Goal: Task Accomplishment & Management: Use online tool/utility

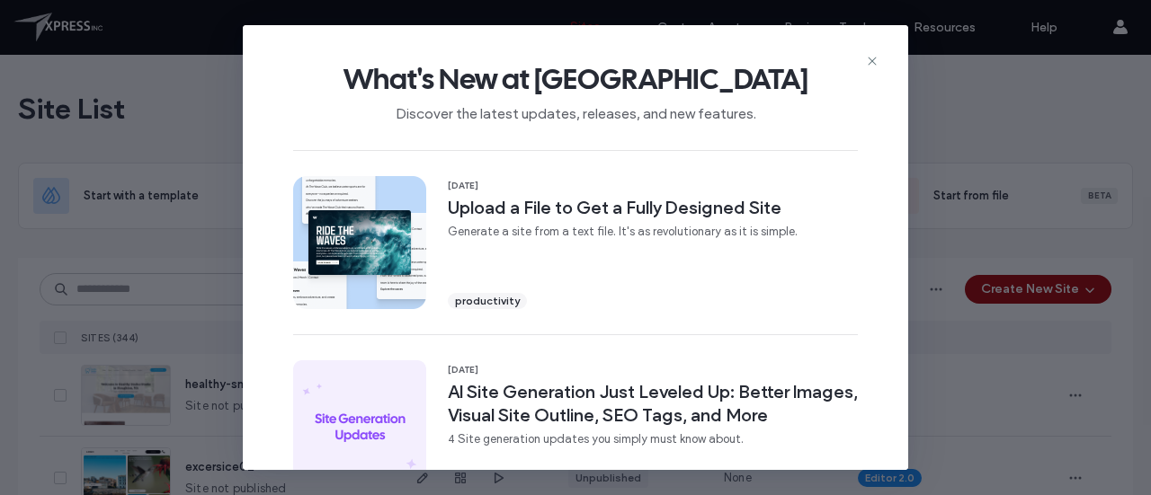
scroll to position [817, 0]
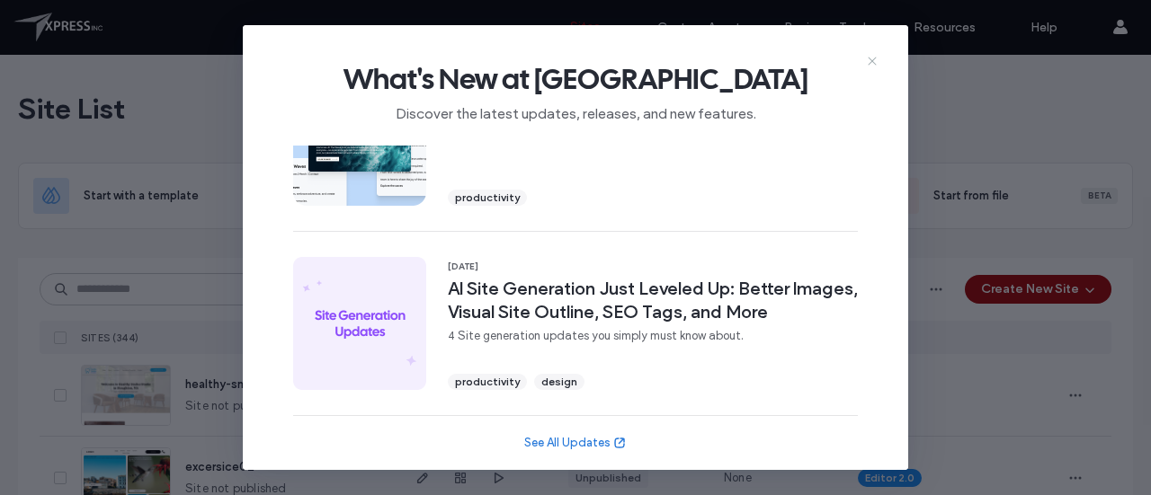
click at [867, 60] on icon at bounding box center [872, 61] width 14 height 14
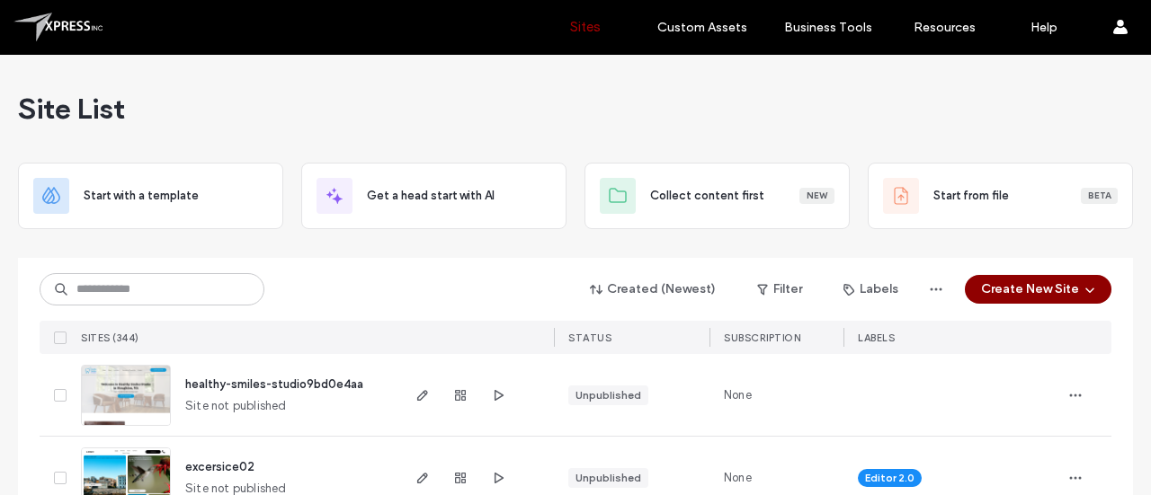
click at [1068, 283] on button "Create New Site" at bounding box center [1038, 289] width 147 height 29
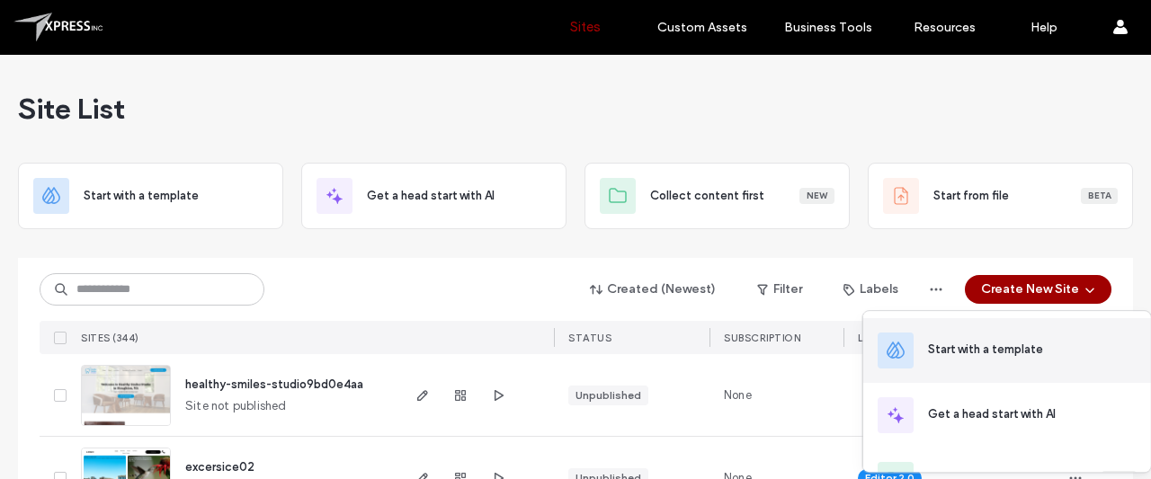
click at [992, 350] on div "Start with a template" at bounding box center [985, 350] width 115 height 18
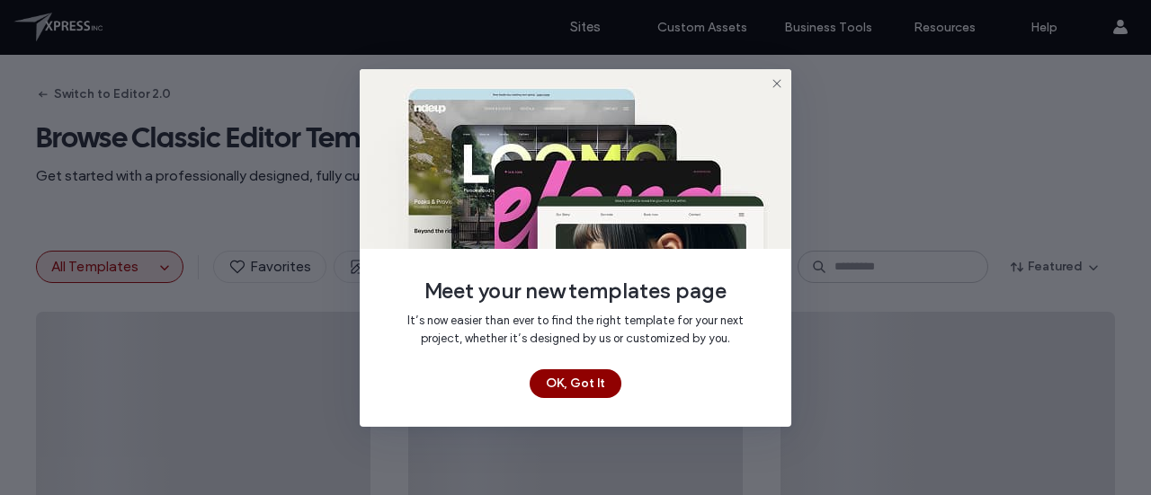
click at [581, 385] on button "OK, Got It" at bounding box center [575, 383] width 92 height 29
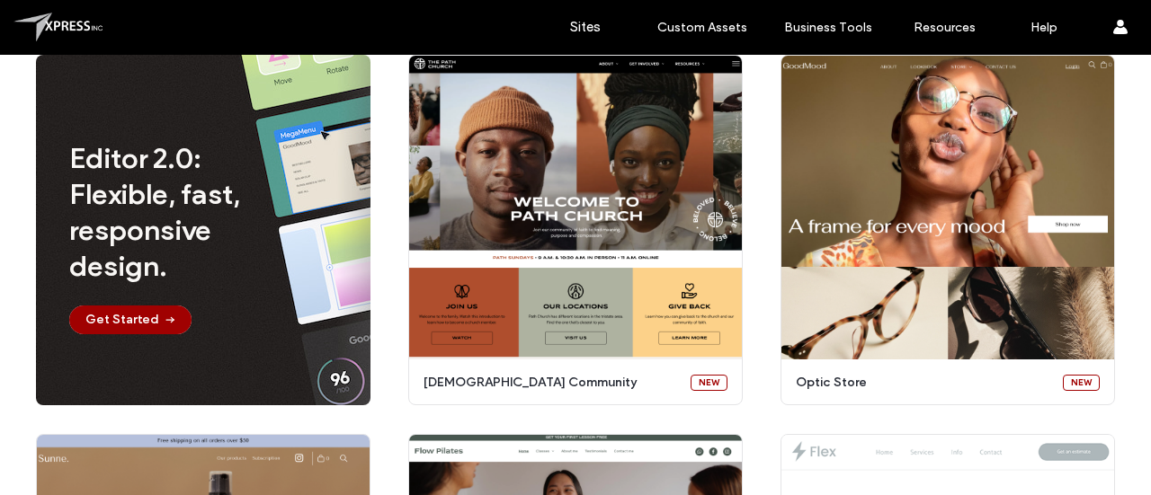
scroll to position [172, 0]
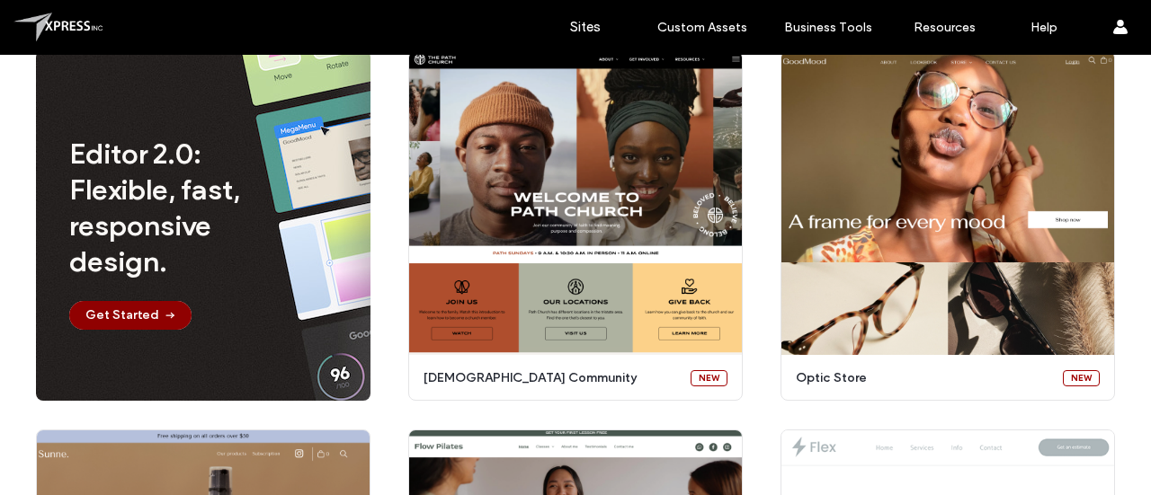
click at [129, 322] on button "Get Started" at bounding box center [130, 315] width 122 height 29
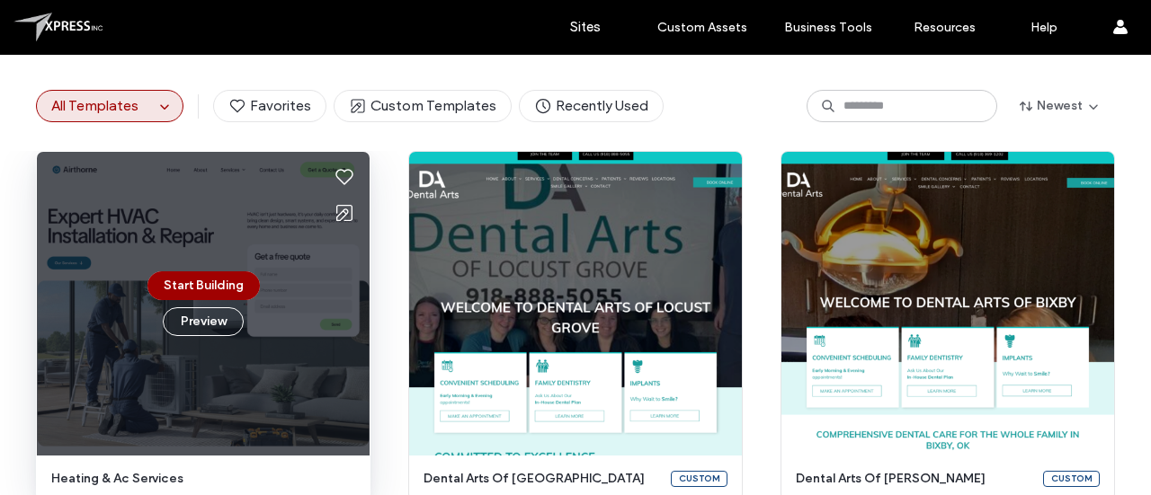
scroll to position [0, 0]
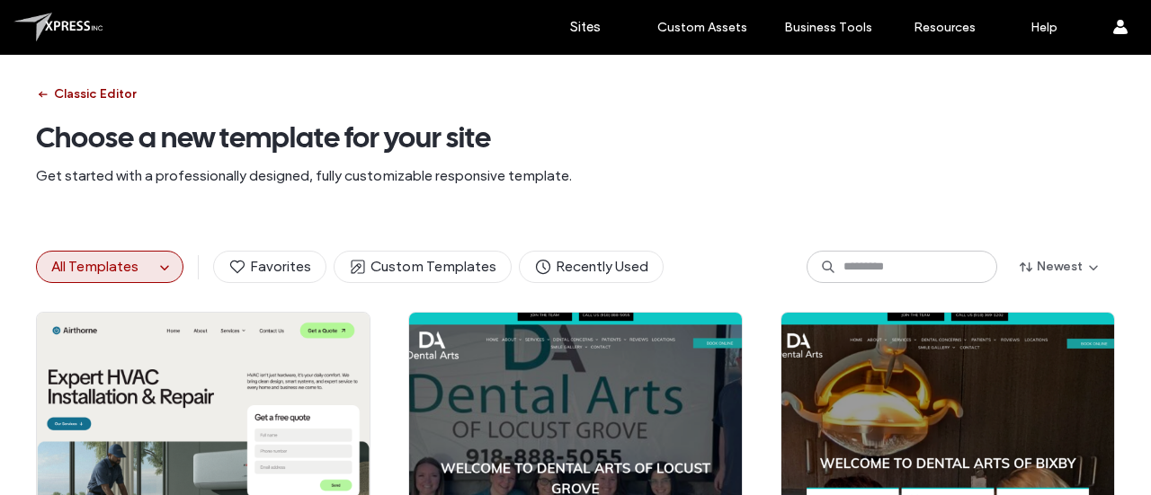
click at [36, 96] on icon "button" at bounding box center [43, 94] width 14 height 14
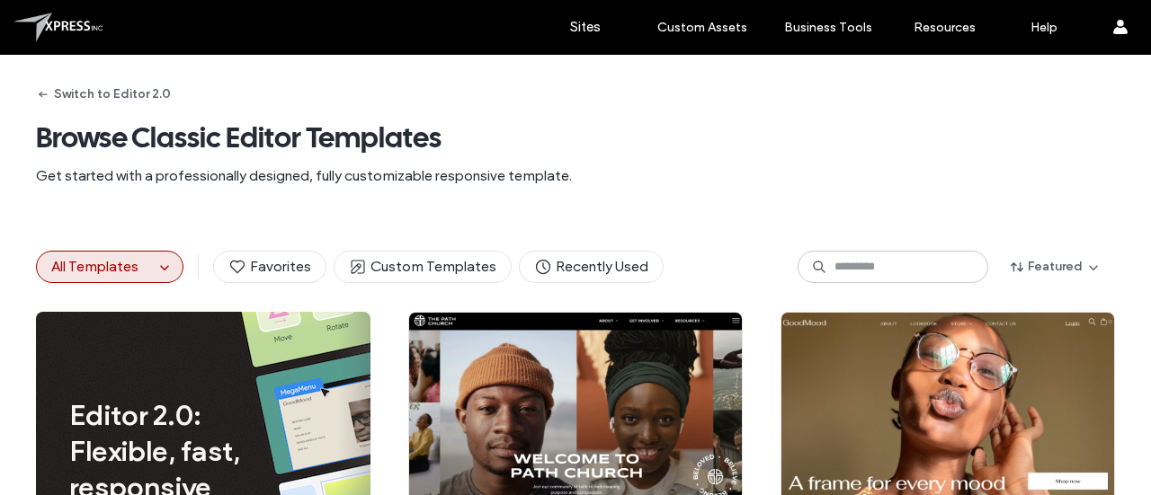
click at [0, 24] on div "Sites Custom Assets Custom Templates Custom Sections Widget Builder New Content…" at bounding box center [575, 27] width 1151 height 55
click at [129, 97] on button "Switch to Editor 2.0" at bounding box center [103, 94] width 135 height 29
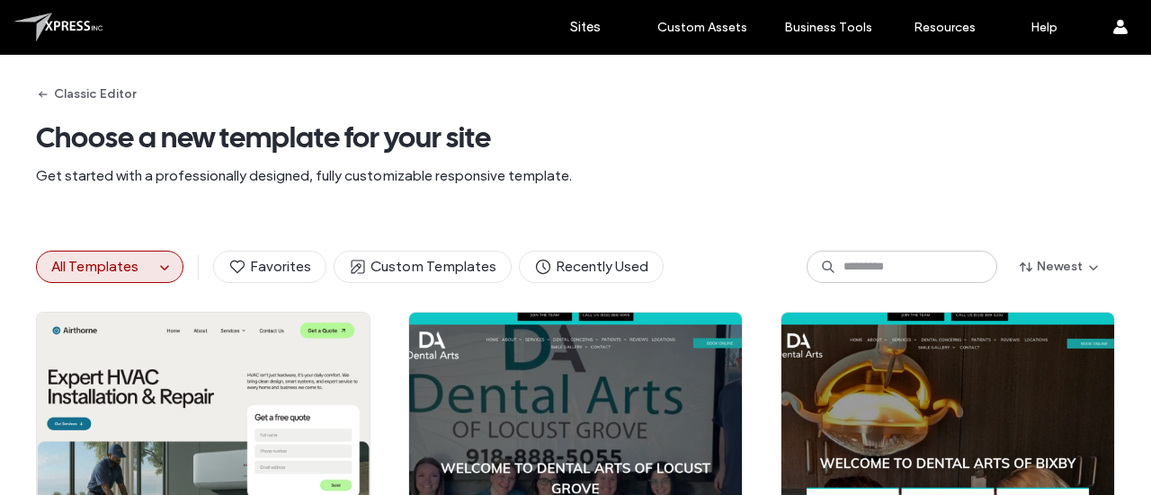
click at [671, 115] on div "Classic Editor Choose a new template for your site Get started with a professio…" at bounding box center [575, 138] width 1079 height 167
click at [36, 91] on icon "button" at bounding box center [43, 94] width 14 height 14
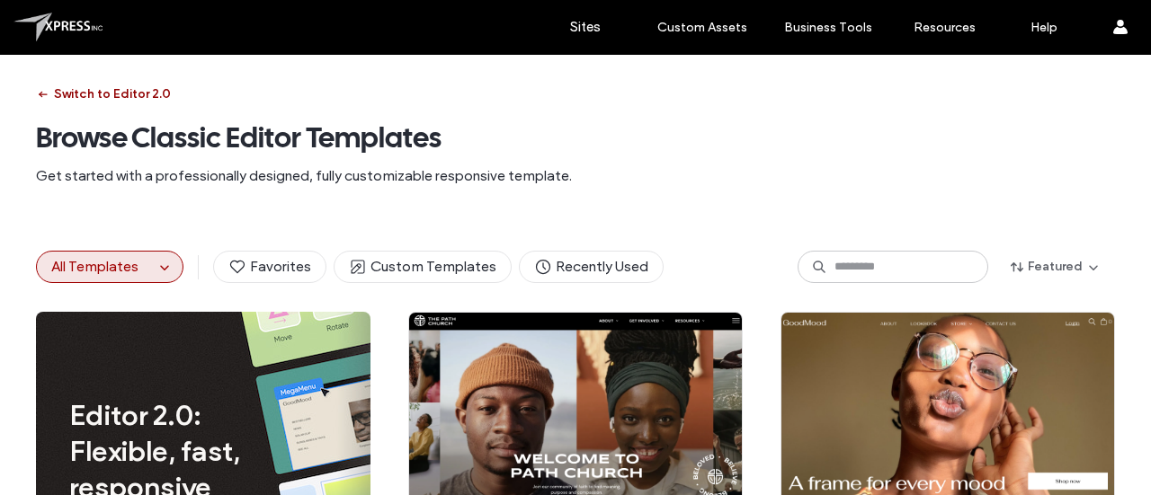
click at [36, 91] on icon "button" at bounding box center [43, 94] width 14 height 14
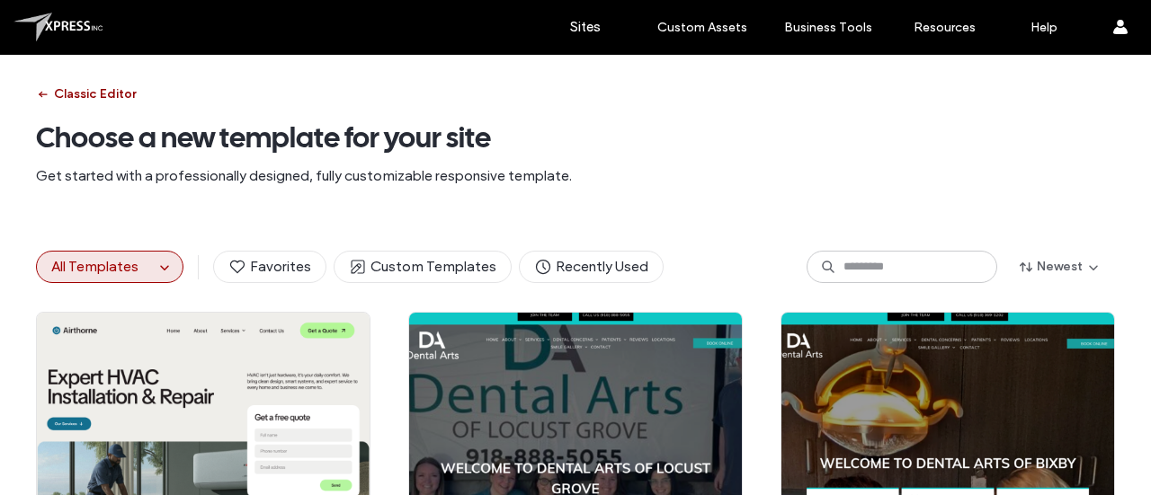
click at [36, 91] on icon "button" at bounding box center [43, 94] width 14 height 14
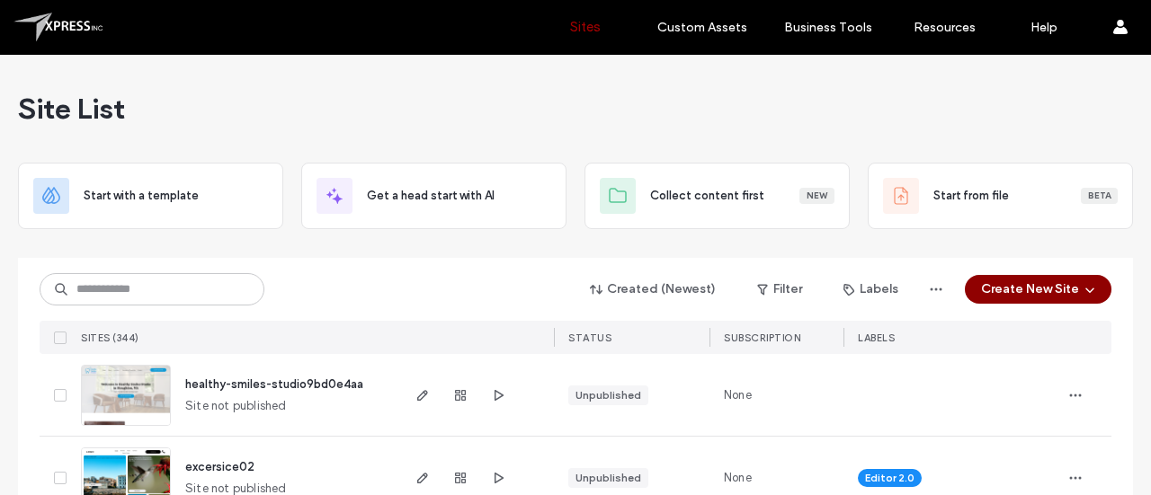
click at [1082, 286] on icon "button" at bounding box center [1089, 289] width 14 height 14
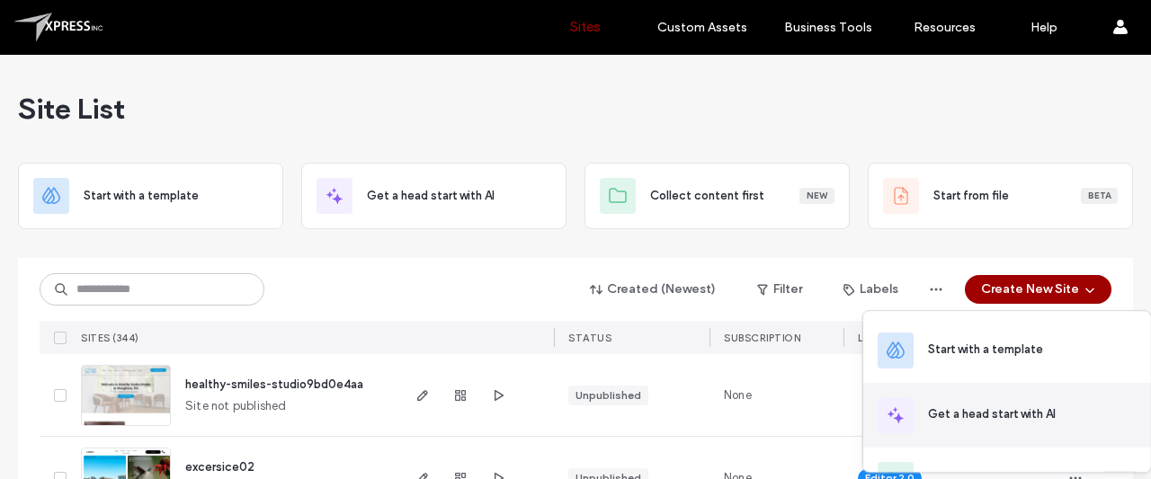
click at [956, 414] on div "Get a head start with AI" at bounding box center [992, 414] width 128 height 18
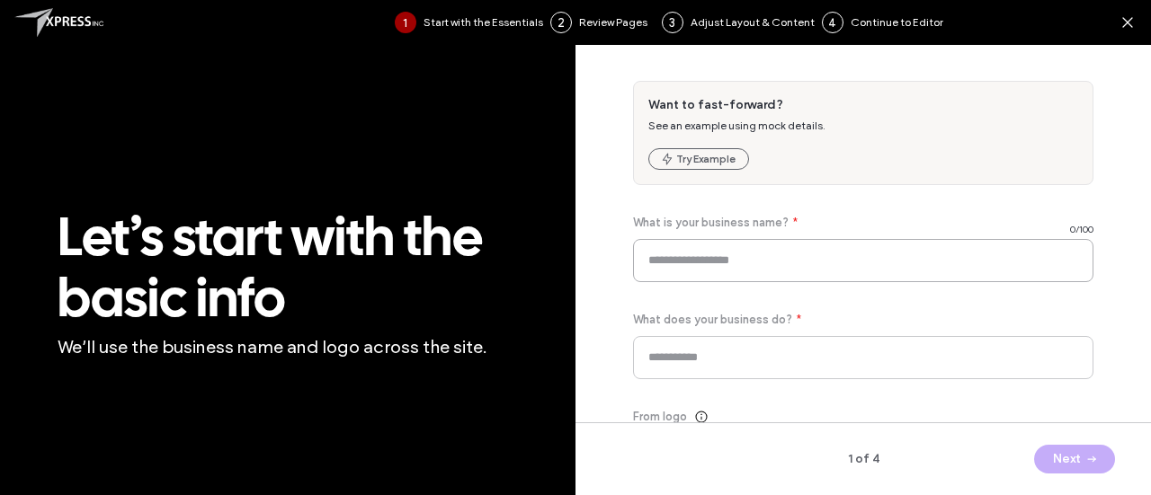
click at [716, 263] on input at bounding box center [863, 260] width 460 height 43
click at [708, 151] on button "Try Example" at bounding box center [698, 159] width 101 height 22
type input "*******"
type input "**********"
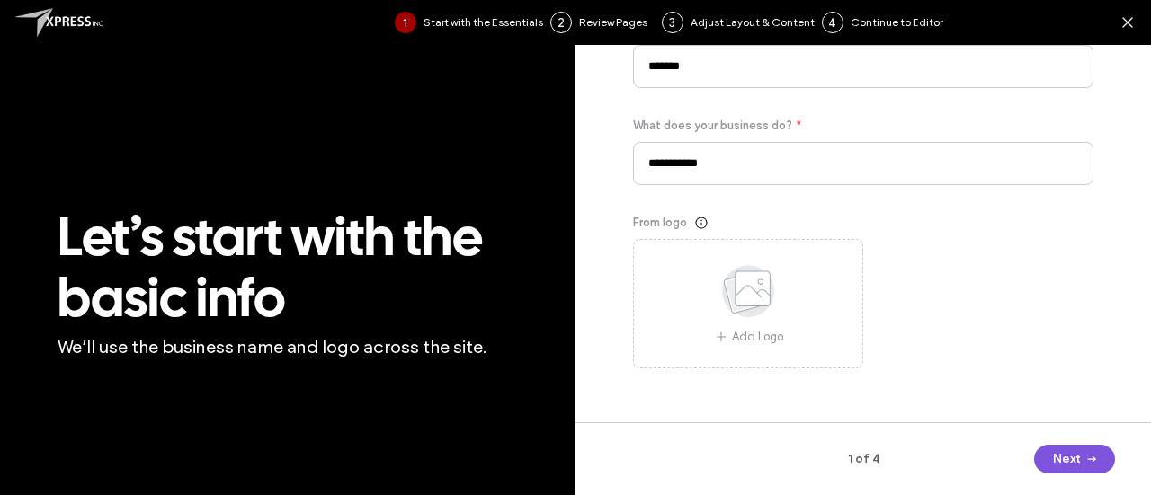
click at [1081, 467] on span "button" at bounding box center [1090, 459] width 18 height 27
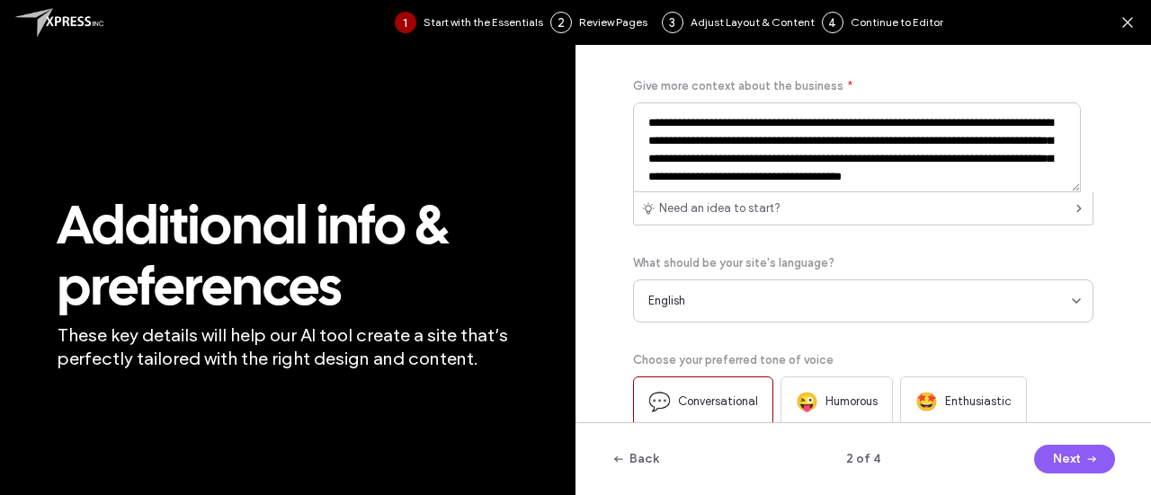
scroll to position [120, 0]
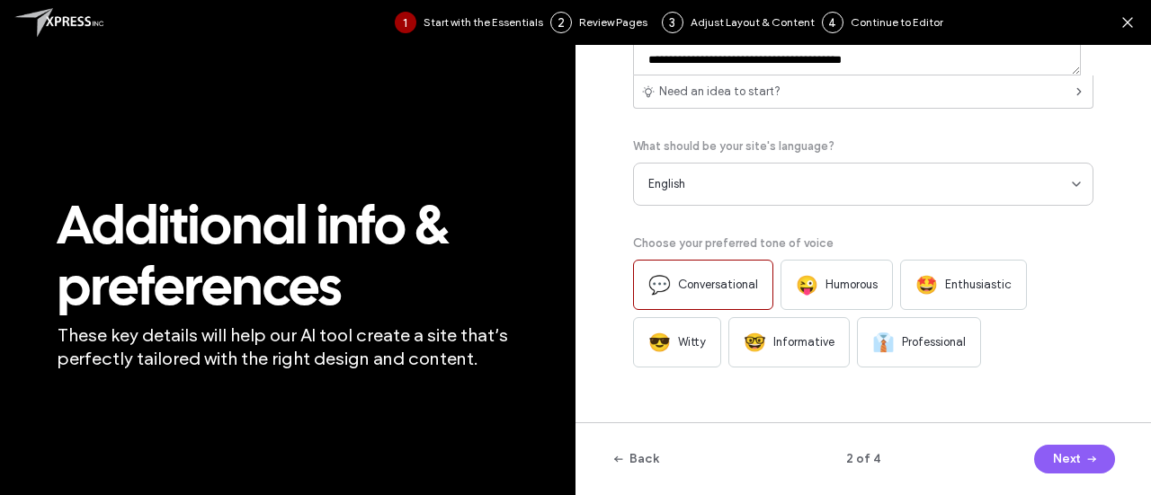
click at [956, 346] on span "Professional" at bounding box center [934, 343] width 64 height 18
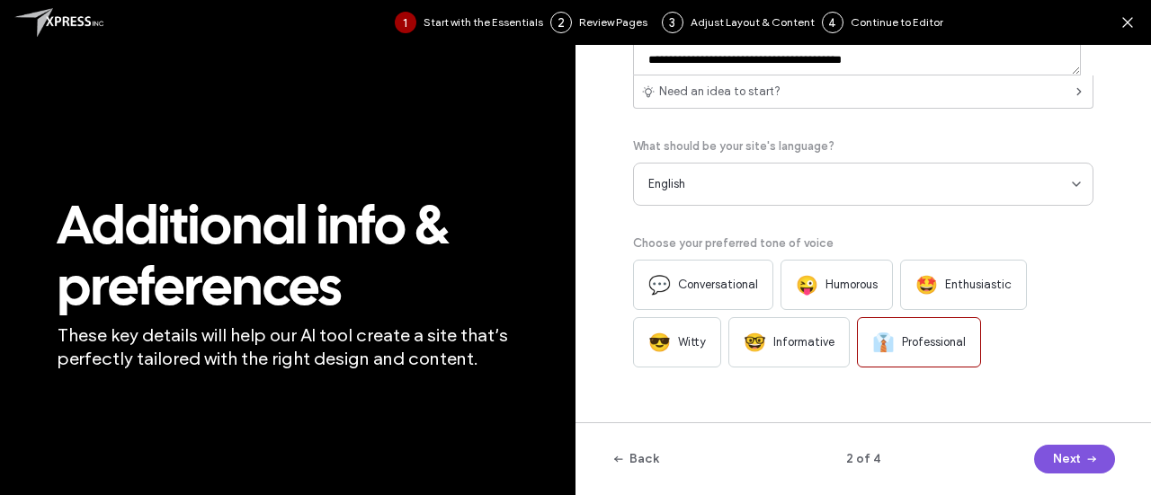
click at [1081, 458] on span "button" at bounding box center [1090, 459] width 18 height 27
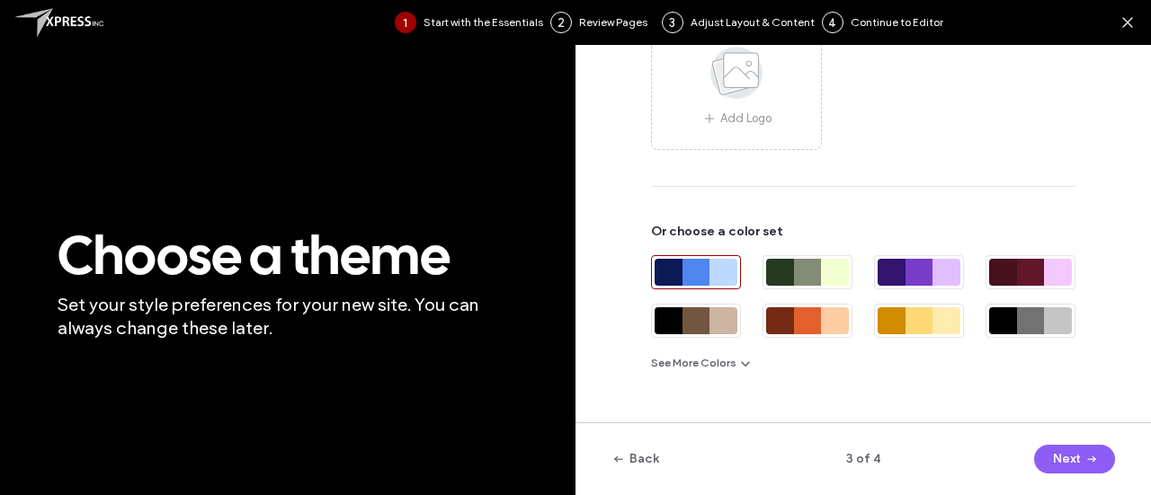
scroll to position [244, 0]
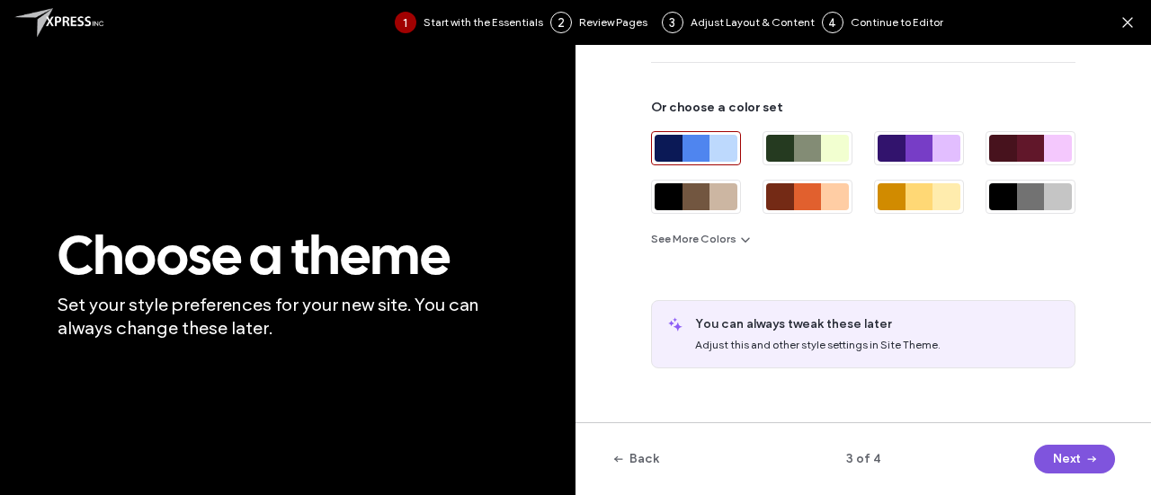
click at [1074, 468] on button "Next" at bounding box center [1074, 459] width 81 height 29
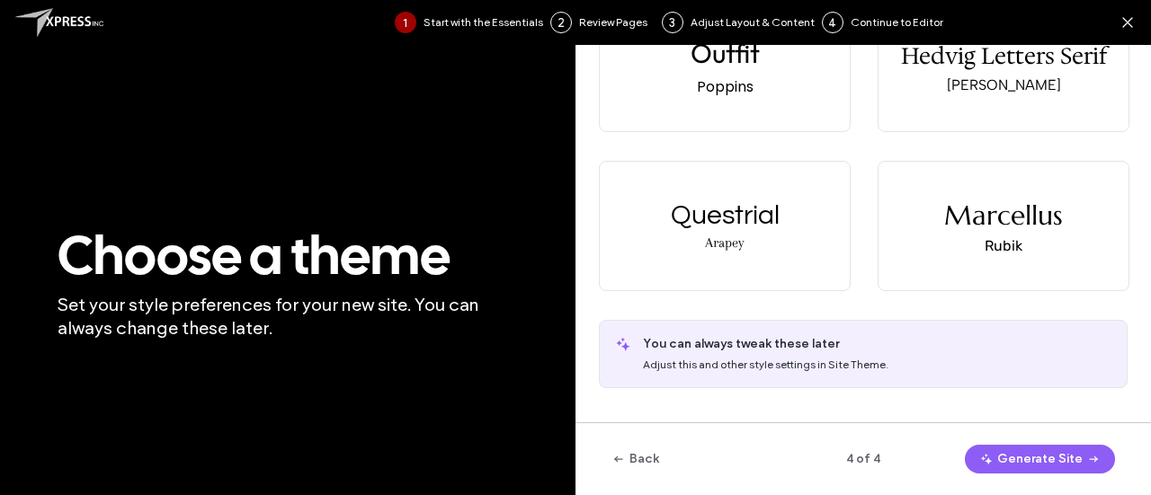
scroll to position [730, 0]
click at [1127, 17] on icon at bounding box center [1127, 22] width 18 height 18
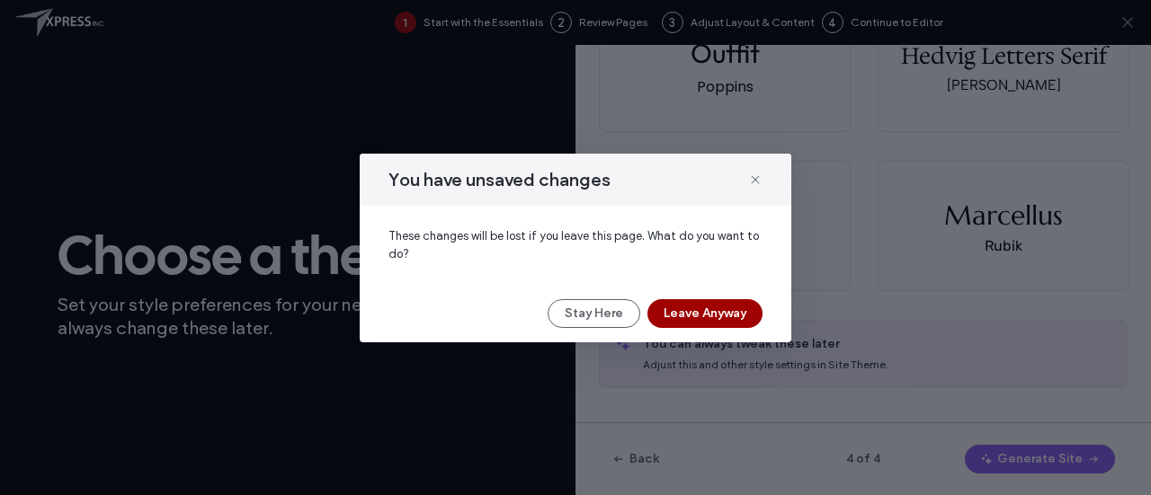
scroll to position [0, 0]
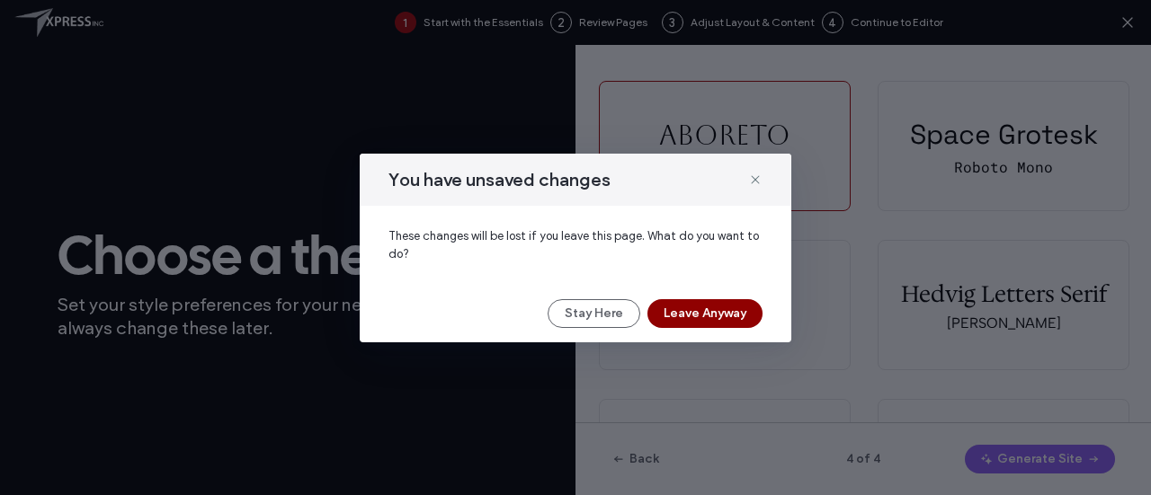
click at [674, 311] on button "Leave Anyway" at bounding box center [704, 313] width 115 height 29
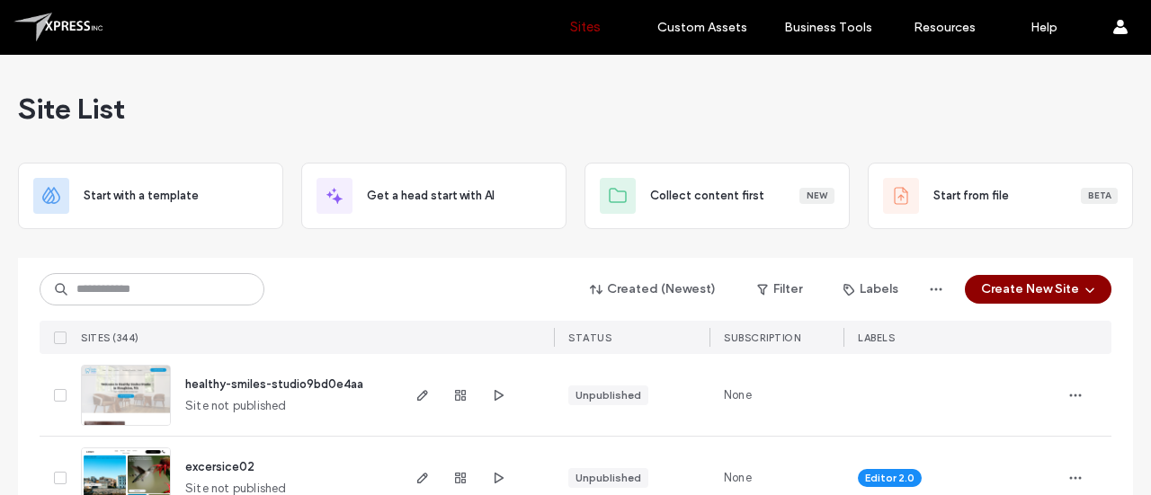
click at [1079, 284] on span "button" at bounding box center [1088, 289] width 18 height 27
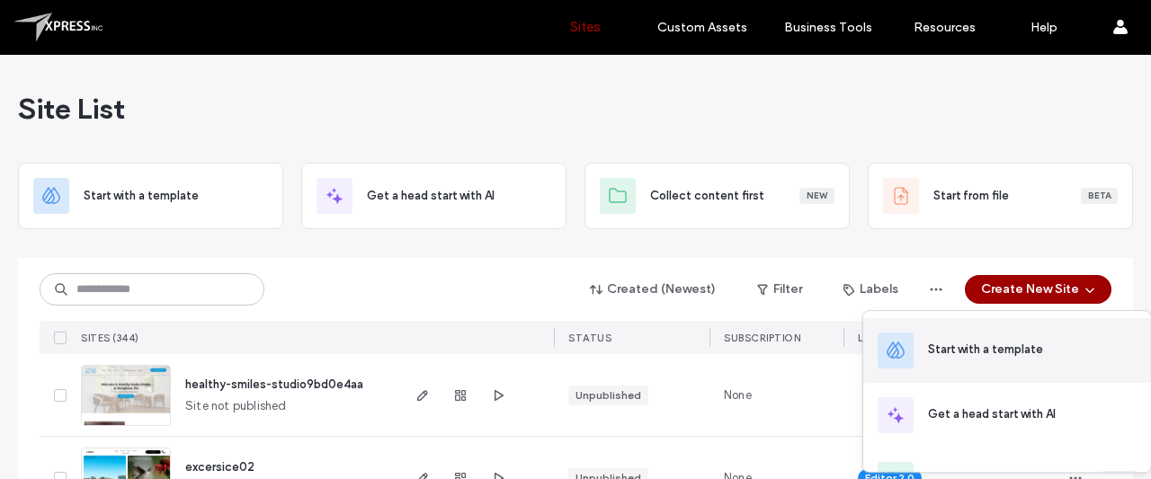
click at [1001, 347] on div "Start with a template" at bounding box center [985, 350] width 115 height 18
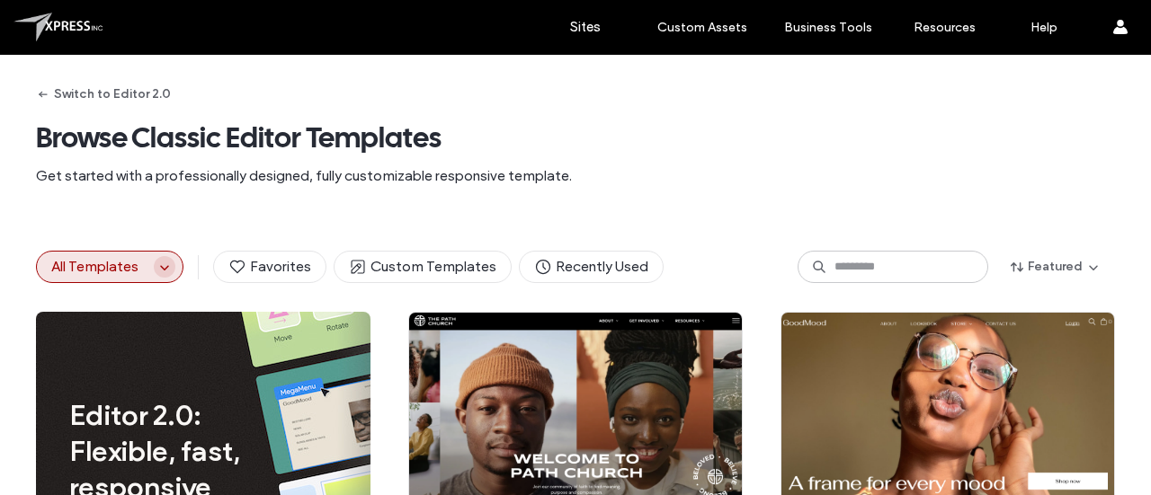
click at [154, 263] on span "button" at bounding box center [165, 267] width 22 height 22
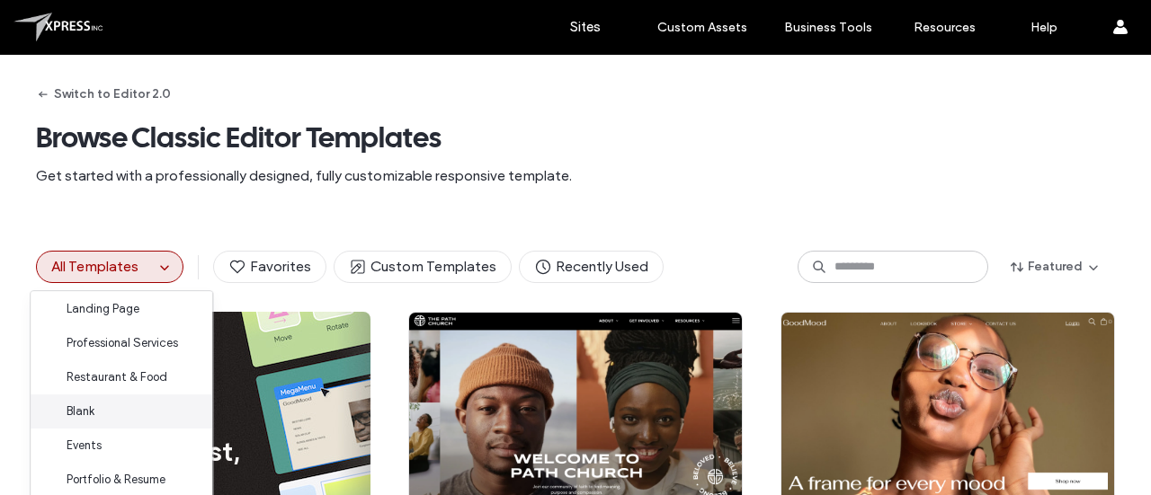
scroll to position [93, 0]
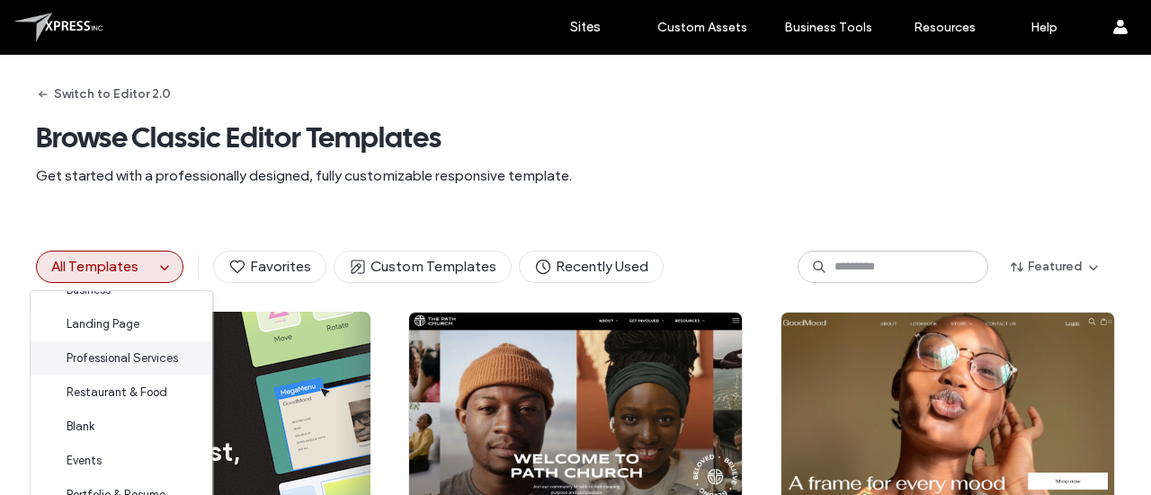
click at [138, 357] on span "Professional Services" at bounding box center [122, 359] width 111 height 18
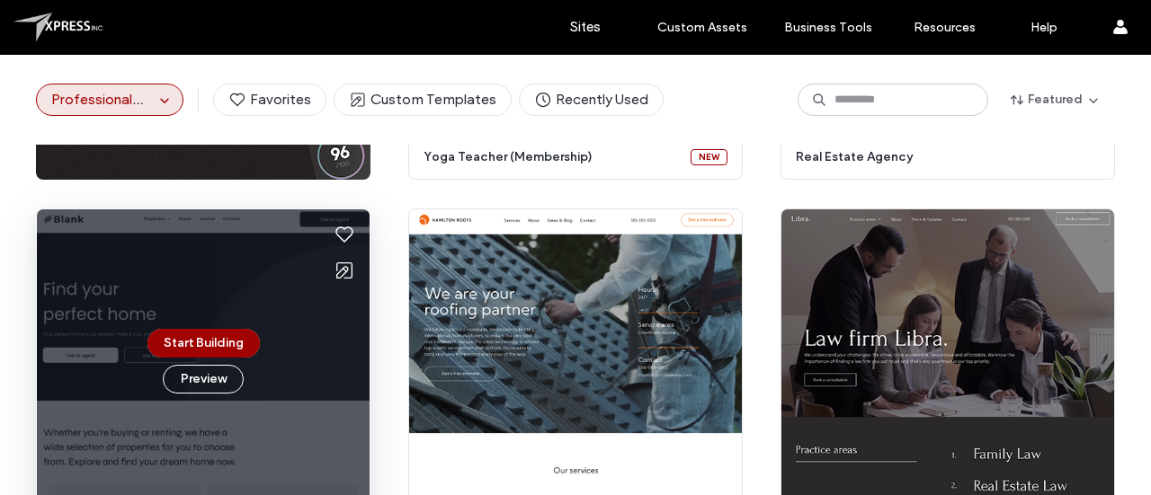
scroll to position [0, 0]
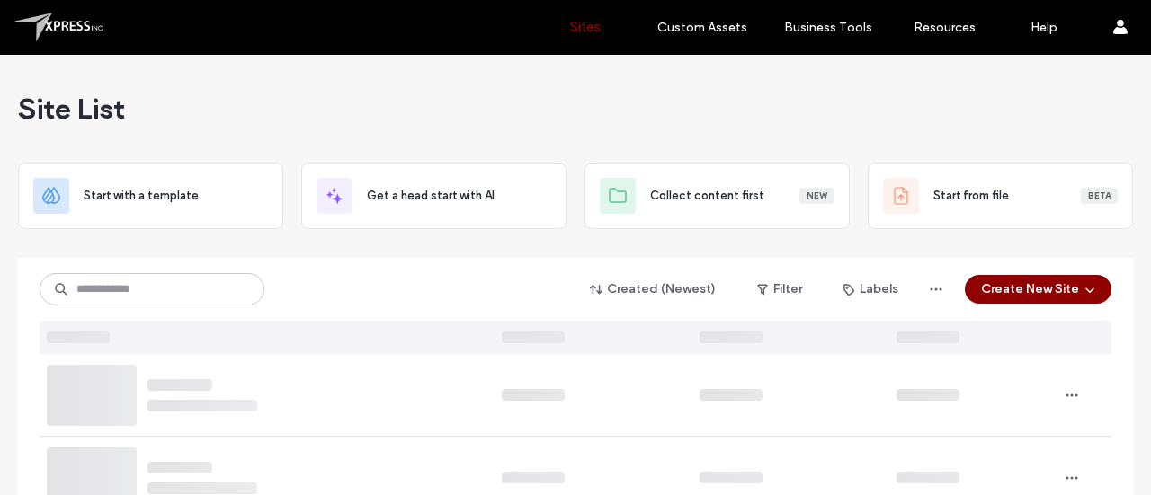
click at [1088, 288] on icon "button" at bounding box center [1089, 289] width 14 height 14
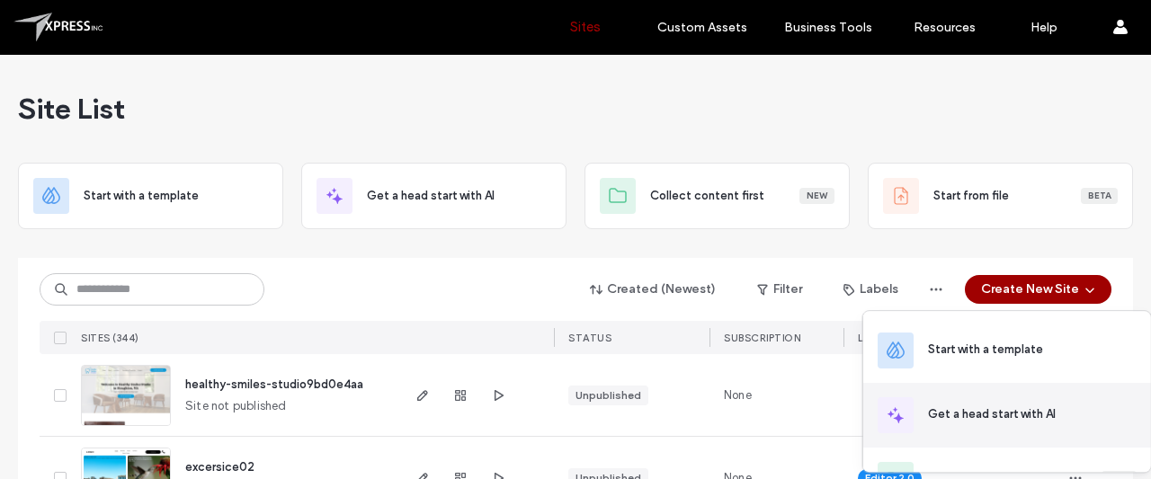
click at [998, 422] on div "Get a head start with AI" at bounding box center [992, 414] width 128 height 18
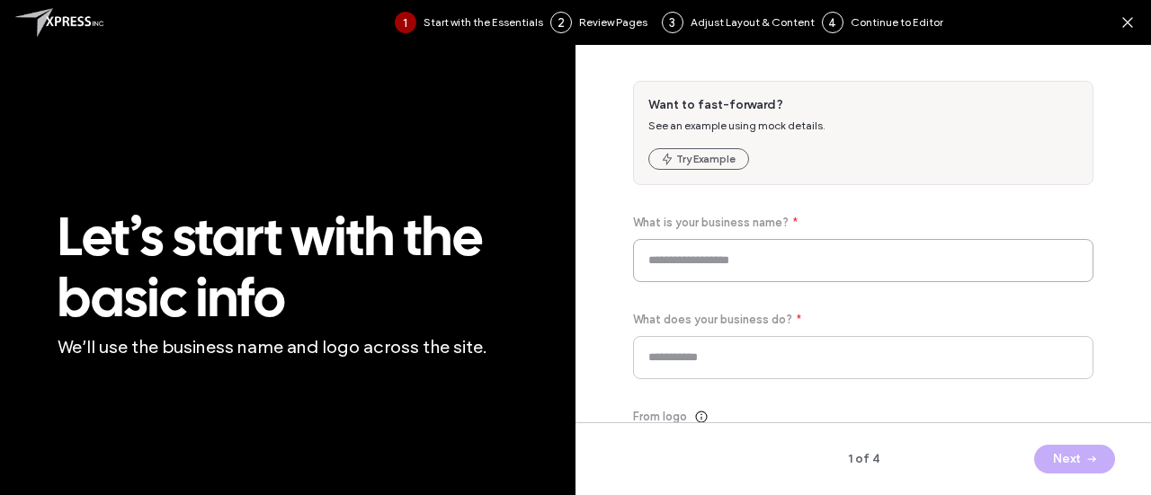
click at [759, 276] on input at bounding box center [863, 260] width 460 height 43
type input "**********"
click at [755, 351] on input at bounding box center [863, 357] width 460 height 43
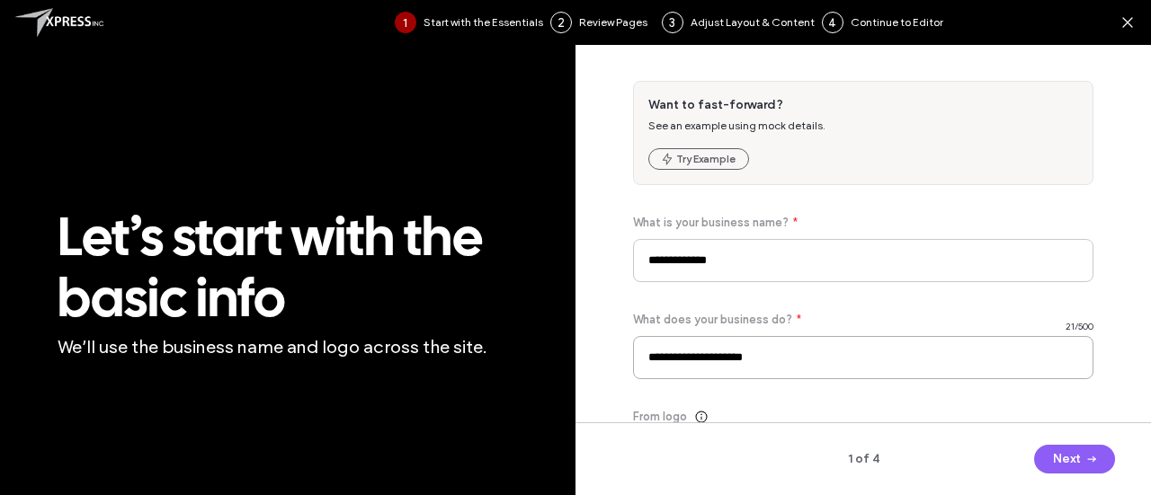
scroll to position [194, 0]
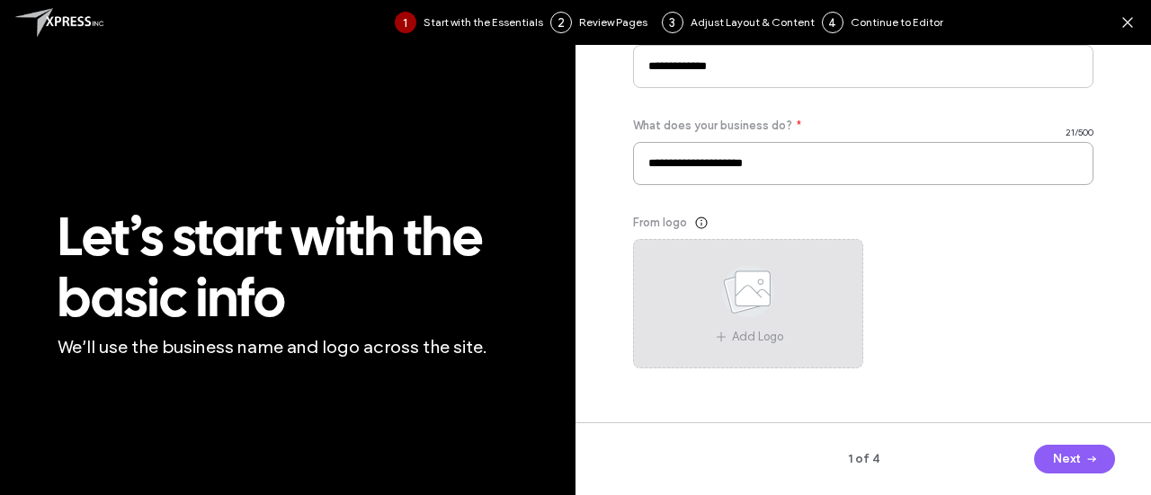
type input "**********"
click at [761, 303] on use at bounding box center [748, 291] width 52 height 52
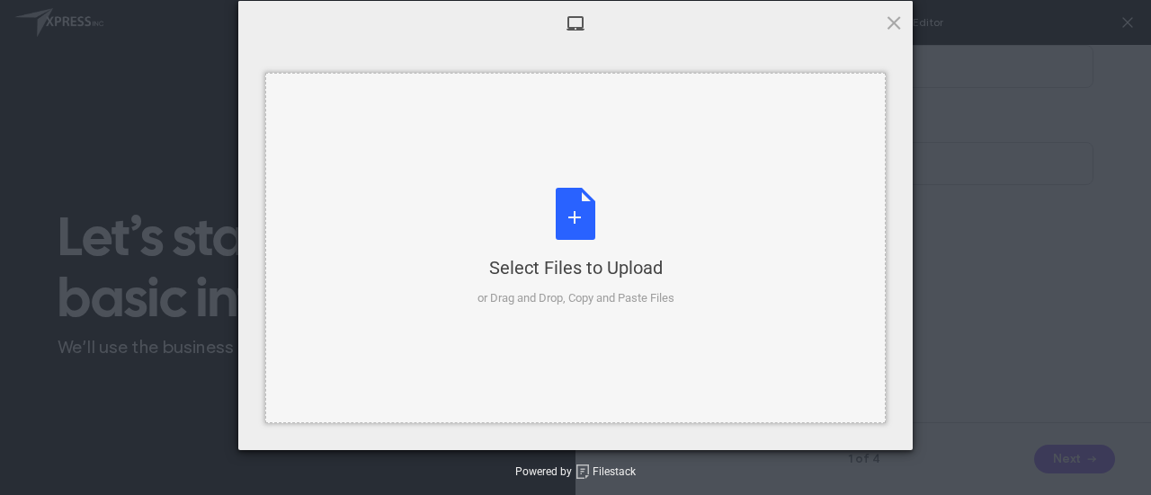
click at [609, 217] on div "Select Files to Upload or Drag and Drop, Copy and Paste Files" at bounding box center [575, 248] width 197 height 120
click at [966, 300] on div "Select Files to Upload or Drag and Drop, Copy and Paste Files Selected Files: 0…" at bounding box center [575, 247] width 1151 height 495
drag, startPoint x: 898, startPoint y: 10, endPoint x: 896, endPoint y: 26, distance: 16.3
click at [896, 26] on div "Select Files to Upload or Drag and Drop, Copy and Paste Files Selected Files: 0…" at bounding box center [575, 225] width 674 height 449
click at [896, 26] on span at bounding box center [894, 23] width 20 height 20
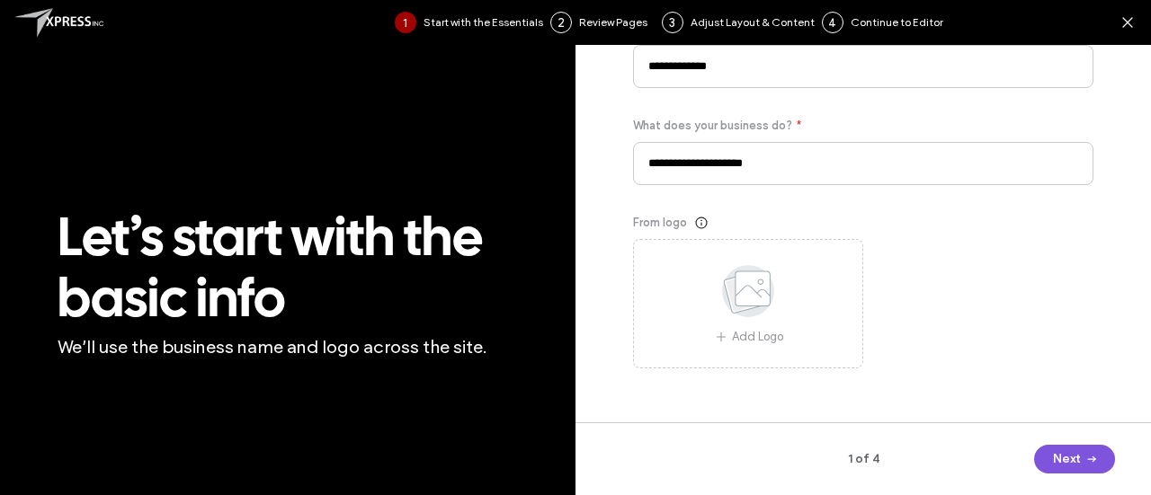
click at [1073, 470] on button "Next" at bounding box center [1074, 459] width 81 height 29
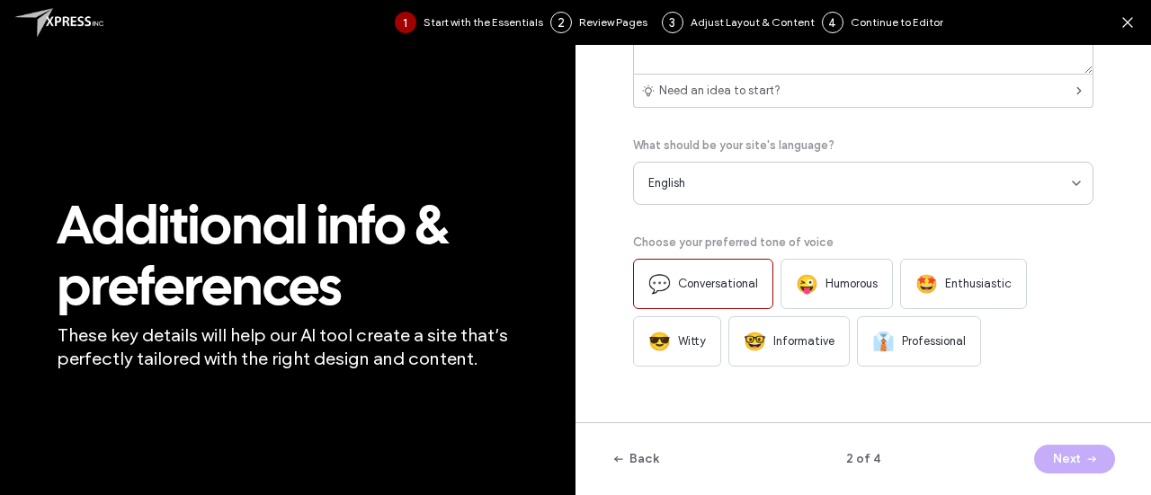
scroll to position [0, 0]
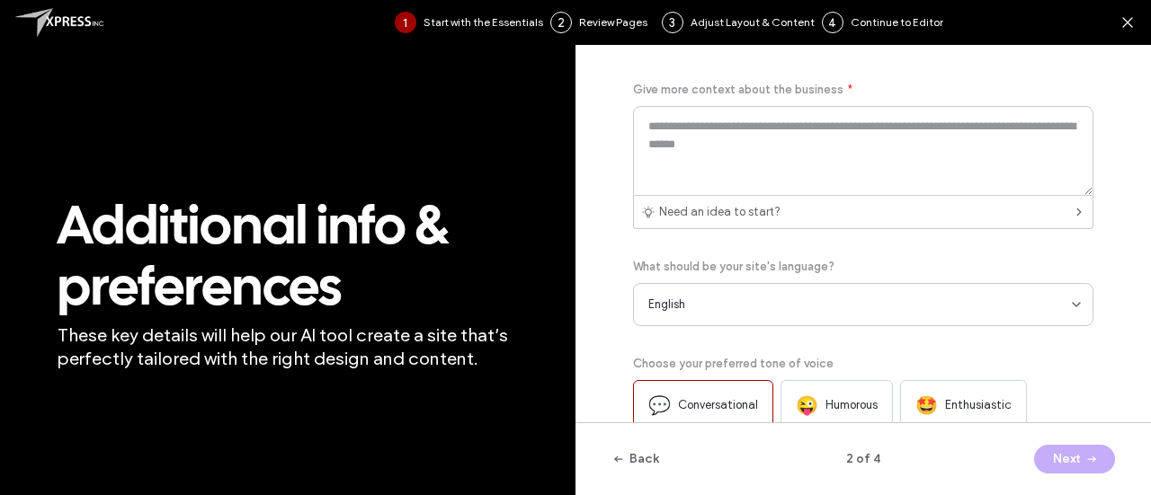
click at [1073, 470] on div "Next" at bounding box center [1039, 459] width 151 height 29
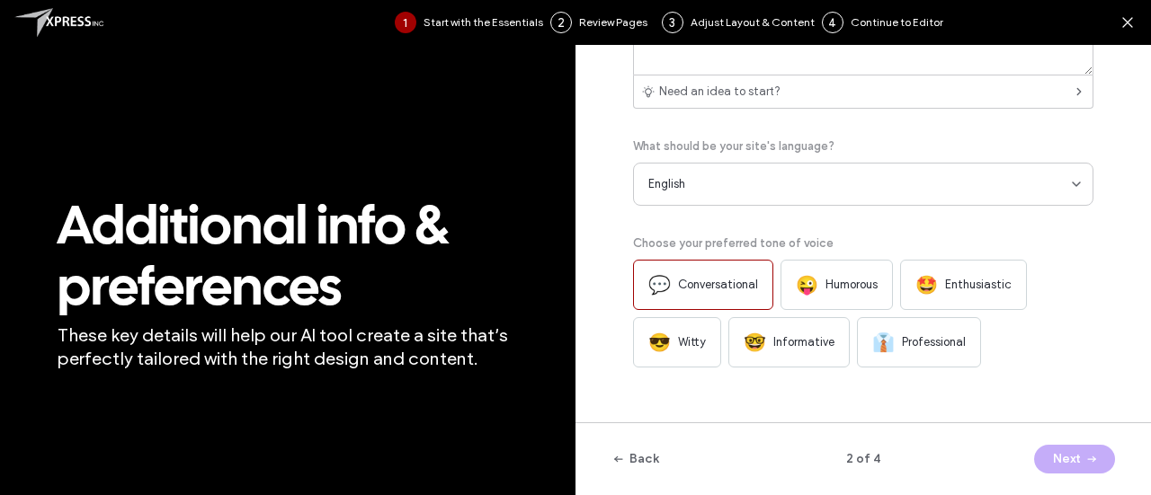
click at [927, 344] on span "Professional" at bounding box center [934, 343] width 64 height 18
click at [1074, 451] on div "Next" at bounding box center [1039, 459] width 151 height 29
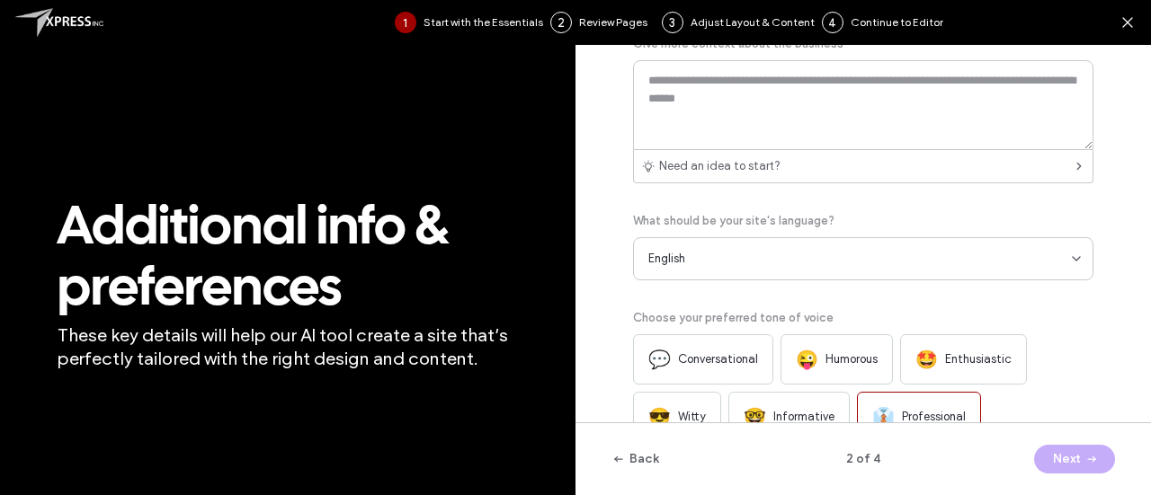
scroll to position [0, 0]
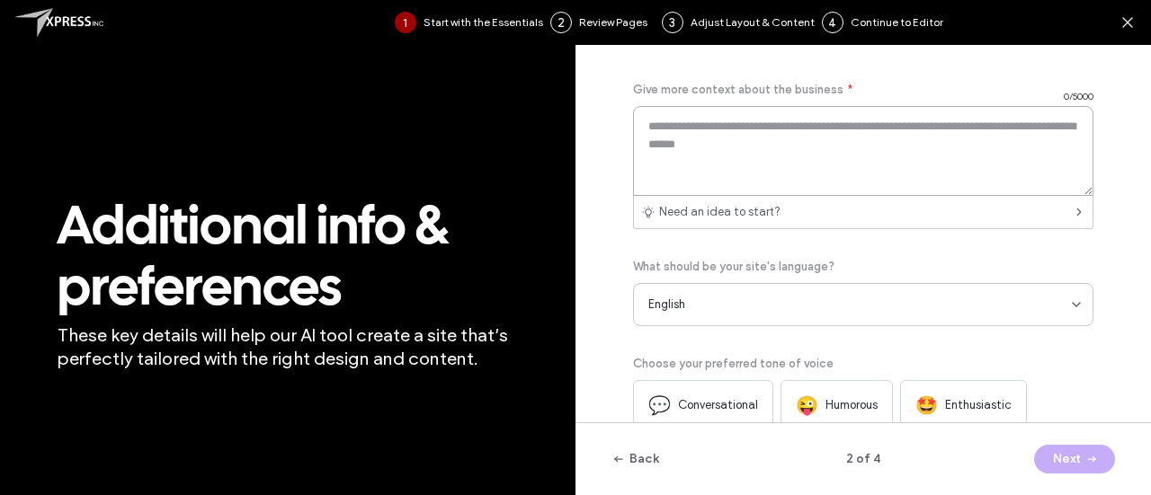
click at [861, 172] on textarea at bounding box center [863, 151] width 460 height 90
click at [831, 214] on div "Need an idea to start?" at bounding box center [863, 212] width 460 height 33
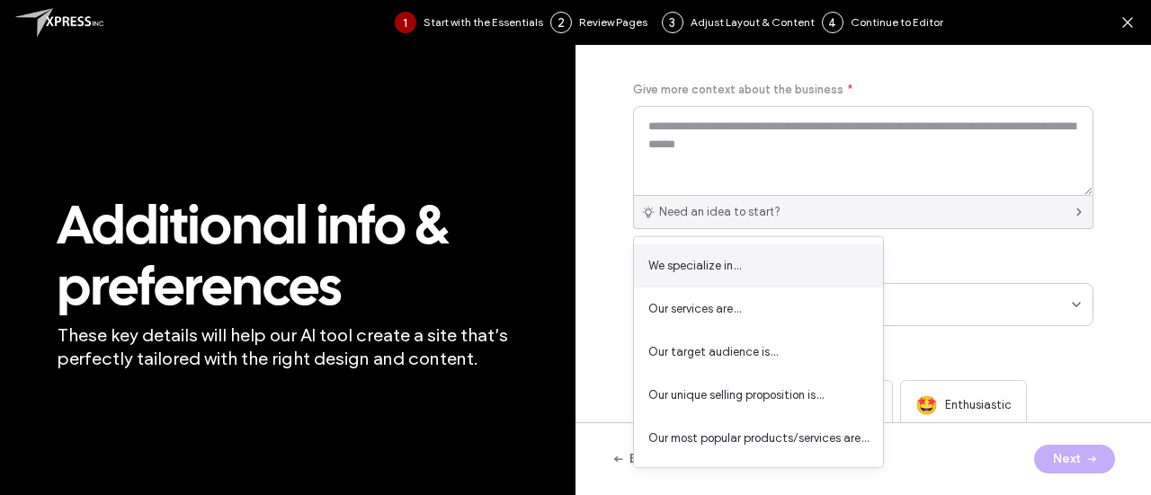
click at [759, 269] on div "We specialize in…" at bounding box center [758, 266] width 249 height 43
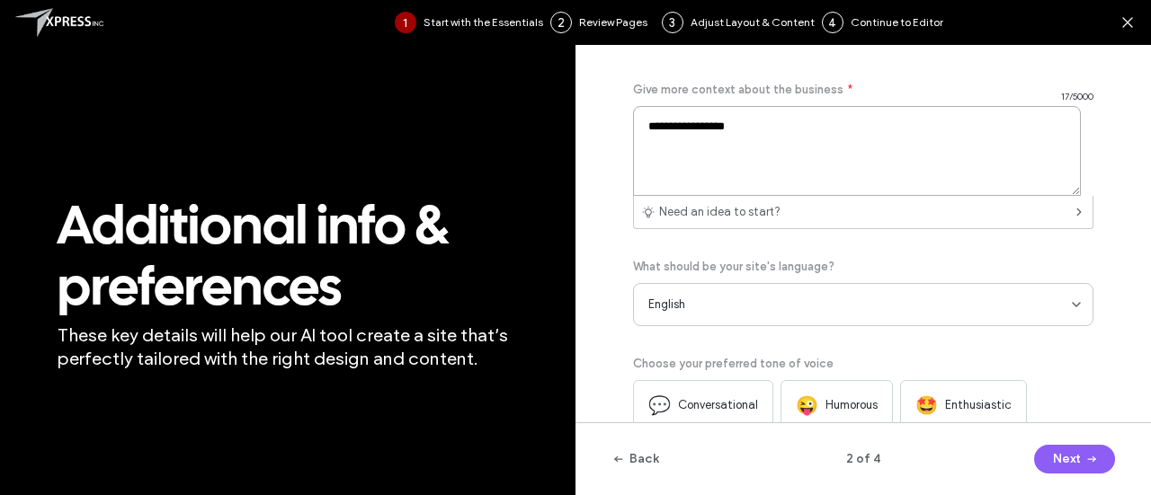
click at [845, 152] on textarea "**********" at bounding box center [857, 151] width 448 height 90
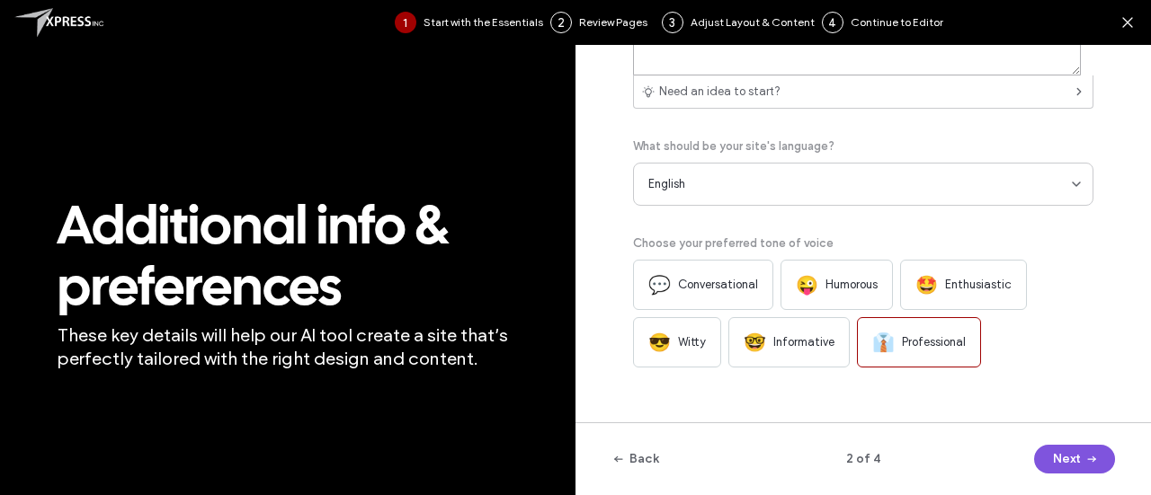
type textarea "**********"
click at [1066, 456] on button "Next" at bounding box center [1074, 459] width 81 height 29
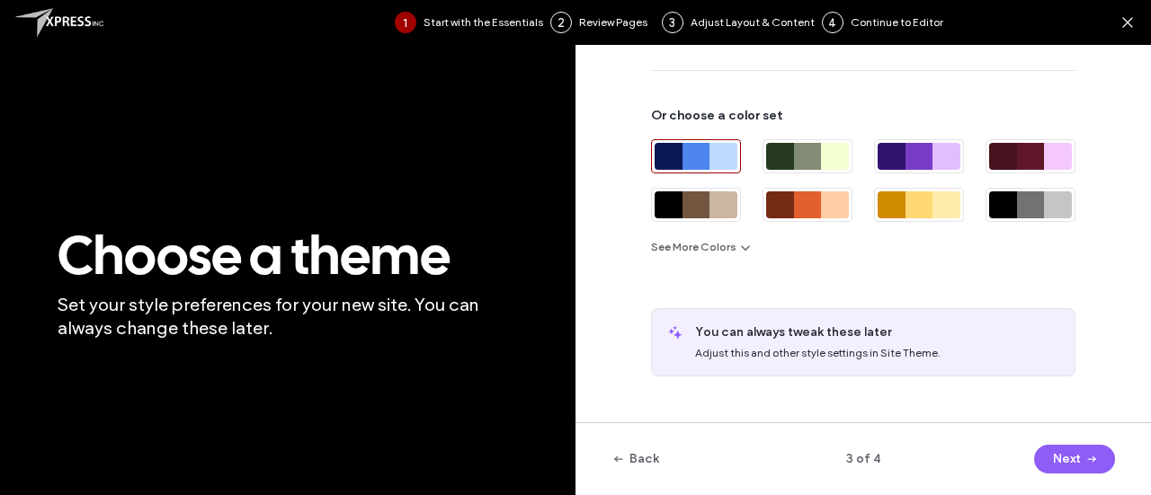
scroll to position [244, 0]
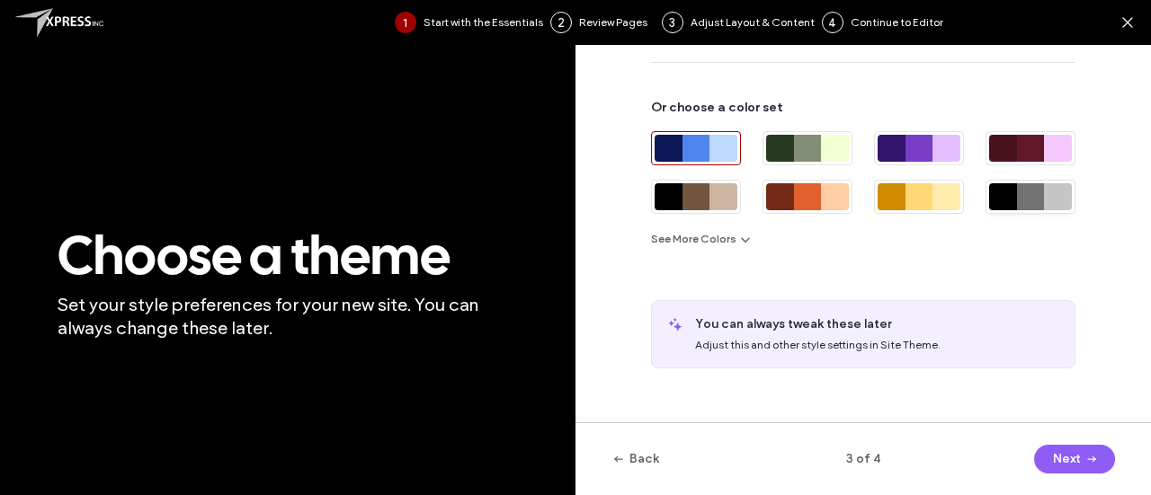
click at [1022, 208] on div at bounding box center [1031, 196] width 28 height 27
click at [1073, 463] on button "Next" at bounding box center [1074, 459] width 81 height 29
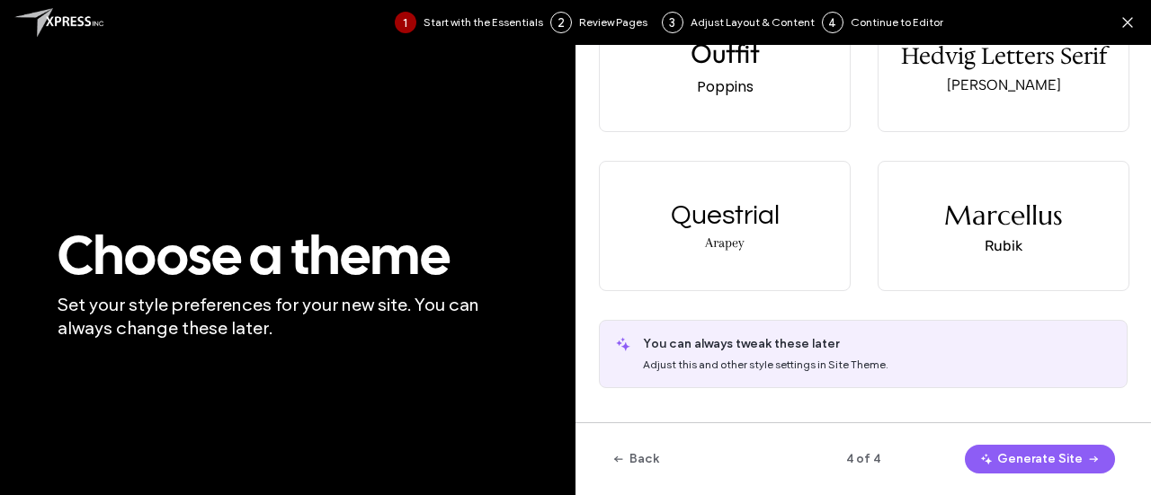
scroll to position [730, 0]
click at [954, 256] on div "Marcellus Rubik" at bounding box center [1003, 226] width 250 height 129
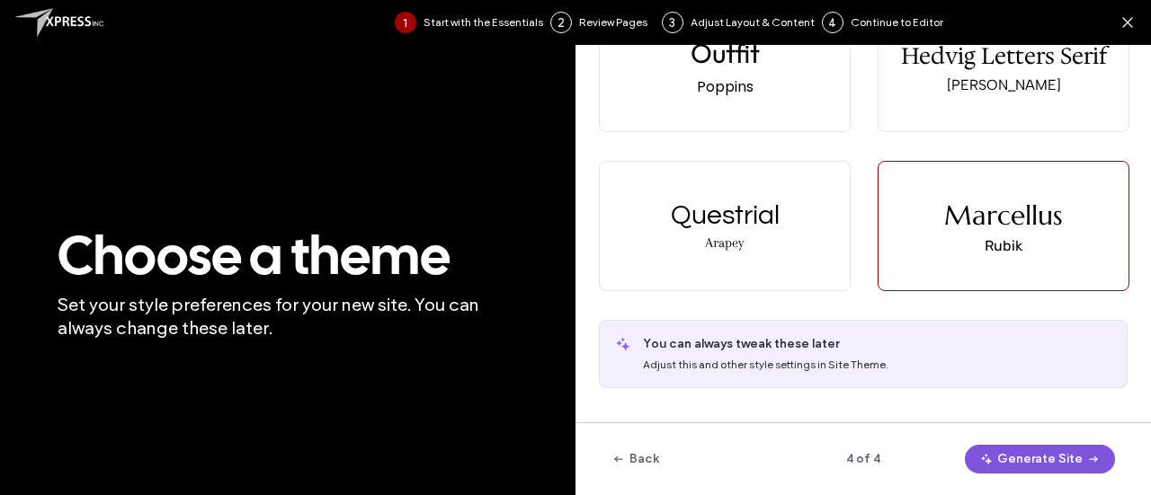
click at [1046, 465] on button "Generate Site" at bounding box center [1040, 459] width 150 height 29
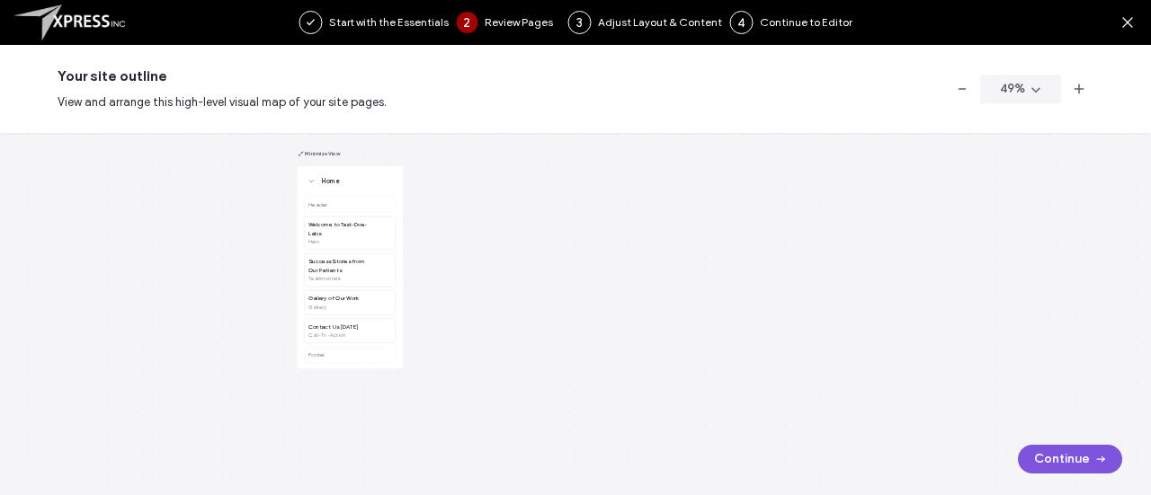
click at [1064, 465] on button "Continue" at bounding box center [1070, 459] width 104 height 29
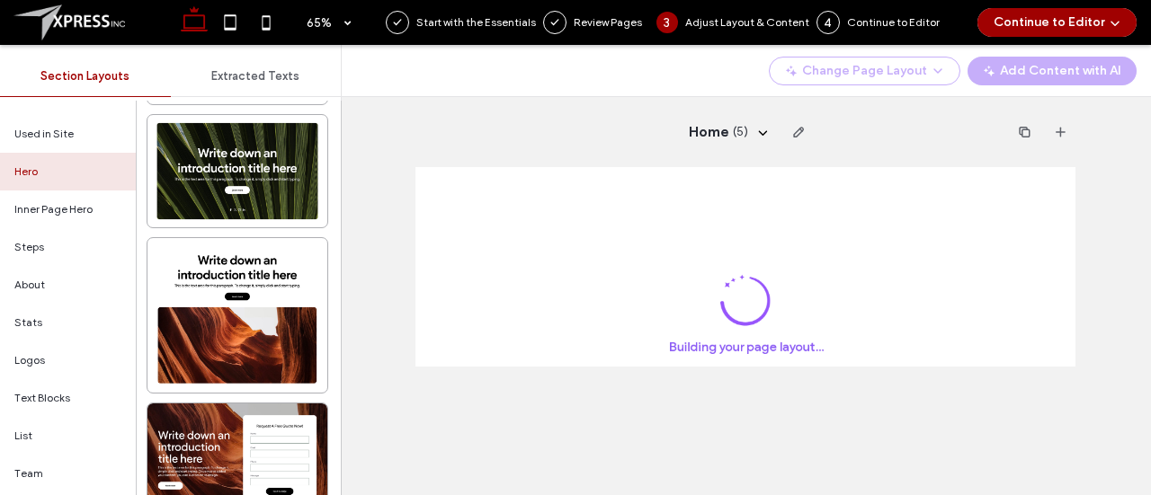
scroll to position [5970, 0]
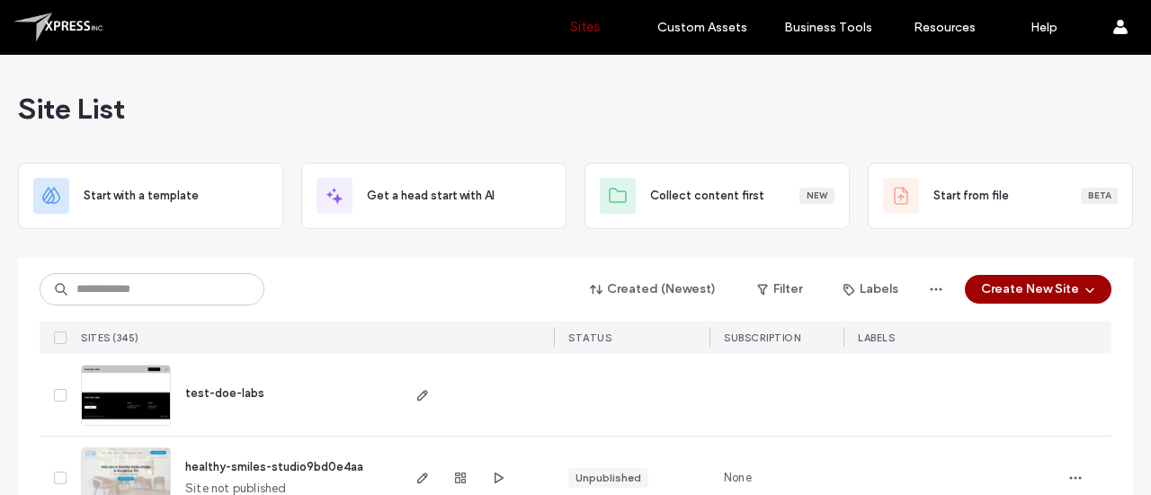
click at [43, 13] on div at bounding box center [115, 27] width 204 height 29
click at [1045, 290] on button "Create New Site" at bounding box center [1038, 289] width 147 height 29
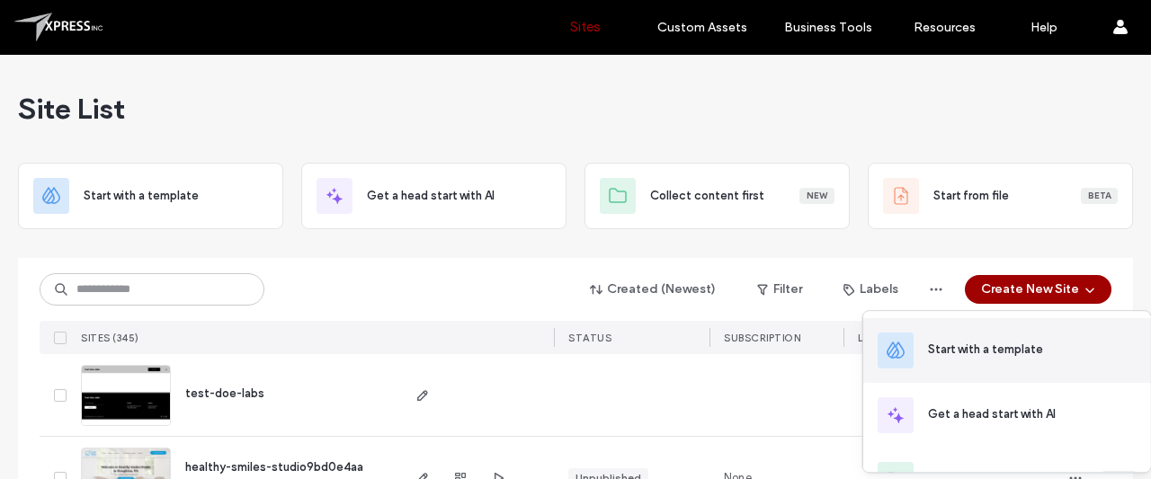
click at [980, 337] on div "Start with a template" at bounding box center [1007, 350] width 288 height 65
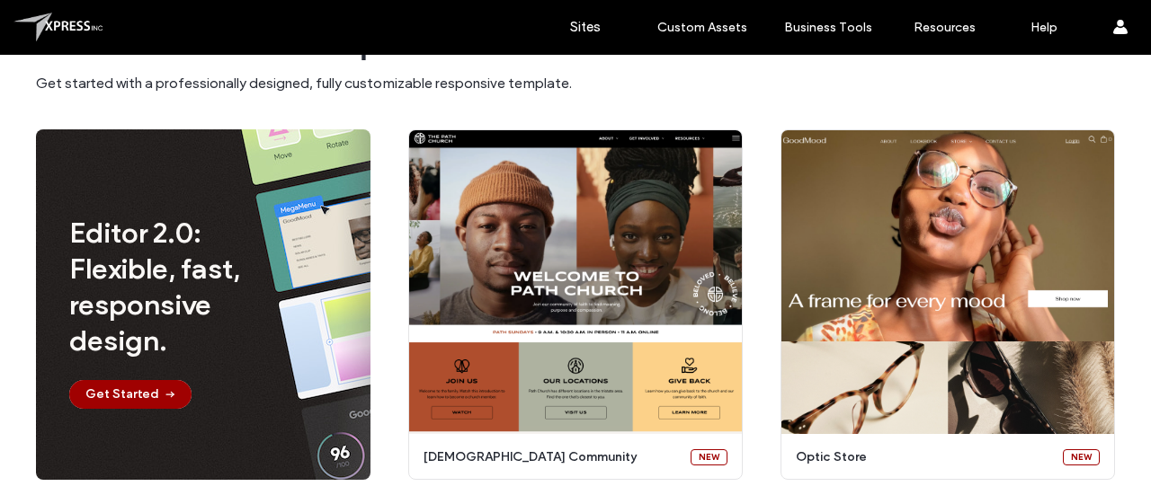
scroll to position [93, 0]
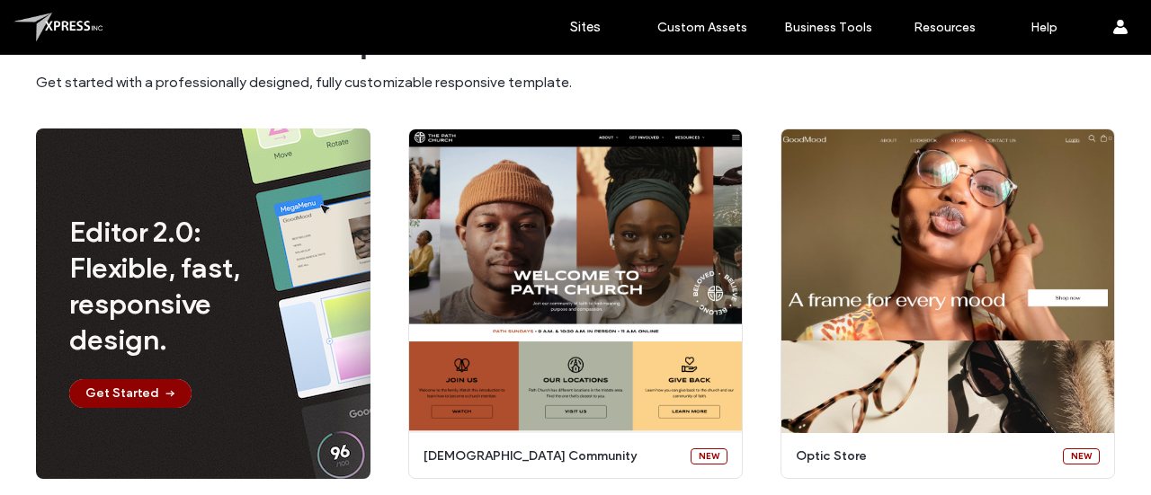
click at [126, 401] on button "Get Started" at bounding box center [130, 393] width 122 height 29
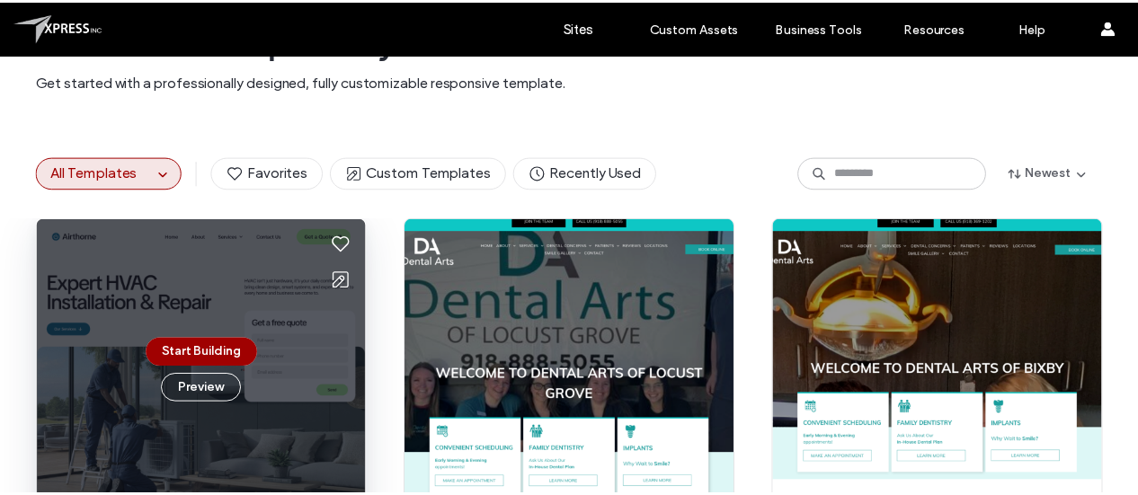
scroll to position [0, 0]
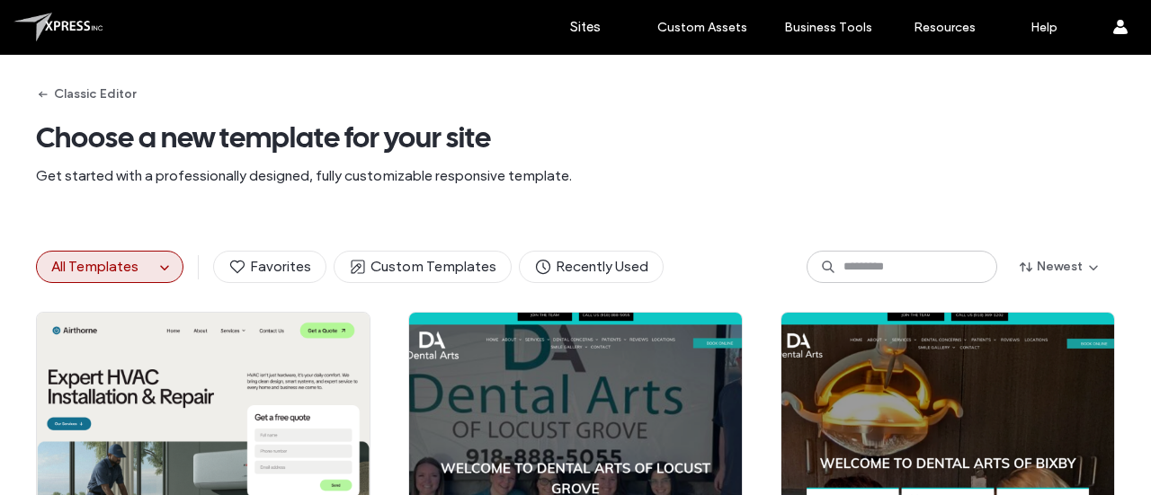
click at [138, 260] on button "All Templates" at bounding box center [95, 267] width 117 height 31
click at [154, 265] on span "button" at bounding box center [165, 267] width 22 height 22
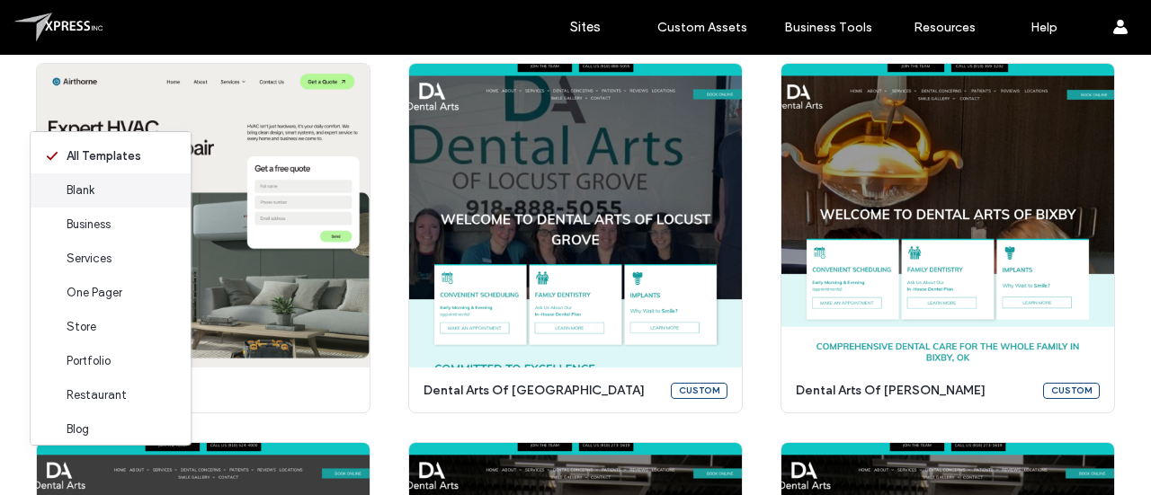
click at [113, 183] on div "Blank" at bounding box center [111, 190] width 160 height 34
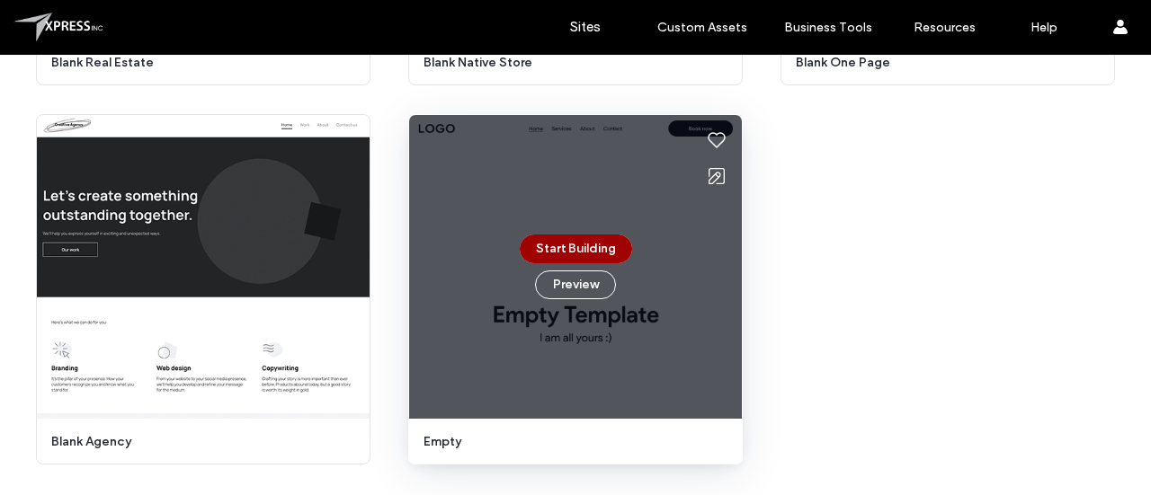
scroll to position [488, 0]
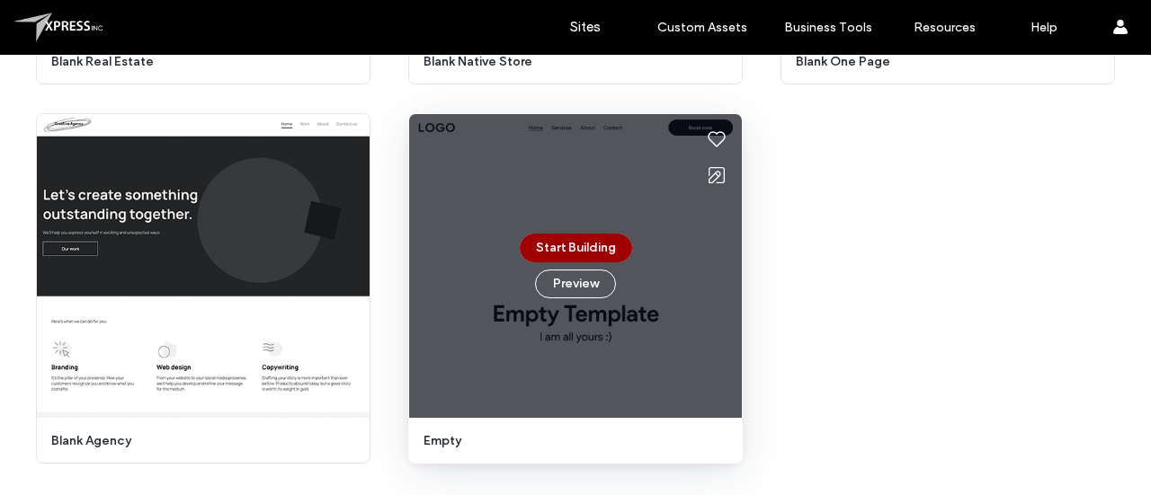
click at [618, 271] on div "Start Building Preview" at bounding box center [576, 266] width 112 height 65
click at [582, 249] on button "Start Building" at bounding box center [576, 248] width 112 height 29
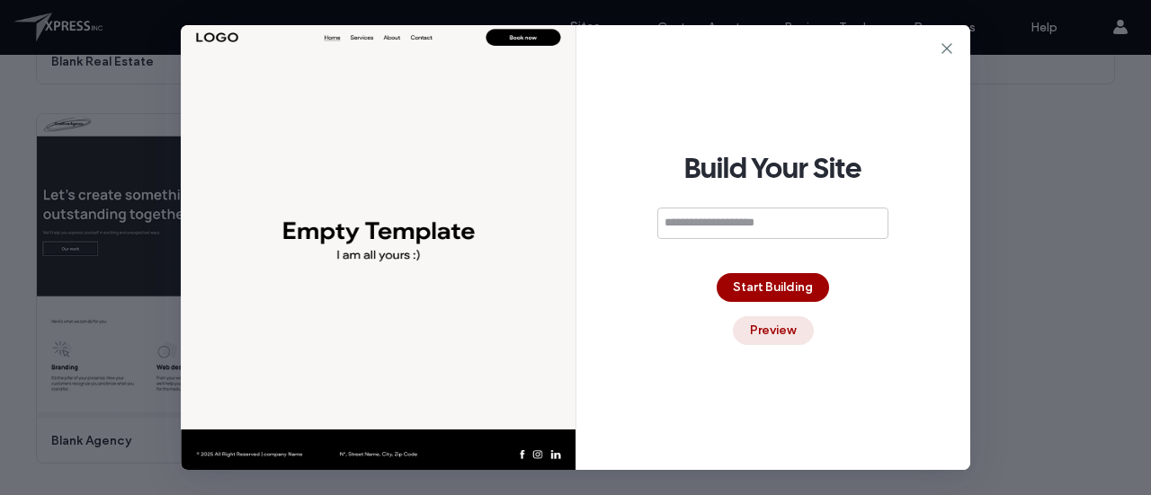
click at [786, 323] on button "Preview" at bounding box center [773, 330] width 81 height 29
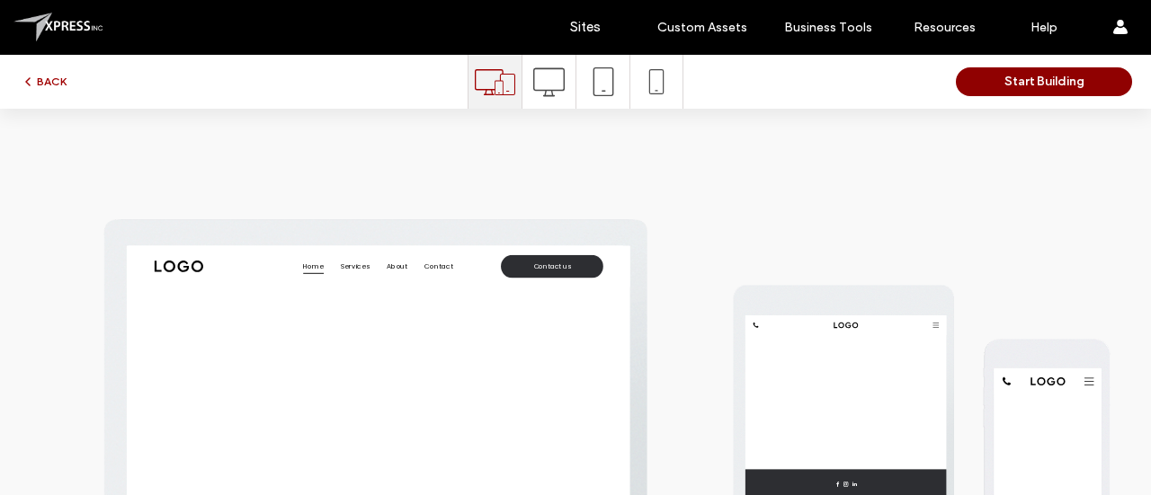
scroll to position [0, 0]
click at [973, 79] on button "Start Building" at bounding box center [1044, 81] width 176 height 29
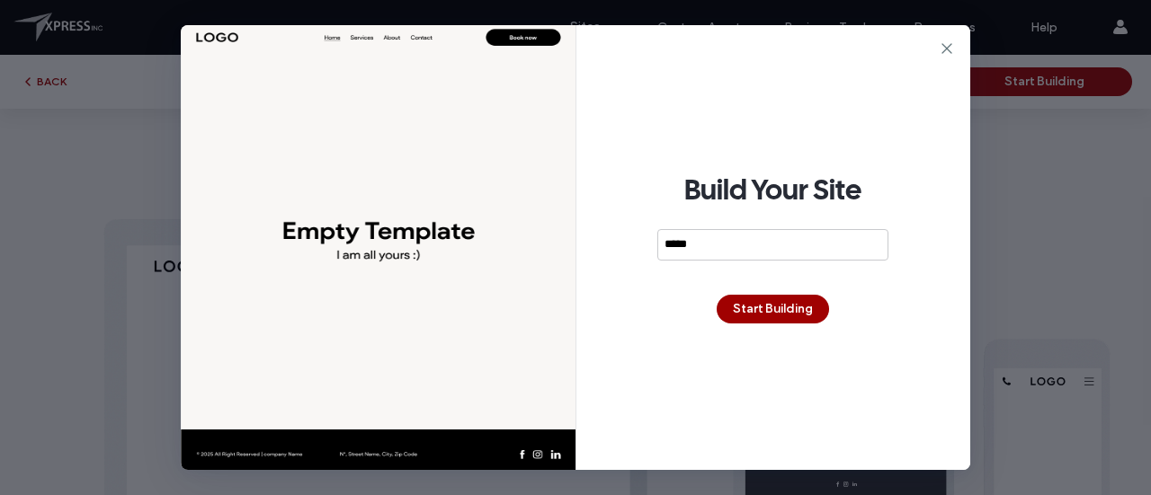
type input "******"
paste input "**********"
type input "**********"
click at [777, 304] on button "Start Building" at bounding box center [772, 309] width 112 height 29
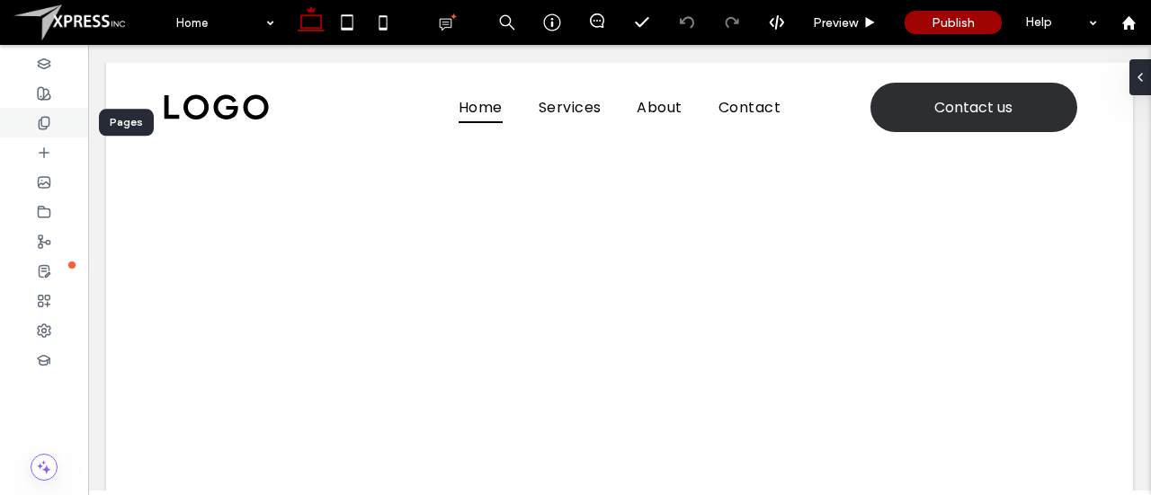
click at [49, 127] on icon at bounding box center [44, 123] width 14 height 14
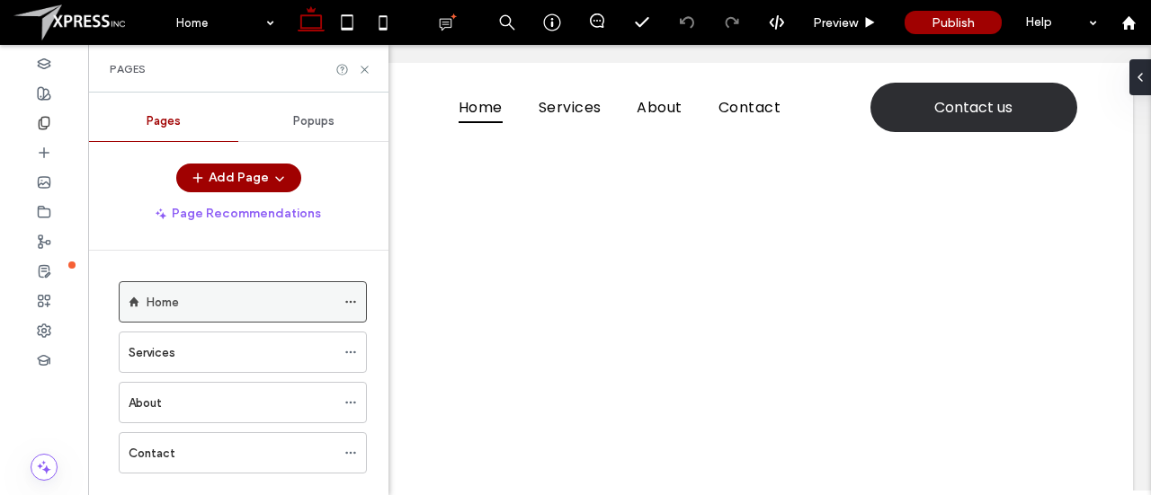
click at [351, 301] on use at bounding box center [350, 302] width 10 height 3
click at [304, 288] on div "Home" at bounding box center [241, 302] width 189 height 40
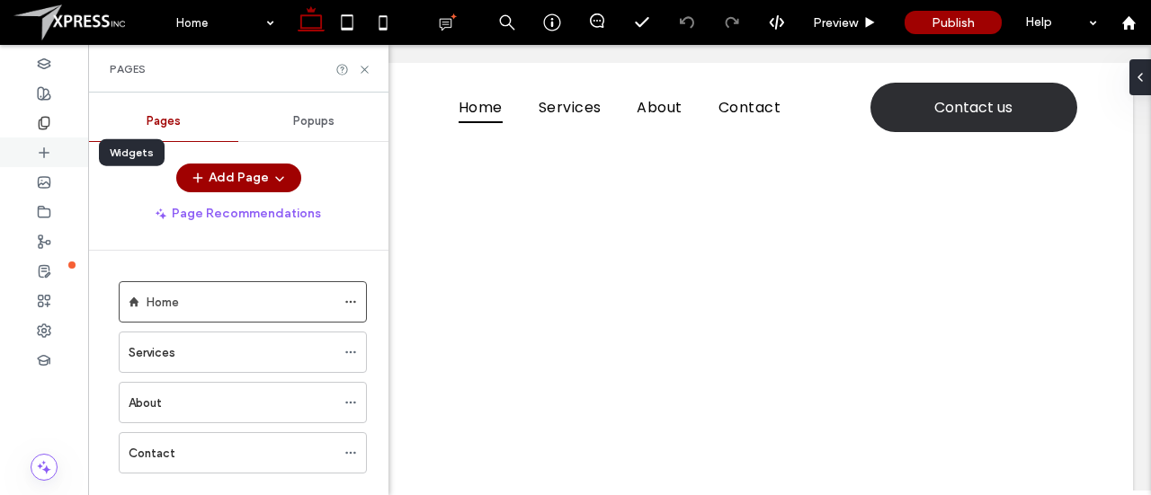
click at [43, 146] on icon at bounding box center [44, 153] width 14 height 14
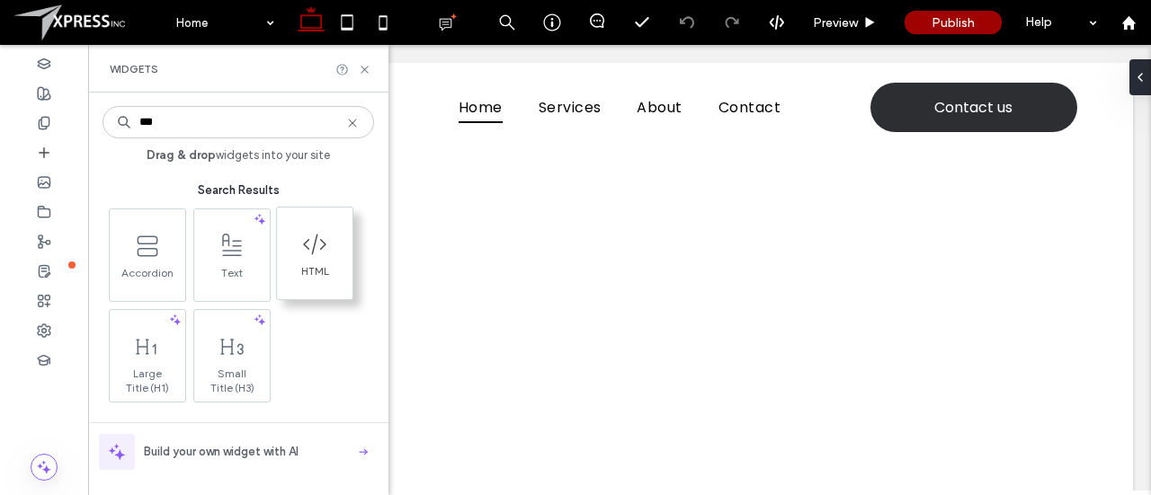
type input "***"
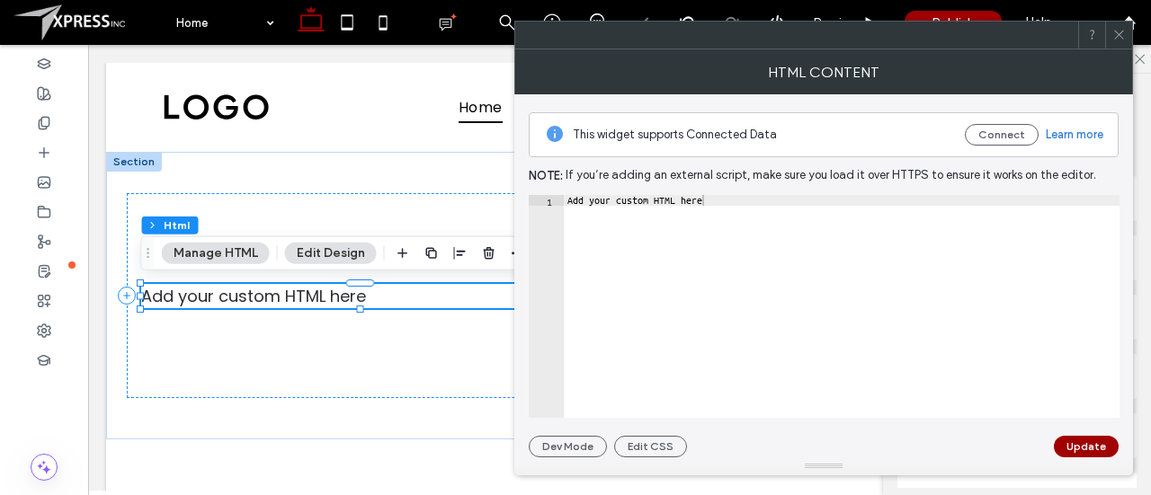
click at [1121, 38] on icon at bounding box center [1118, 34] width 13 height 13
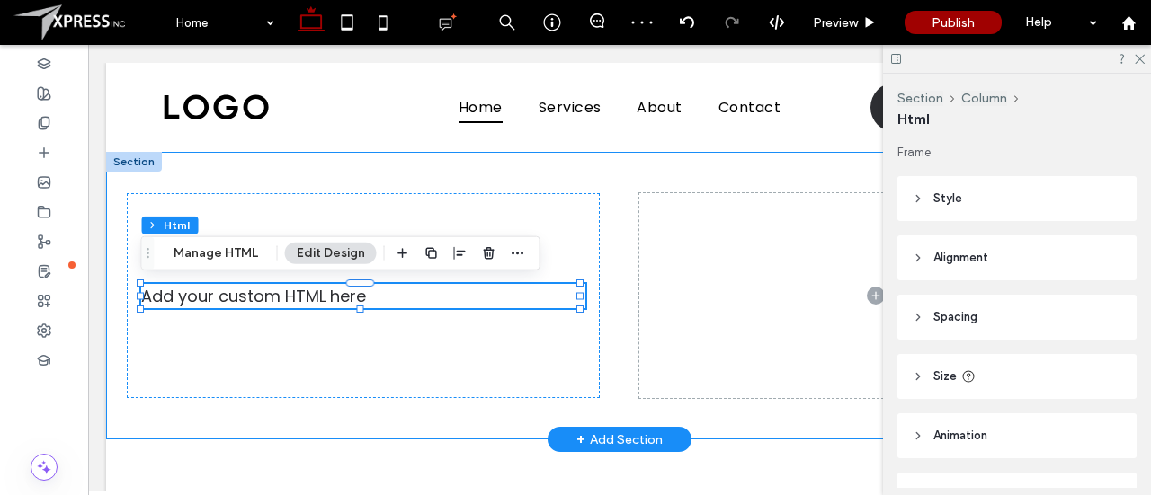
click at [822, 163] on div "Add your custom HTML here" at bounding box center [619, 296] width 1027 height 288
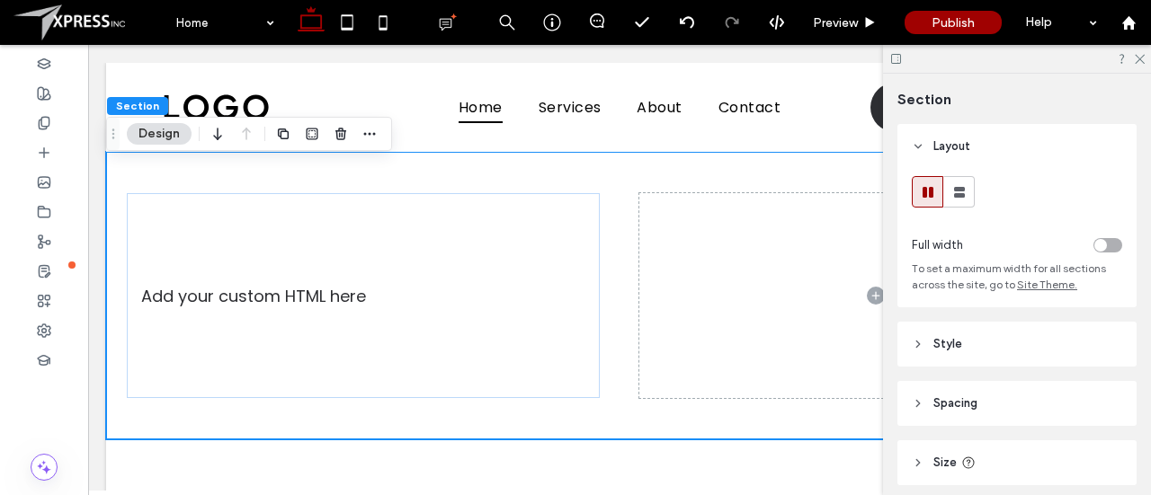
click at [1146, 65] on div at bounding box center [1017, 59] width 268 height 28
click at [1143, 63] on use at bounding box center [1139, 60] width 10 height 10
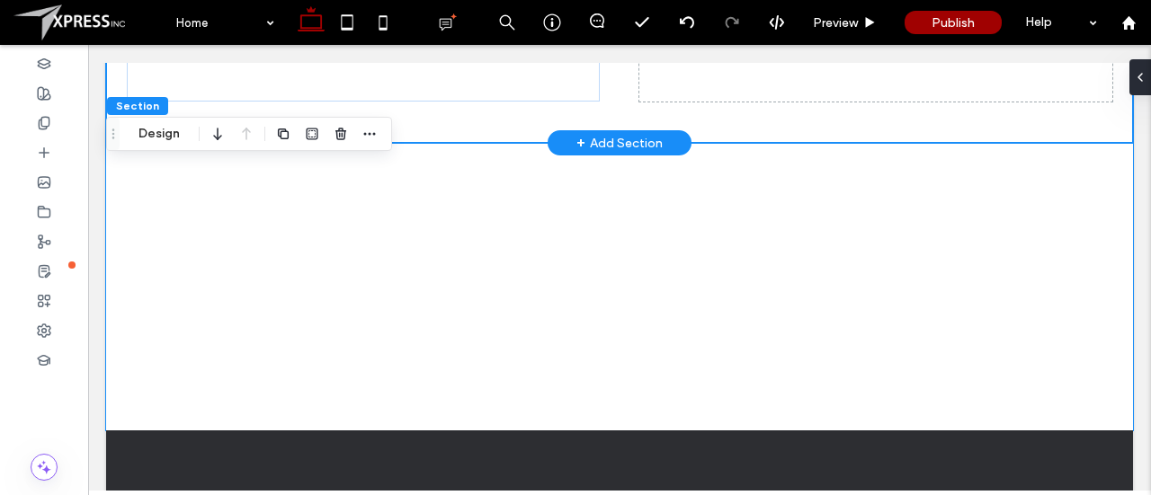
scroll to position [290, 0]
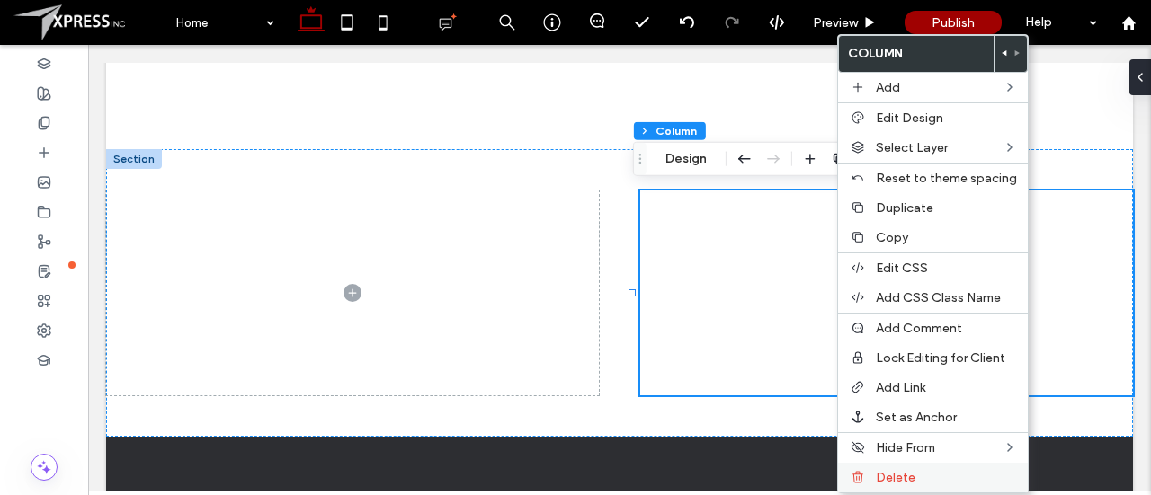
click at [886, 463] on div "Delete" at bounding box center [933, 478] width 190 height 30
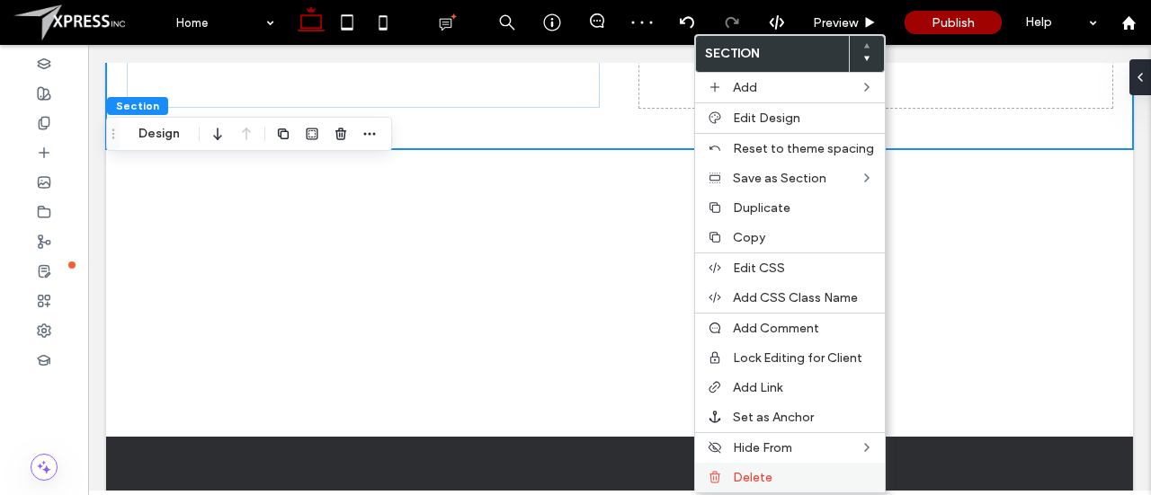
click at [743, 470] on span "Delete" at bounding box center [753, 477] width 40 height 15
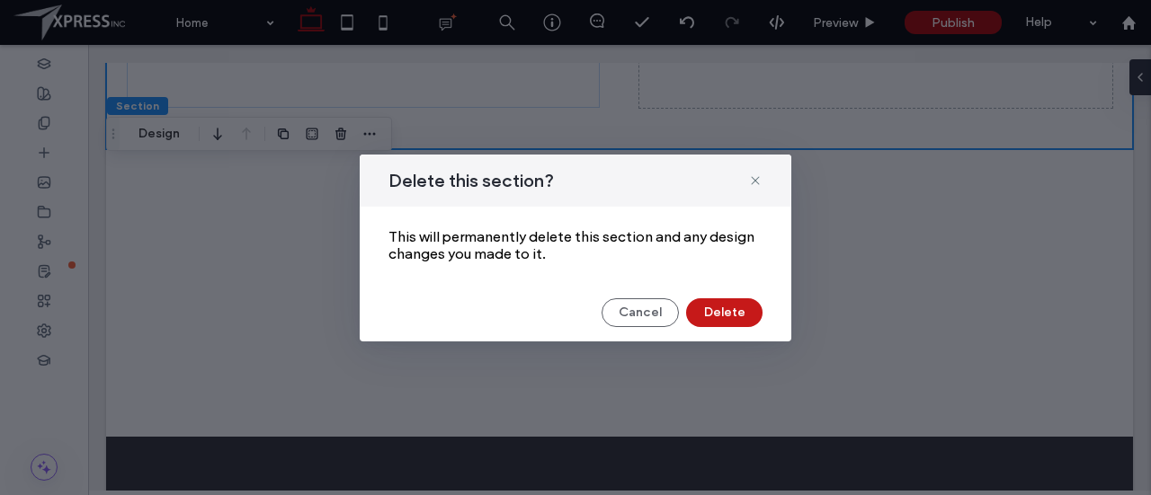
click at [728, 307] on button "Delete" at bounding box center [724, 312] width 76 height 29
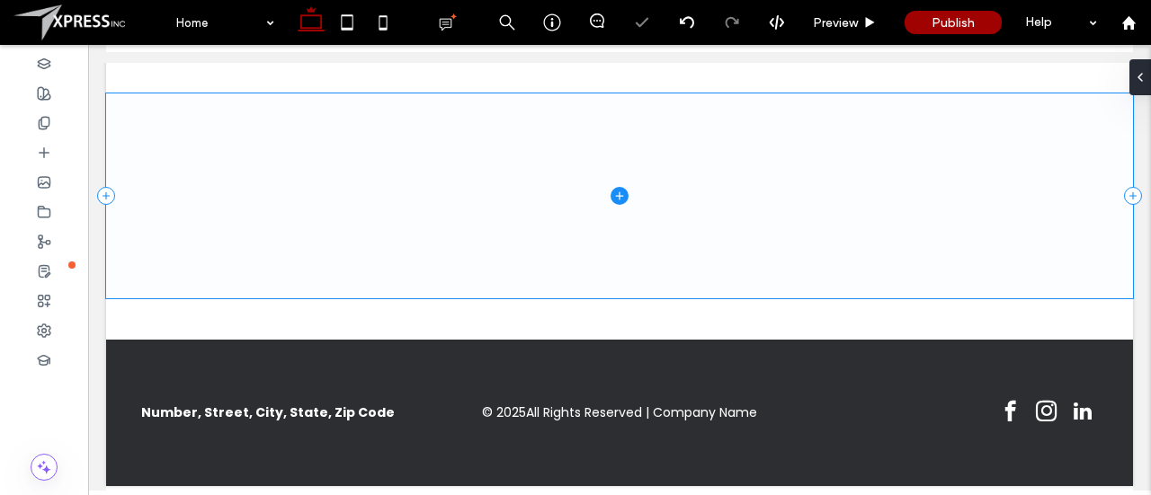
scroll to position [3, 0]
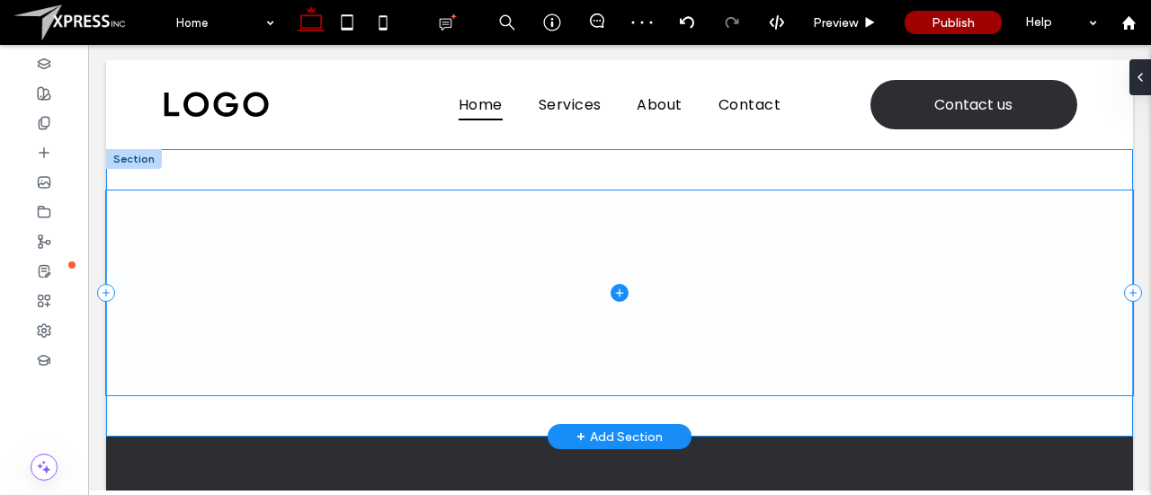
click at [618, 287] on icon at bounding box center [619, 293] width 18 height 18
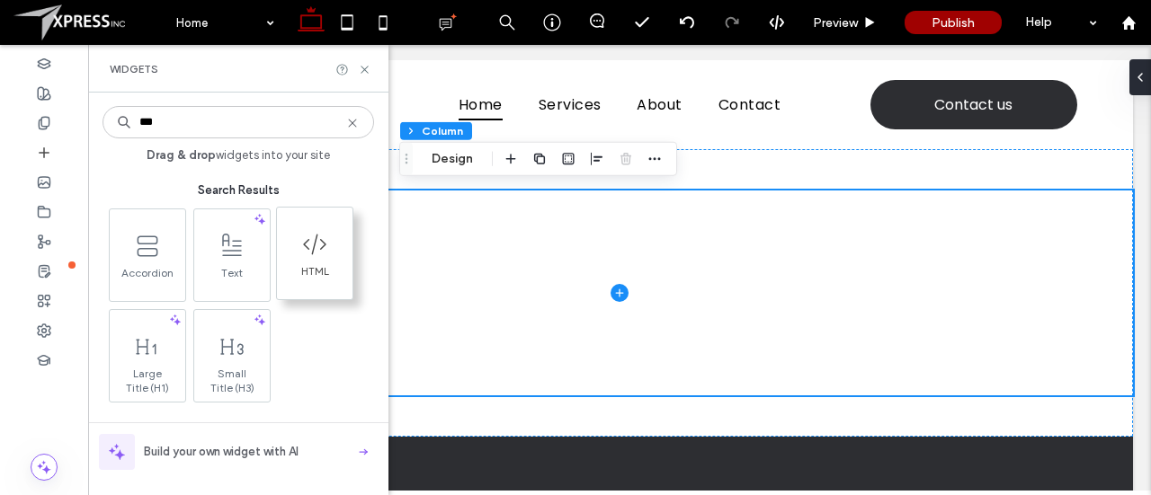
type input "***"
click at [316, 262] on span at bounding box center [315, 244] width 76 height 40
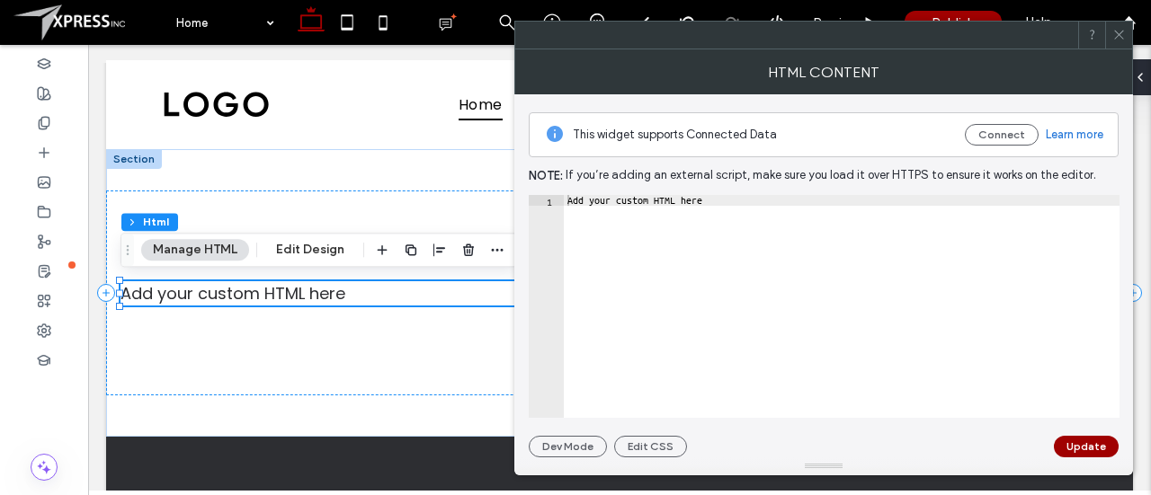
type textarea "**********"
click at [649, 231] on div "Add your custom HTML here" at bounding box center [842, 317] width 556 height 245
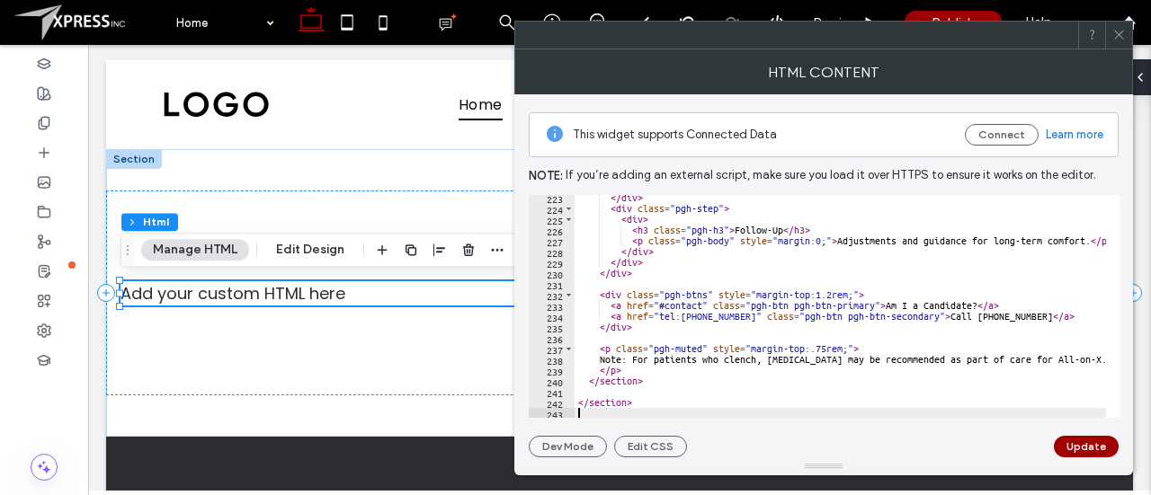
scroll to position [2397, 0]
click at [1083, 439] on button "Update" at bounding box center [1086, 447] width 65 height 22
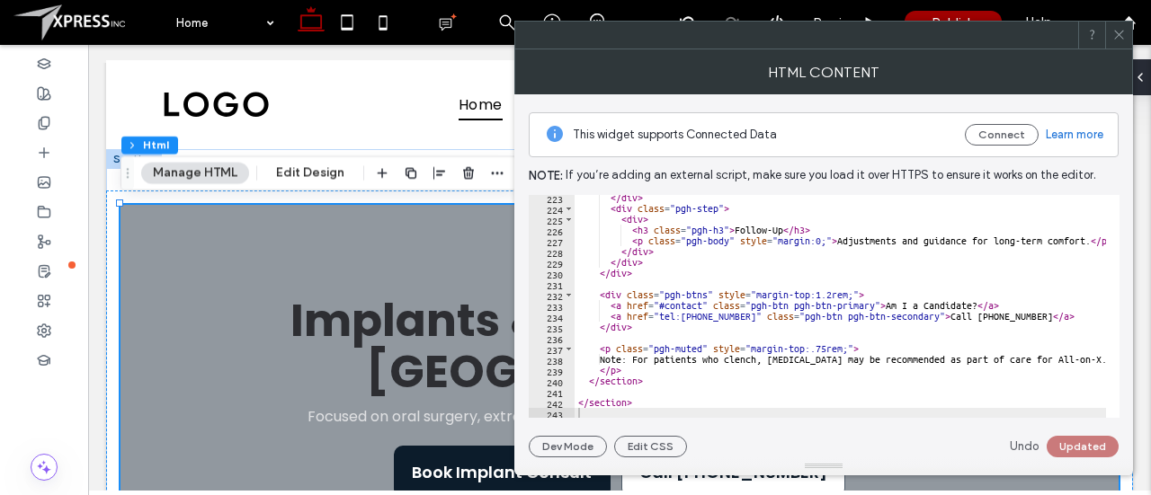
click at [1118, 35] on use at bounding box center [1118, 35] width 9 height 9
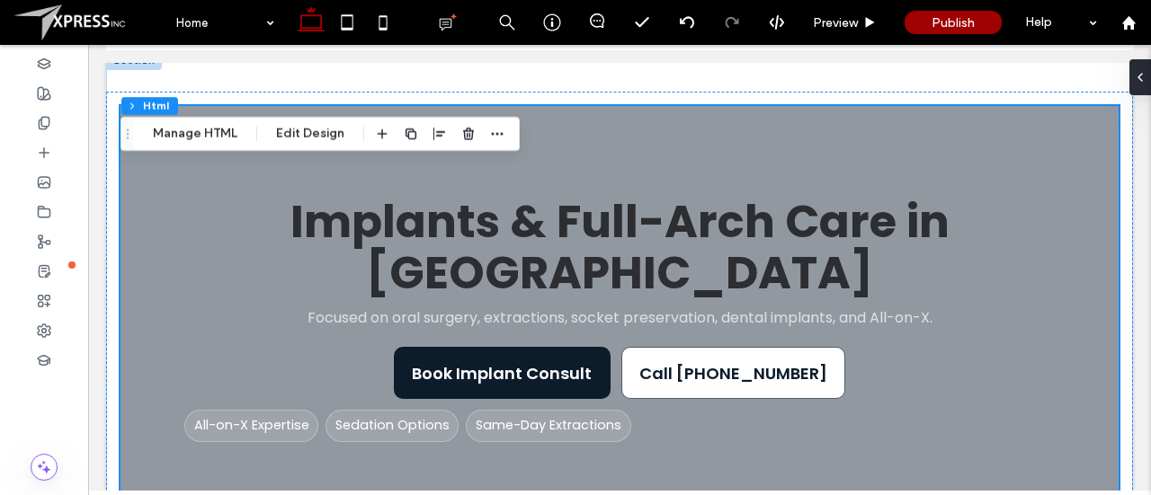
scroll to position [160, 0]
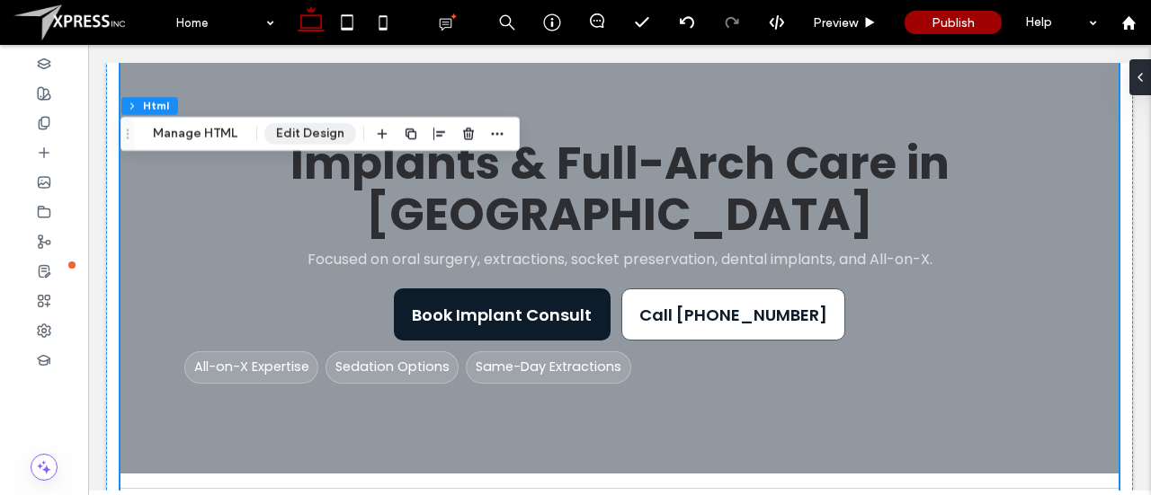
click at [313, 133] on button "Edit Design" at bounding box center [310, 134] width 92 height 22
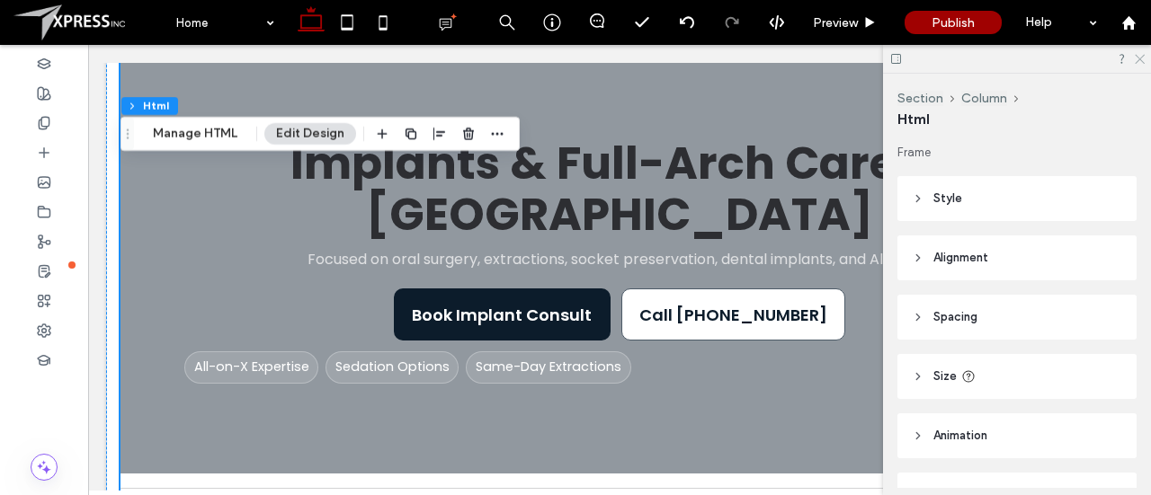
click at [1142, 58] on icon at bounding box center [1139, 58] width 12 height 12
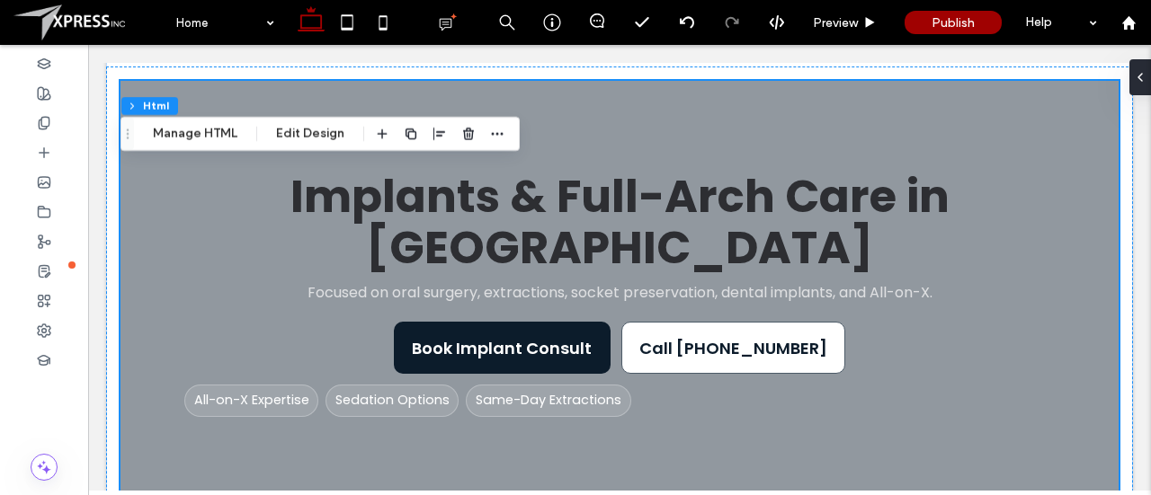
scroll to position [136, 0]
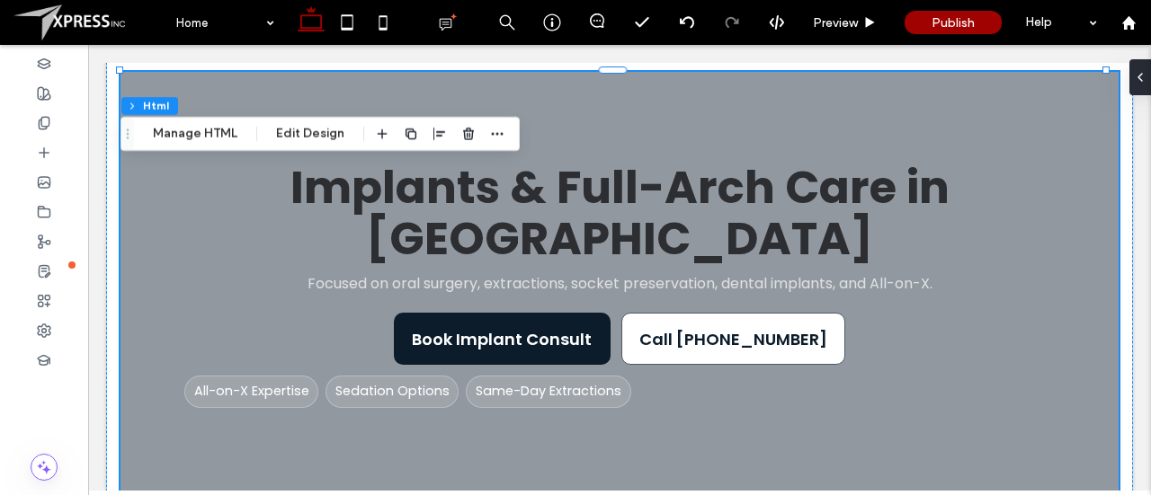
click at [758, 366] on div "Implants & Full-Arch Care in Plum Focused on oral surgery, extractions, socket …" at bounding box center [619, 285] width 899 height 426
click at [307, 129] on button "Edit Design" at bounding box center [310, 134] width 92 height 22
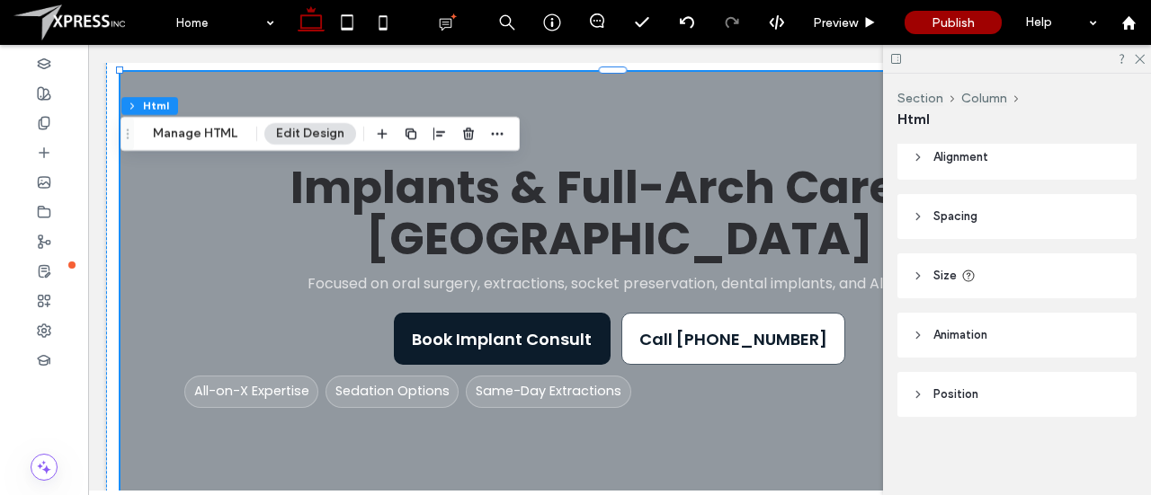
scroll to position [0, 0]
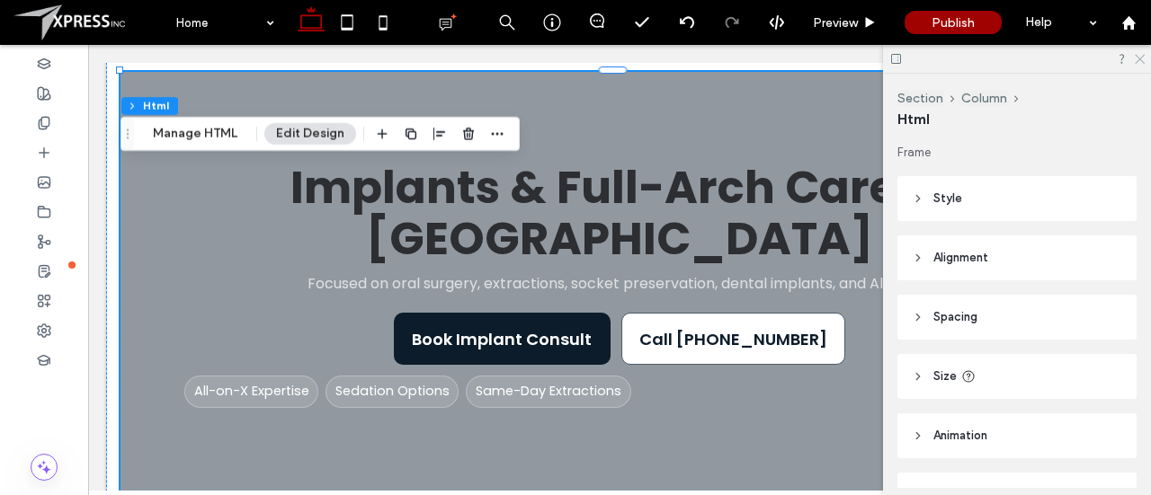
click at [1139, 59] on use at bounding box center [1139, 60] width 10 height 10
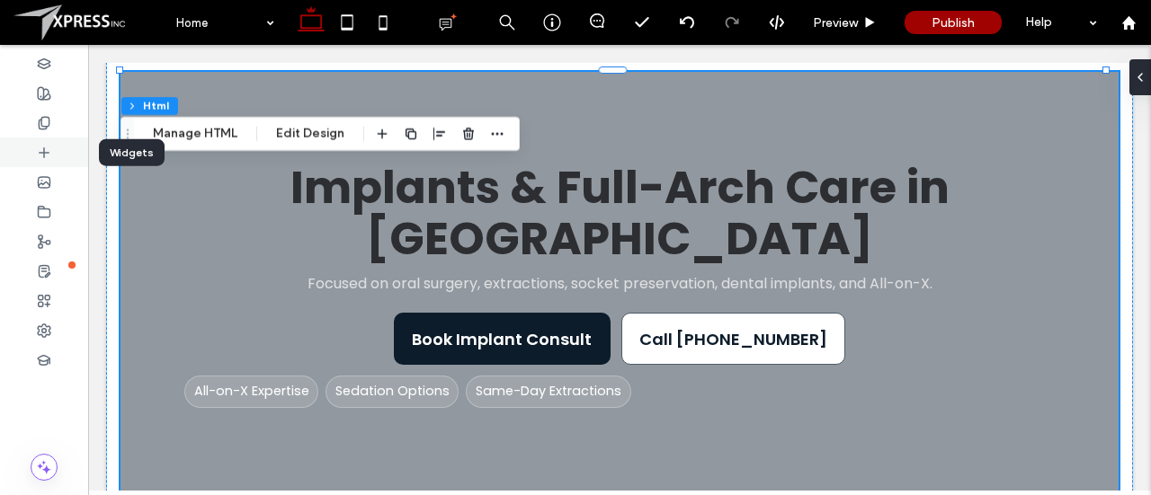
click at [51, 147] on div at bounding box center [44, 153] width 88 height 30
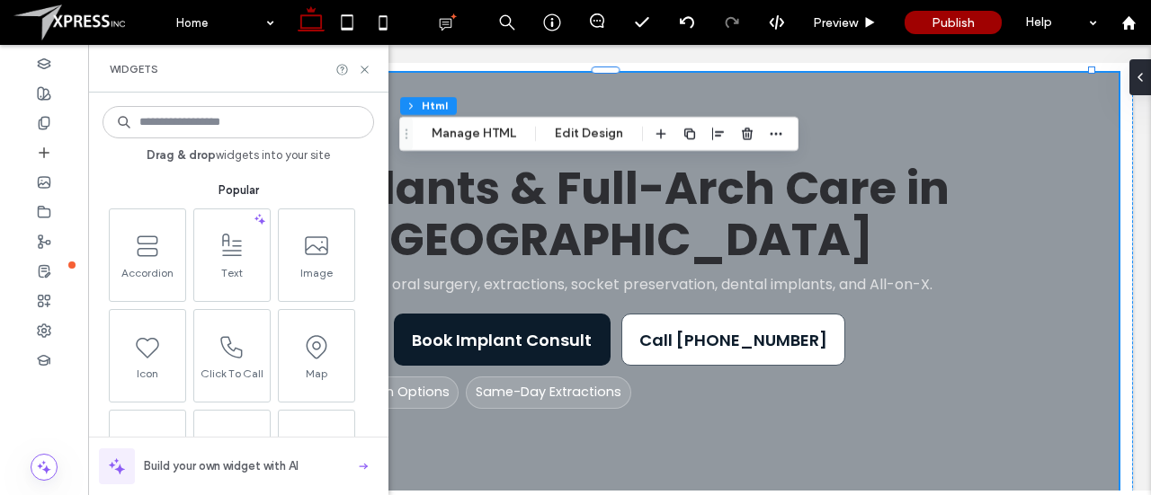
scroll to position [136, 0]
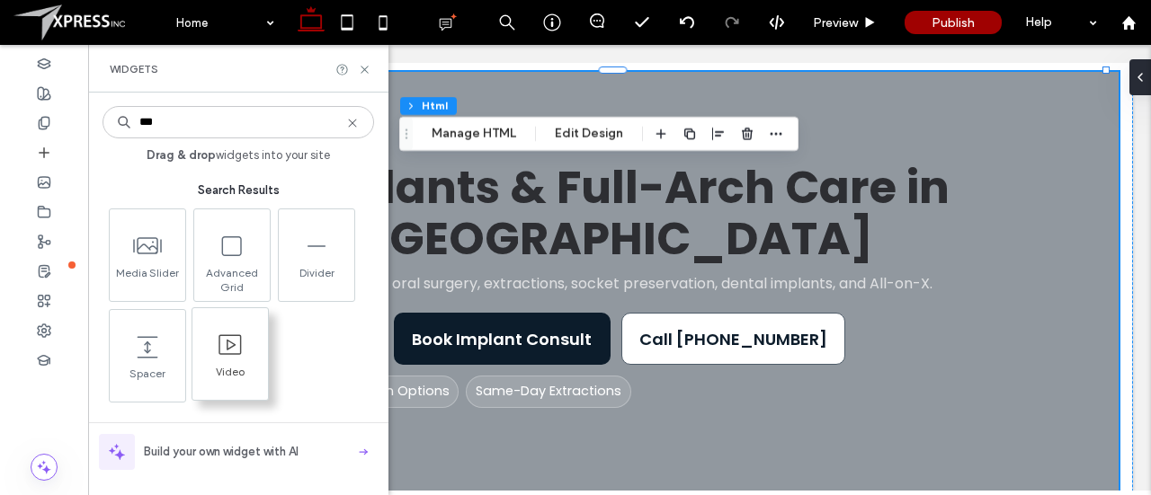
type input "***"
click at [225, 345] on icon at bounding box center [230, 345] width 29 height 29
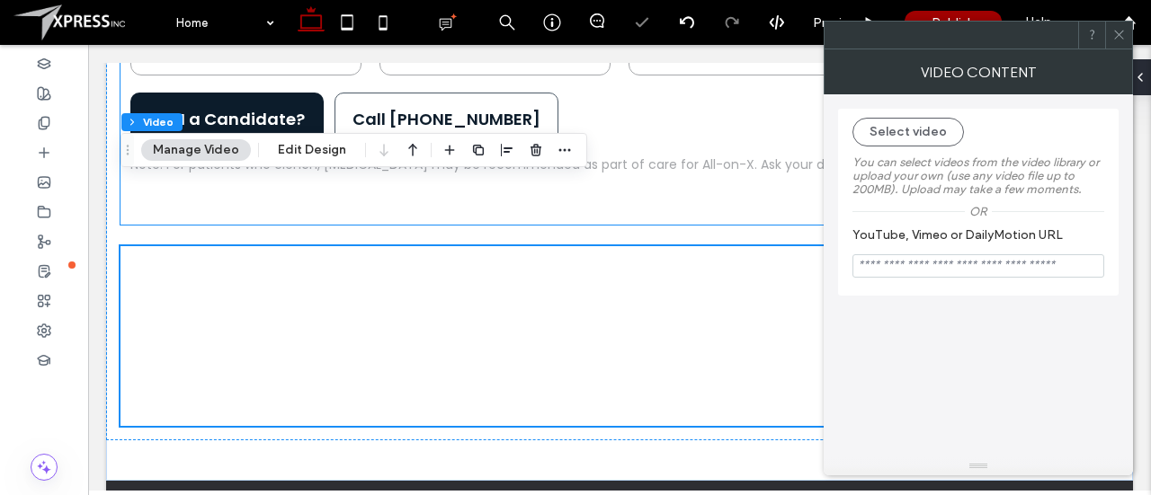
scroll to position [1215, 0]
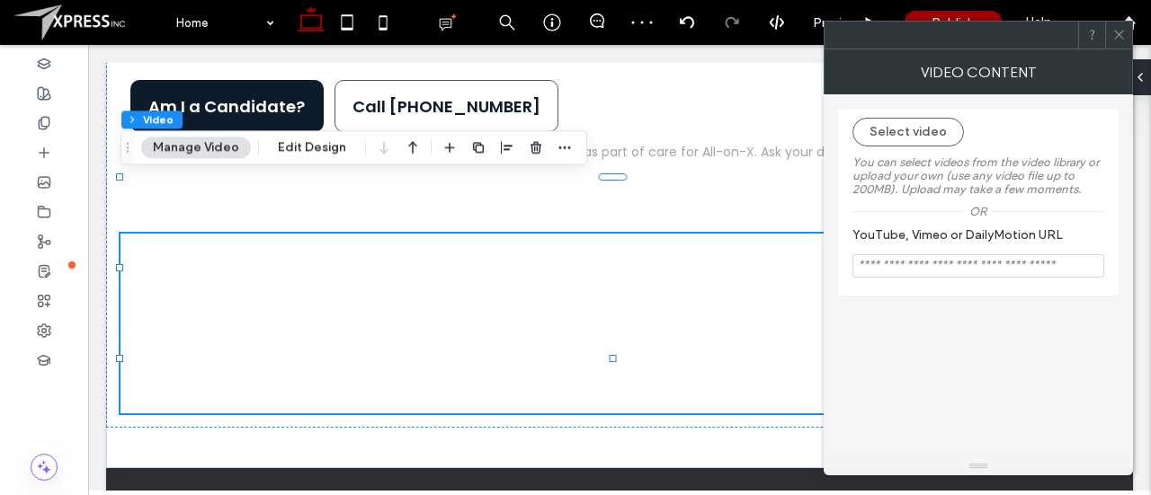
click at [1116, 39] on icon at bounding box center [1118, 34] width 13 height 13
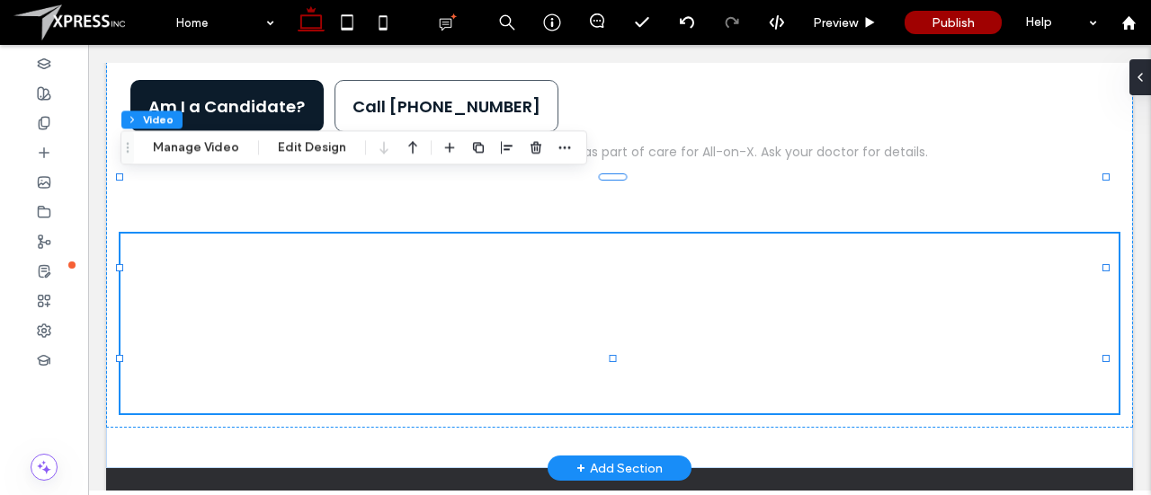
click at [867, 289] on div at bounding box center [619, 324] width 998 height 180
click at [223, 158] on div "Section Column Video Manage Video Edit Design" at bounding box center [353, 147] width 467 height 34
click at [206, 141] on button "Manage Video" at bounding box center [196, 148] width 110 height 22
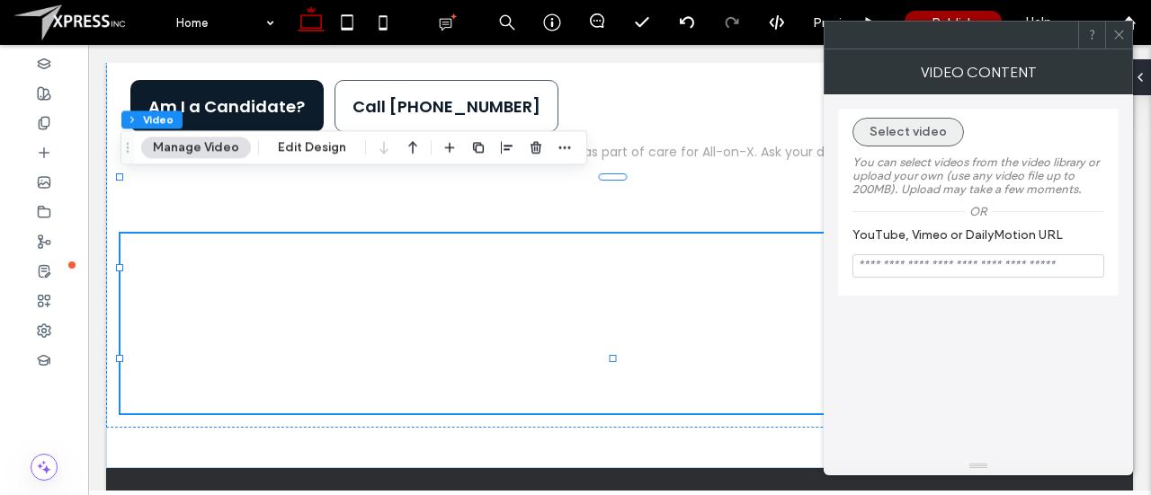
click at [916, 129] on button "Select video" at bounding box center [907, 132] width 111 height 29
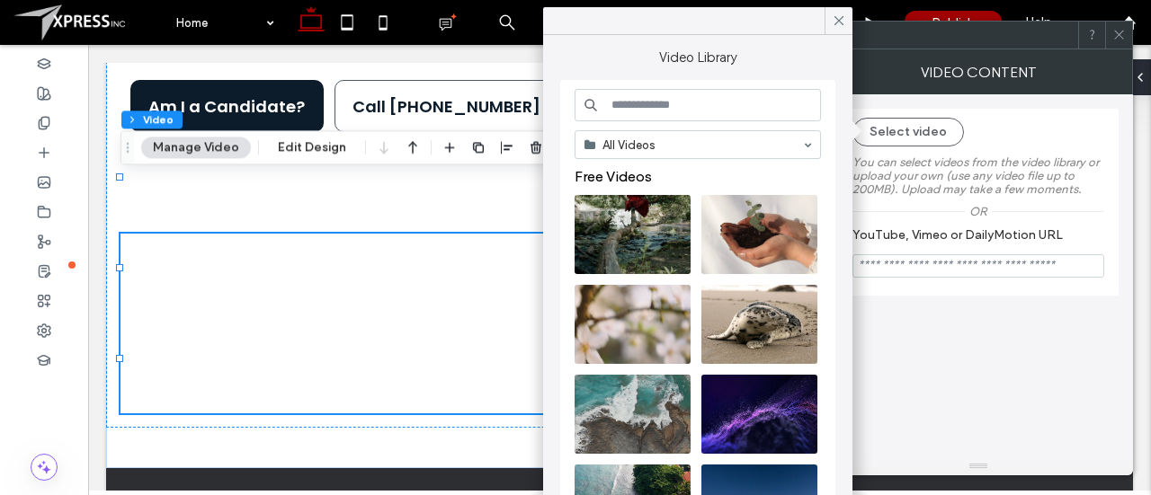
click at [686, 102] on input at bounding box center [697, 105] width 246 height 32
type input "*"
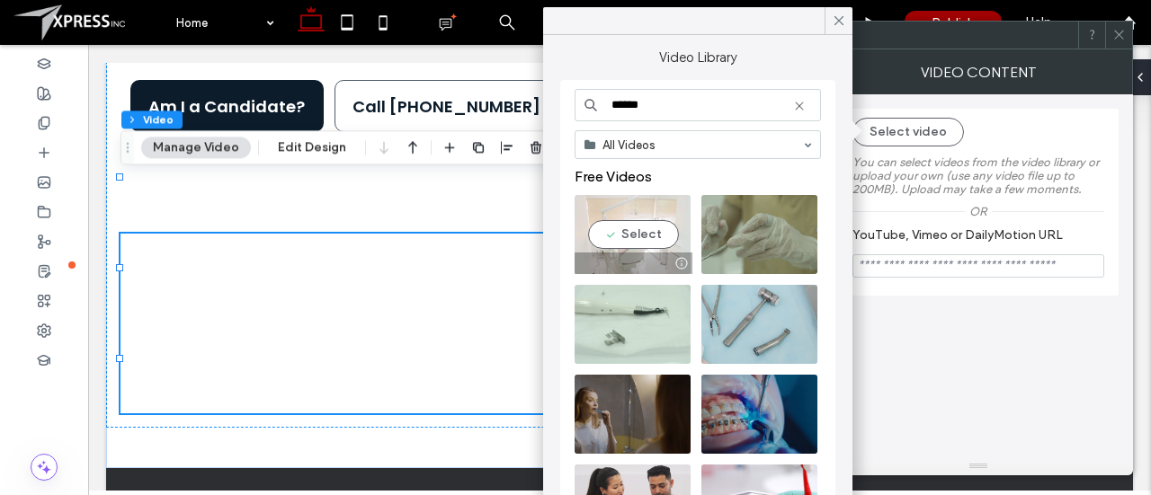
type input "******"
click at [638, 231] on video at bounding box center [632, 234] width 116 height 79
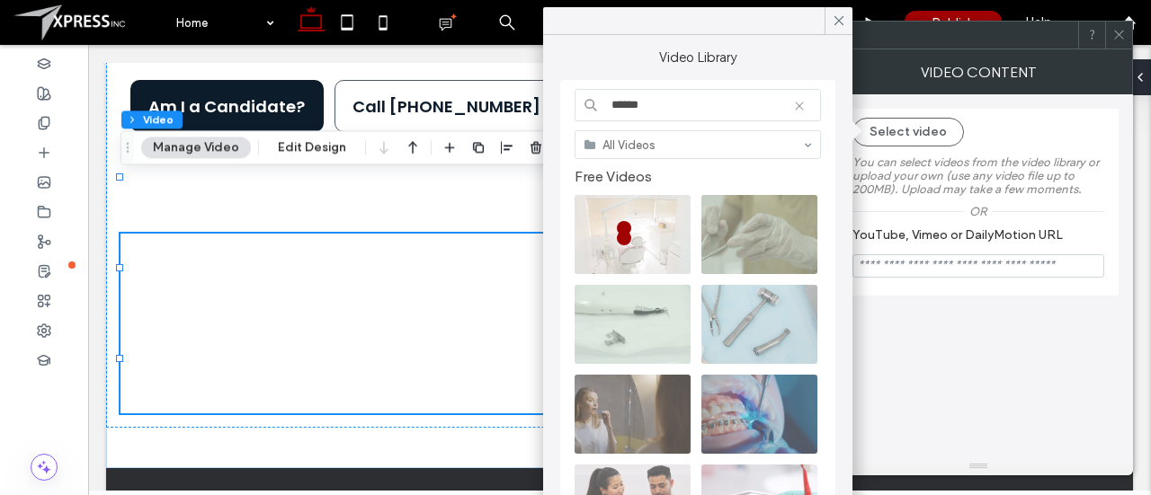
type input "**********"
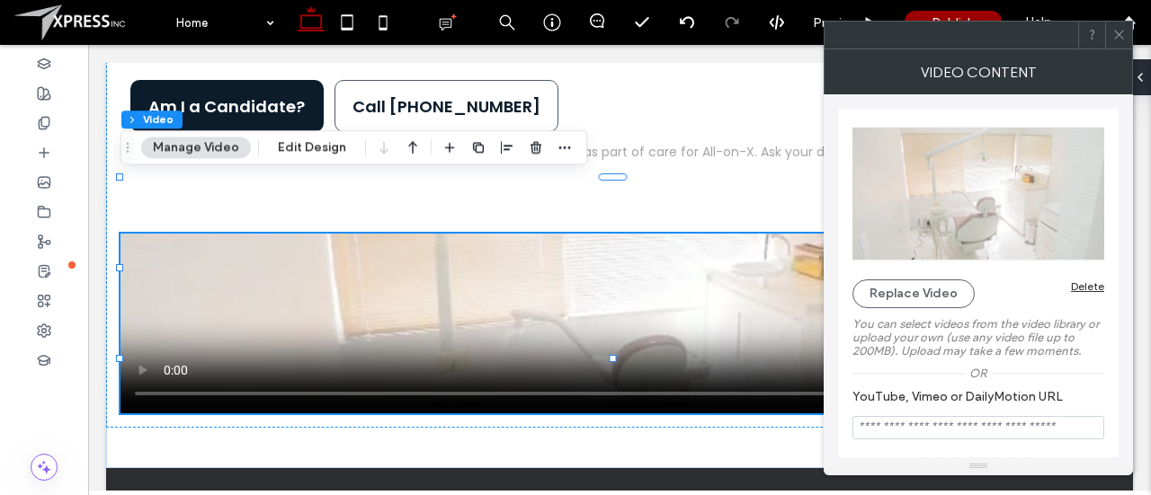
click at [1122, 31] on icon at bounding box center [1118, 34] width 13 height 13
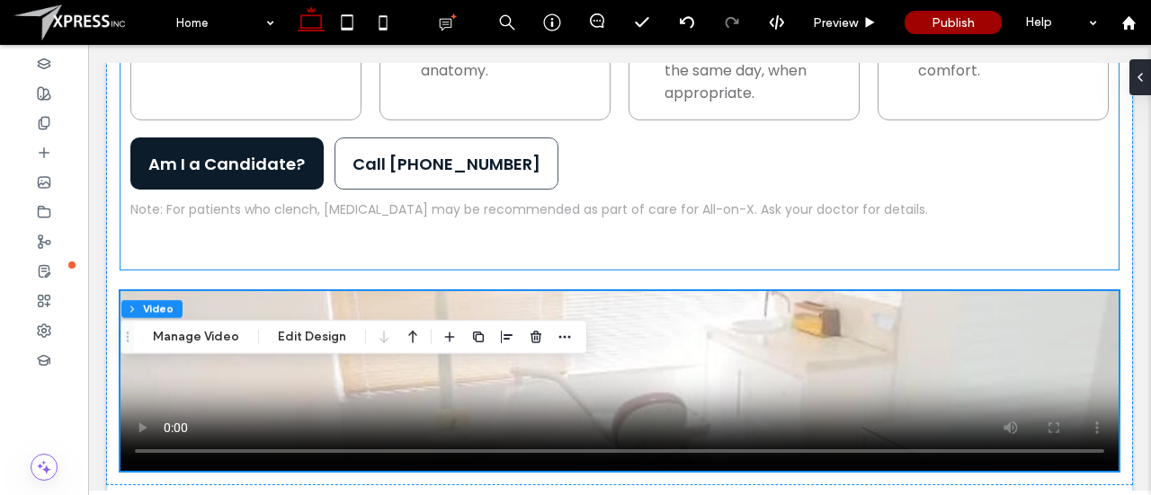
scroll to position [1287, 0]
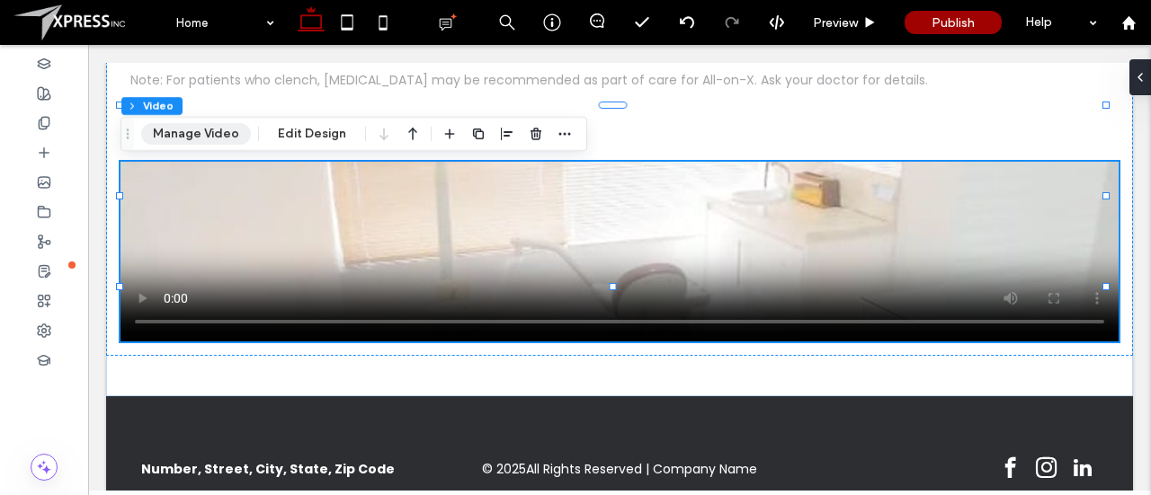
click at [207, 125] on button "Manage Video" at bounding box center [196, 134] width 110 height 22
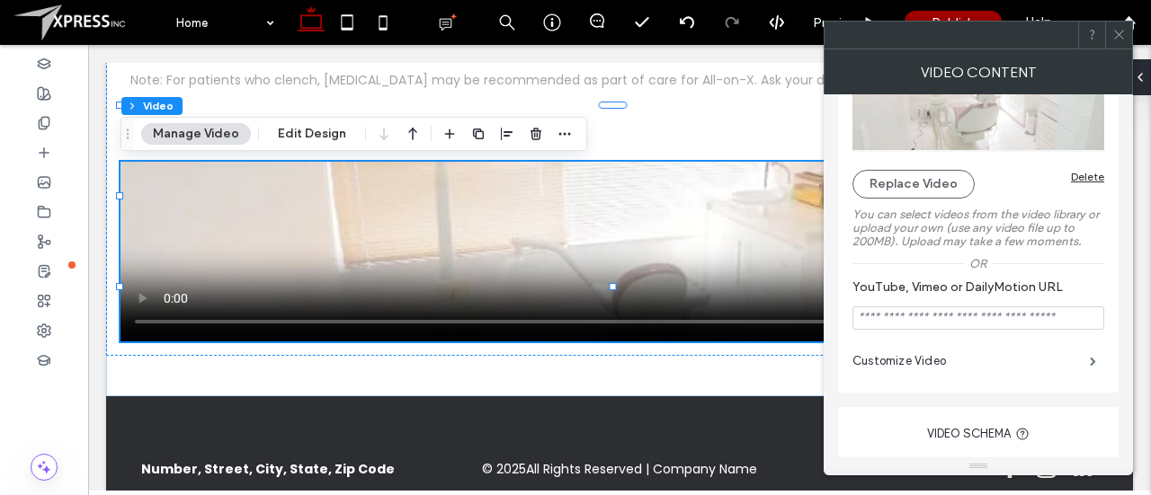
scroll to position [108, 0]
click at [952, 184] on button "Replace Video" at bounding box center [913, 186] width 122 height 29
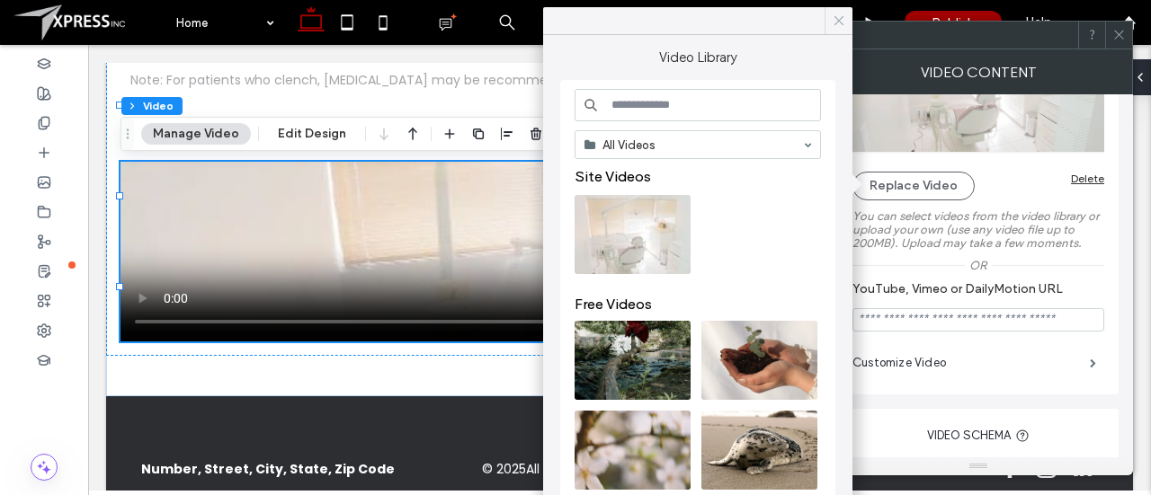
click at [838, 16] on icon at bounding box center [839, 21] width 16 height 16
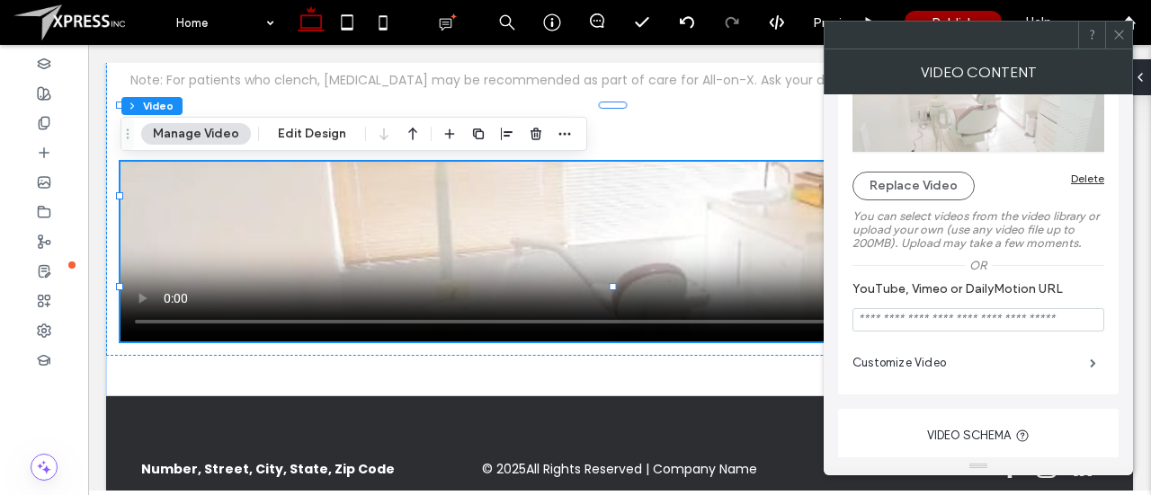
click at [1122, 40] on icon at bounding box center [1118, 34] width 13 height 13
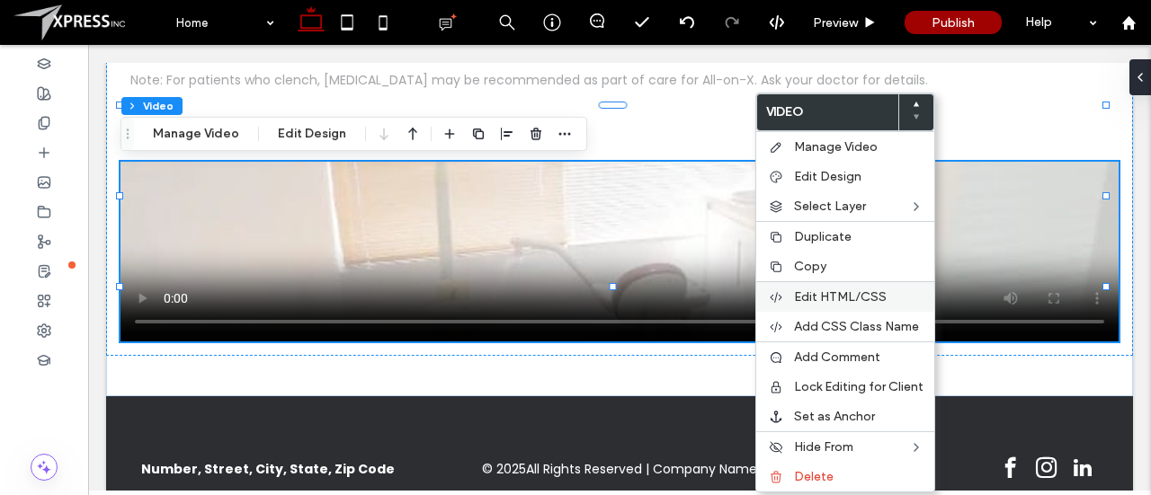
click at [814, 289] on span "Edit HTML/CSS" at bounding box center [840, 296] width 93 height 15
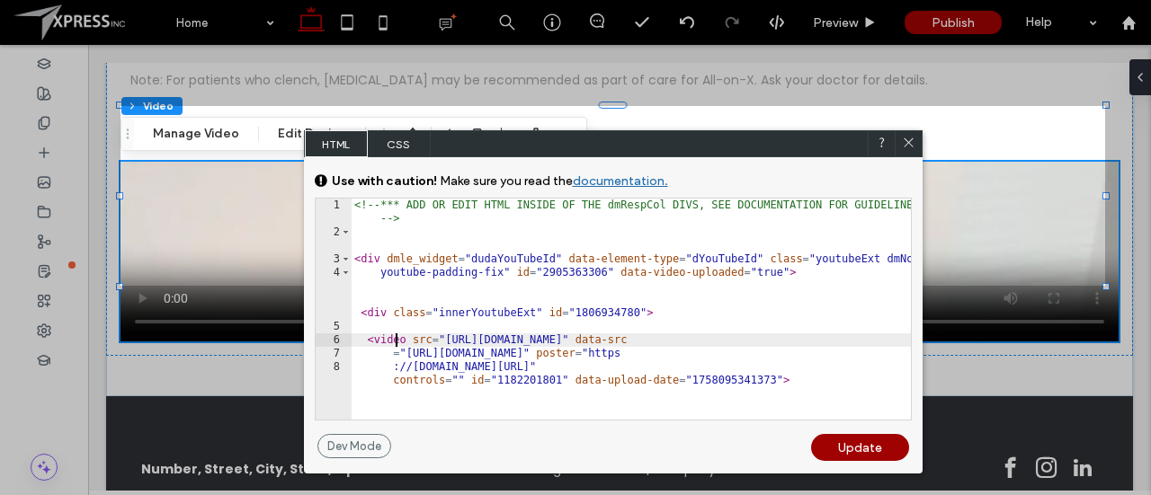
click at [435, 337] on div "<!-- *** ADD OR EDIT HTML INSIDE OF THE dmRespCol DIVS, SEE DOCUMENTATION FOR G…" at bounding box center [631, 330] width 560 height 262
drag, startPoint x: 403, startPoint y: 347, endPoint x: 464, endPoint y: 355, distance: 61.7
click at [464, 355] on div "<!-- *** ADD OR EDIT HTML INSIDE OF THE dmRespCol DIVS, SEE DOCUMENTATION FOR G…" at bounding box center [631, 330] width 560 height 262
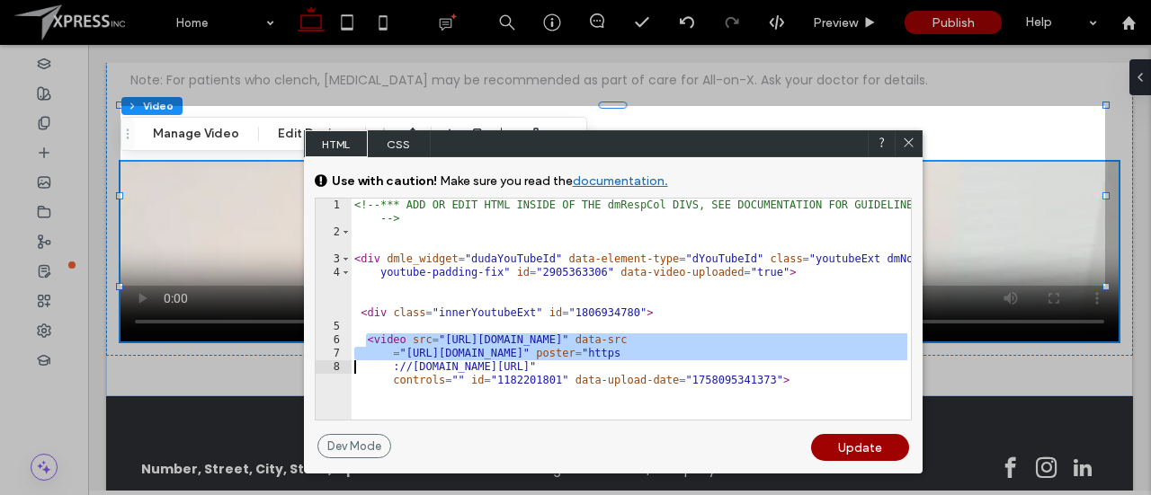
drag, startPoint x: 365, startPoint y: 335, endPoint x: 750, endPoint y: 380, distance: 387.4
click at [750, 380] on div "<!-- *** ADD OR EDIT HTML INSIDE OF THE dmRespCol DIVS, SEE DOCUMENTATION FOR G…" at bounding box center [631, 330] width 560 height 262
type textarea "******"
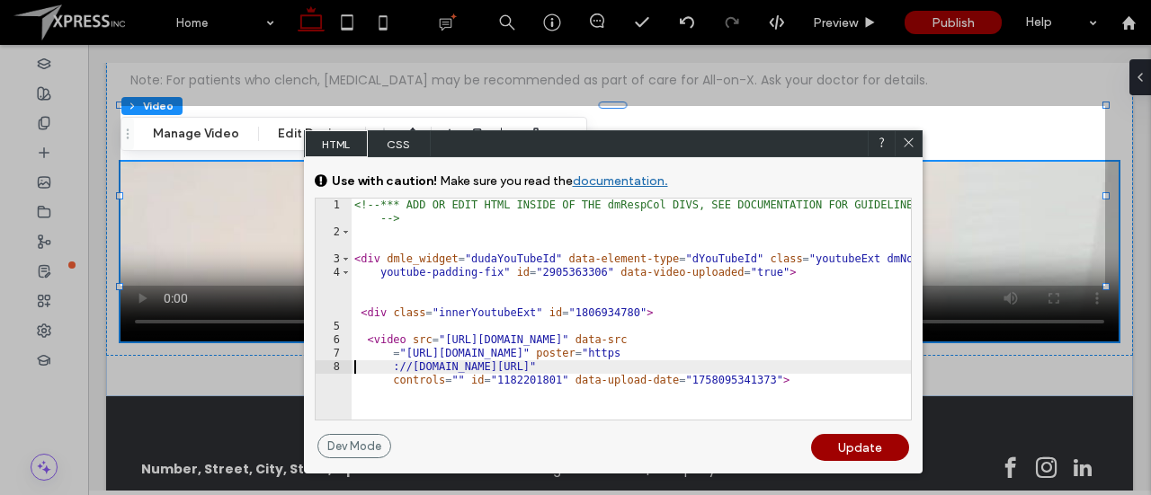
click at [717, 368] on div "<!-- *** ADD OR EDIT HTML INSIDE OF THE dmRespCol DIVS, SEE DOCUMENTATION FOR G…" at bounding box center [631, 330] width 560 height 262
type textarea "*"
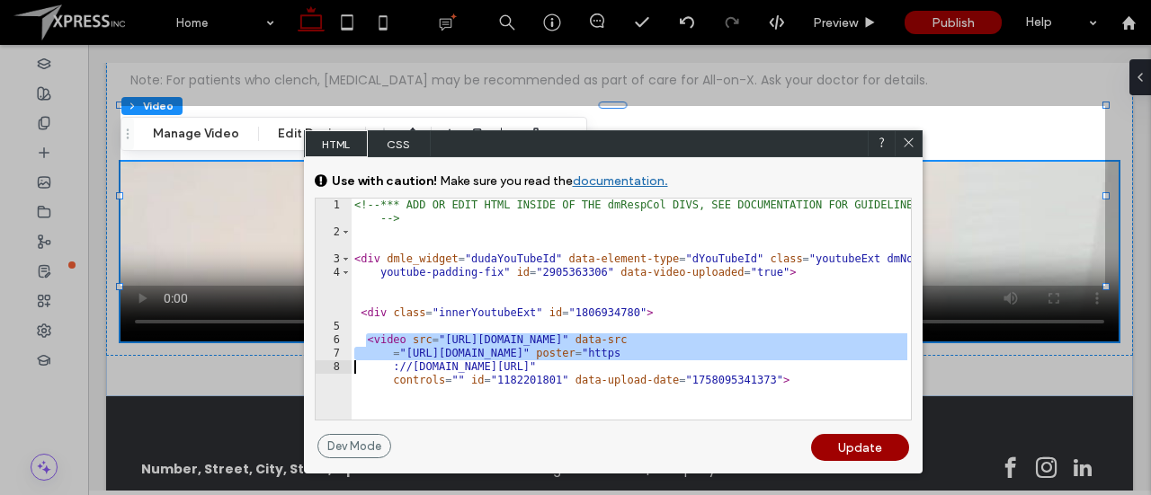
drag, startPoint x: 368, startPoint y: 339, endPoint x: 755, endPoint y: 380, distance: 389.6
click at [755, 380] on div "<!-- *** ADD OR EDIT HTML INSIDE OF THE dmRespCol DIVS, SEE DOCUMENTATION FOR G…" at bounding box center [631, 330] width 560 height 262
type textarea "******"
click at [755, 380] on div "<!-- *** ADD OR EDIT HTML INSIDE OF THE dmRespCol DIVS, SEE DOCUMENTATION FOR G…" at bounding box center [630, 309] width 559 height 221
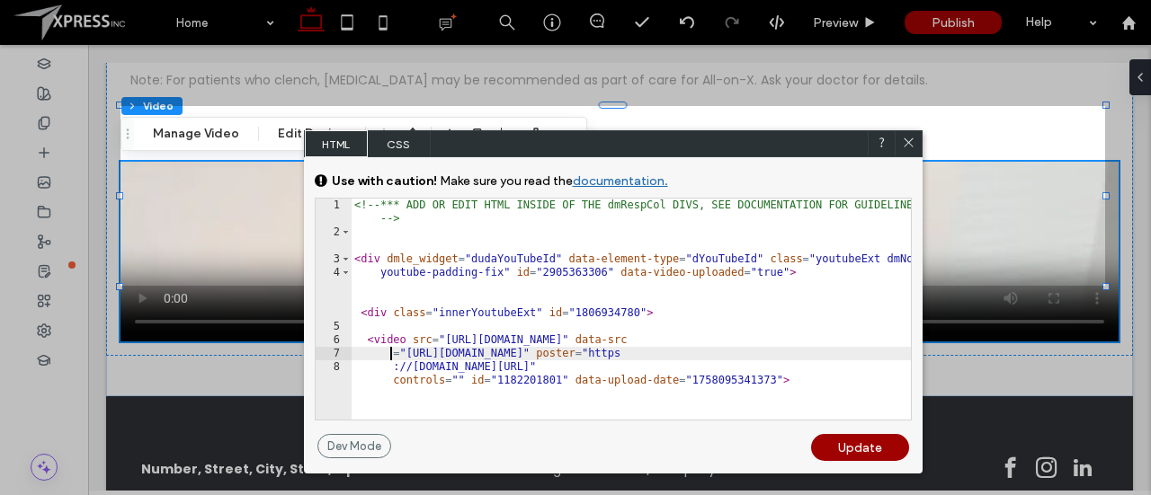
click at [430, 355] on div "<!-- *** ADD OR EDIT HTML INSIDE OF THE dmRespCol DIVS, SEE DOCUMENTATION FOR G…" at bounding box center [631, 330] width 560 height 262
type textarea "******"
click at [430, 355] on div "<!-- *** ADD OR EDIT HTML INSIDE OF THE dmRespCol DIVS, SEE DOCUMENTATION FOR G…" at bounding box center [631, 330] width 560 height 262
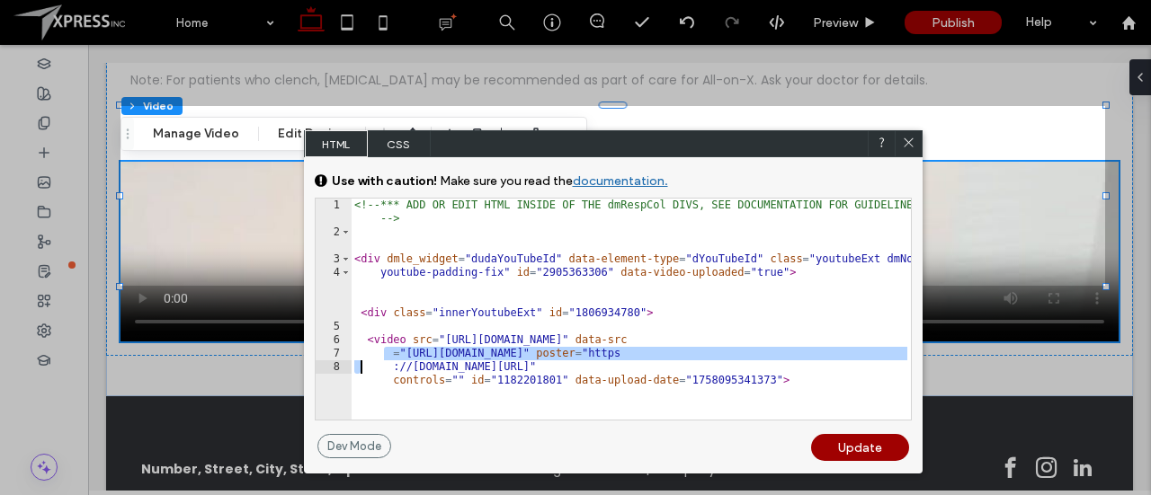
drag, startPoint x: 401, startPoint y: 353, endPoint x: 578, endPoint y: 381, distance: 179.3
click at [578, 381] on div "<!-- *** ADD OR EDIT HTML INSIDE OF THE dmRespCol DIVS, SEE DOCUMENTATION FOR G…" at bounding box center [631, 330] width 560 height 262
type textarea "***** *"
click at [908, 148] on icon at bounding box center [908, 142] width 13 height 13
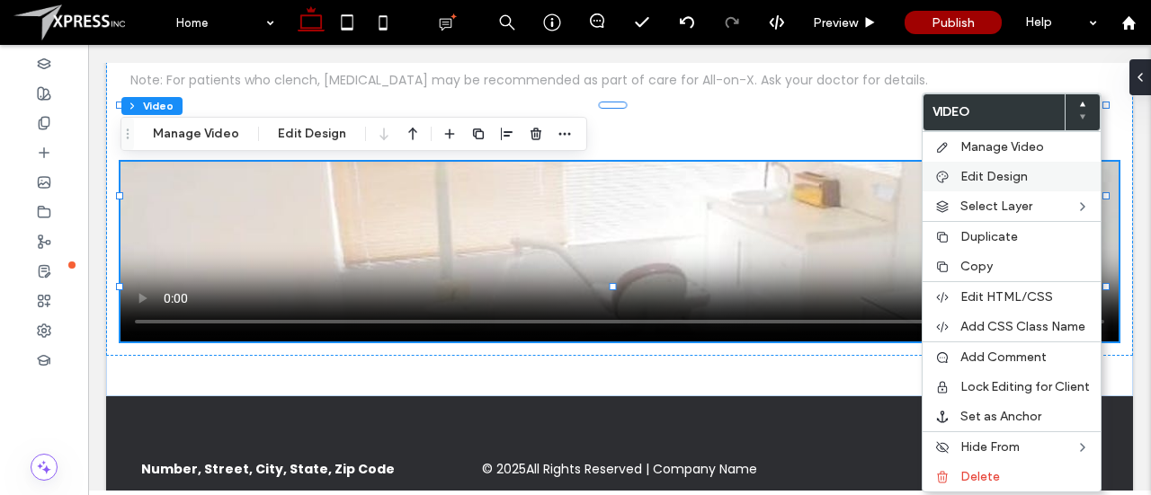
click at [991, 169] on span "Edit Design" at bounding box center [993, 176] width 67 height 15
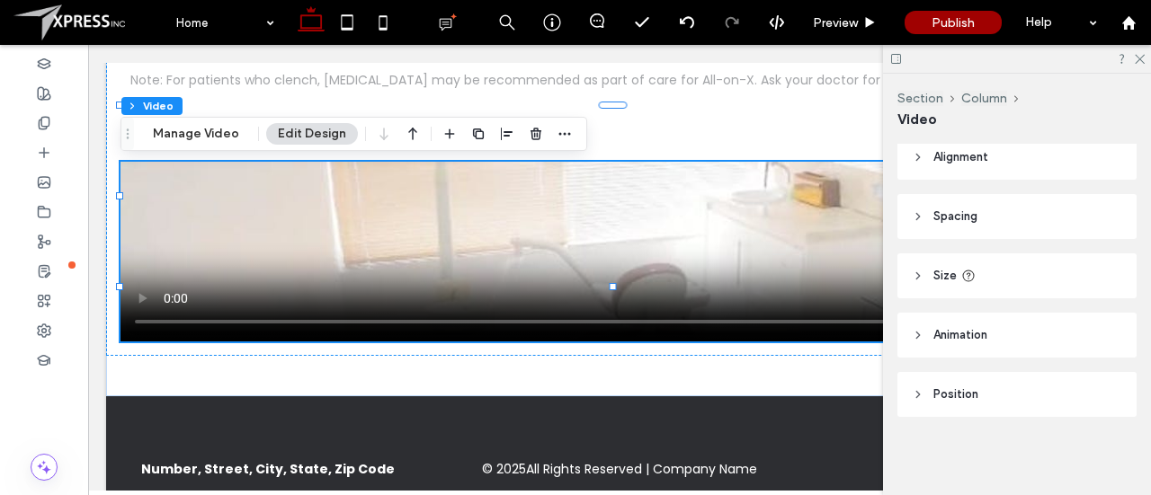
scroll to position [0, 0]
click at [973, 159] on span "Alignment" at bounding box center [960, 166] width 55 height 18
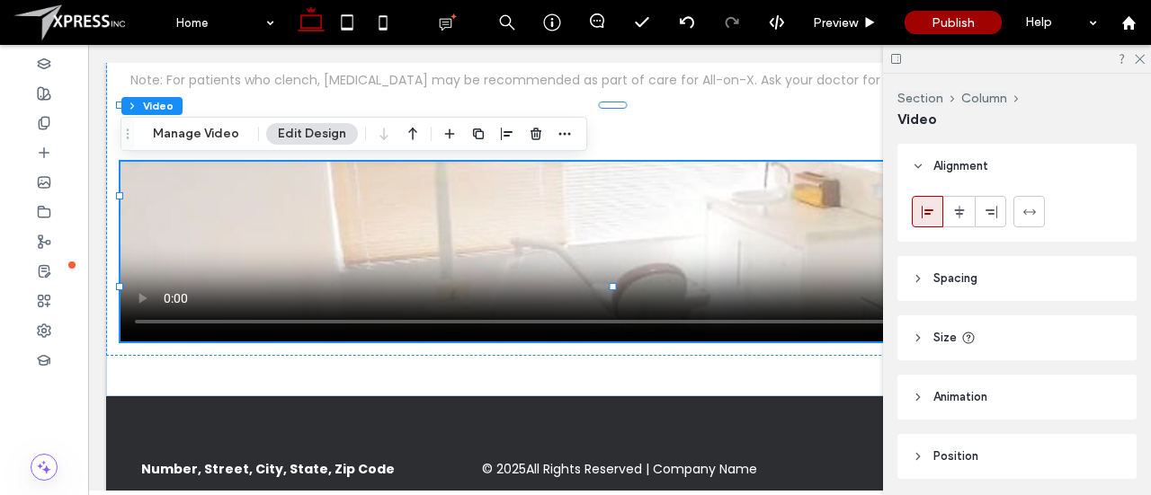
click at [970, 157] on span "Alignment" at bounding box center [960, 166] width 55 height 18
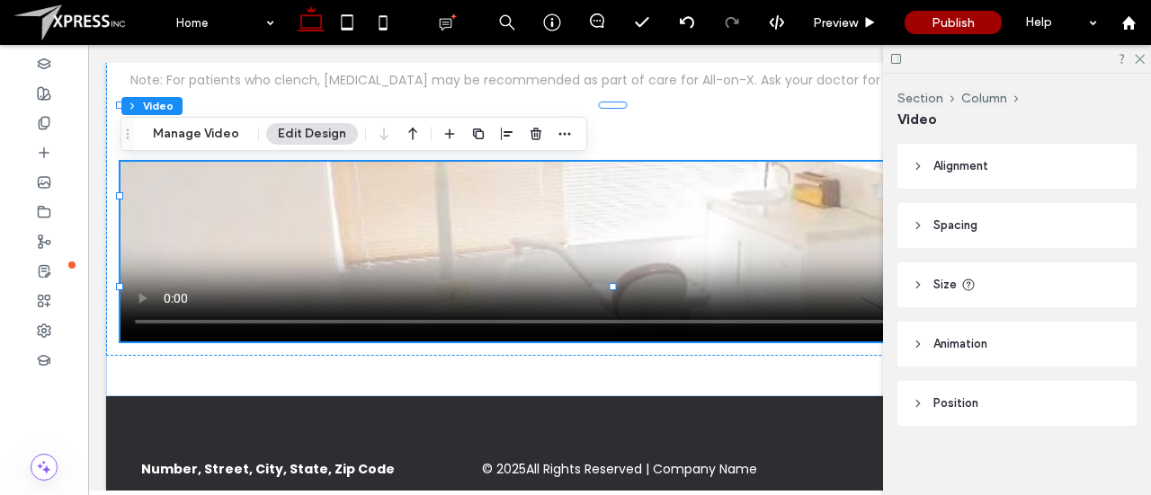
click at [967, 222] on span "Spacing" at bounding box center [955, 226] width 44 height 18
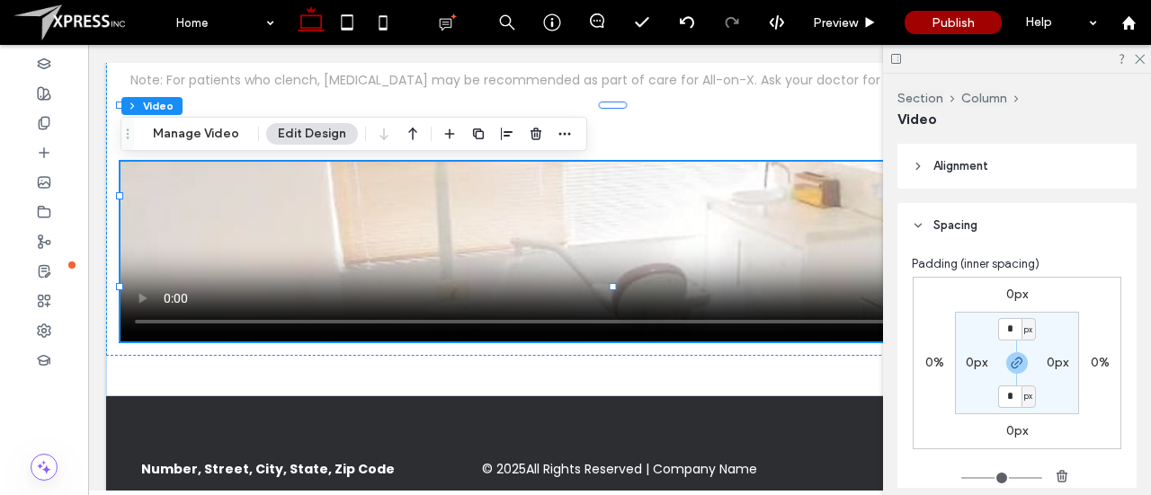
click at [967, 222] on span "Spacing" at bounding box center [955, 226] width 44 height 18
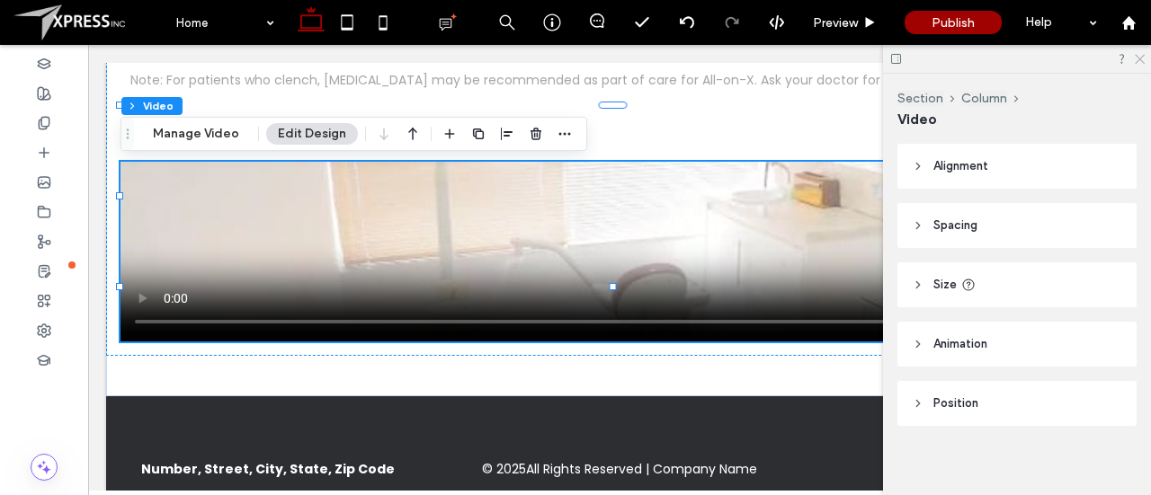
click at [1134, 60] on icon at bounding box center [1139, 58] width 12 height 12
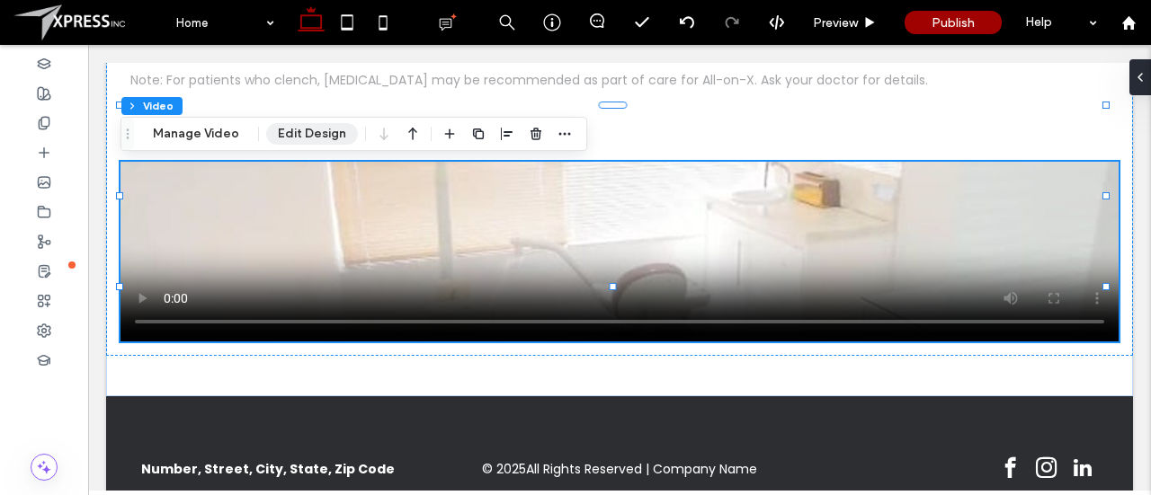
click at [309, 137] on button "Edit Design" at bounding box center [312, 134] width 92 height 22
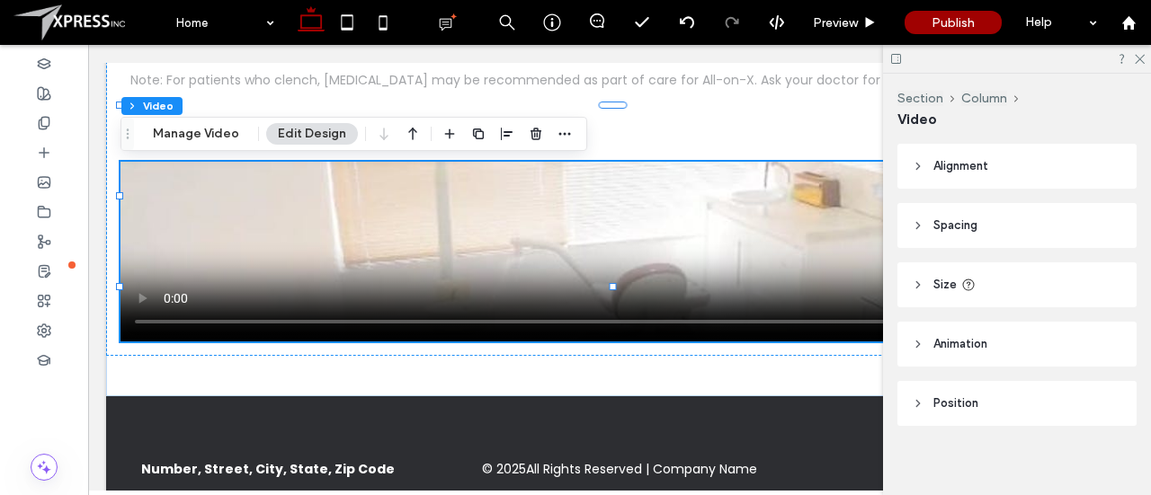
click at [918, 165] on use at bounding box center [918, 167] width 4 height 6
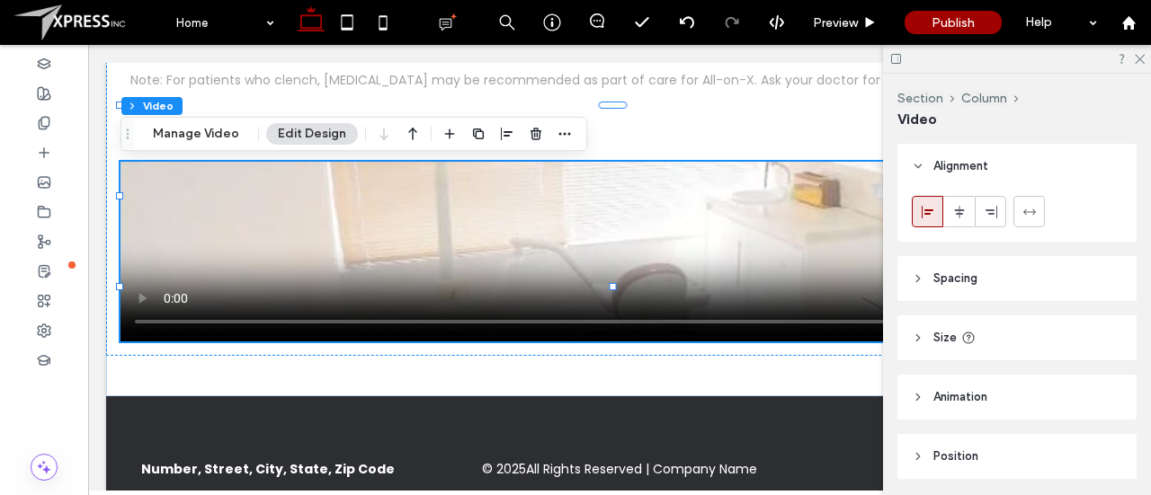
click at [918, 165] on icon at bounding box center [918, 166] width 13 height 13
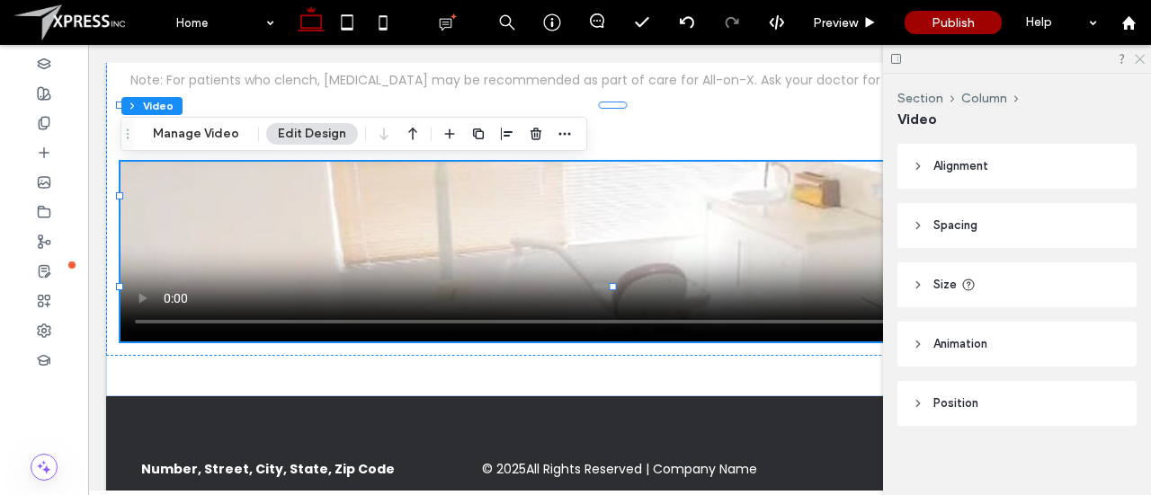
click at [1138, 62] on icon at bounding box center [1139, 58] width 12 height 12
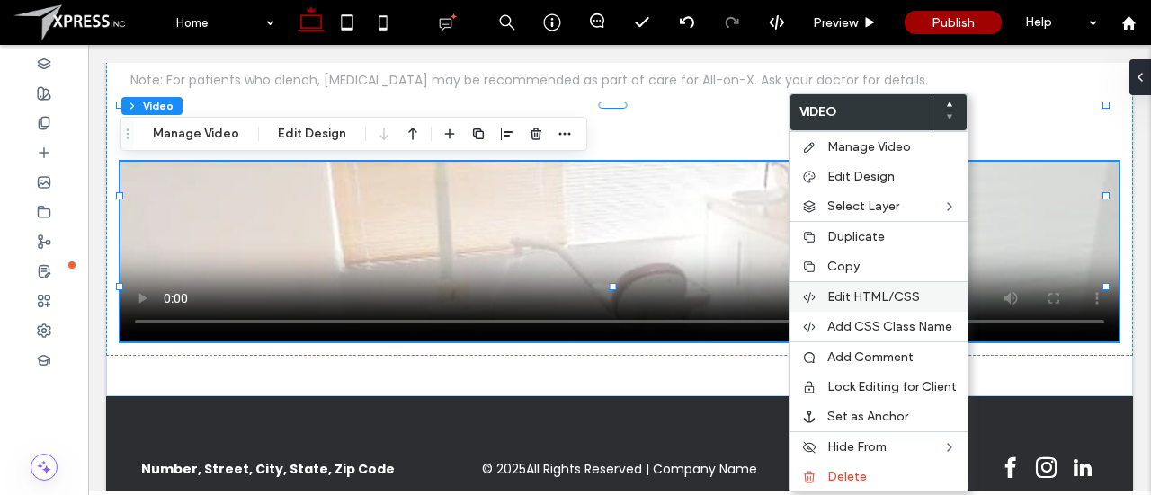
click at [872, 292] on span "Edit HTML/CSS" at bounding box center [873, 296] width 93 height 15
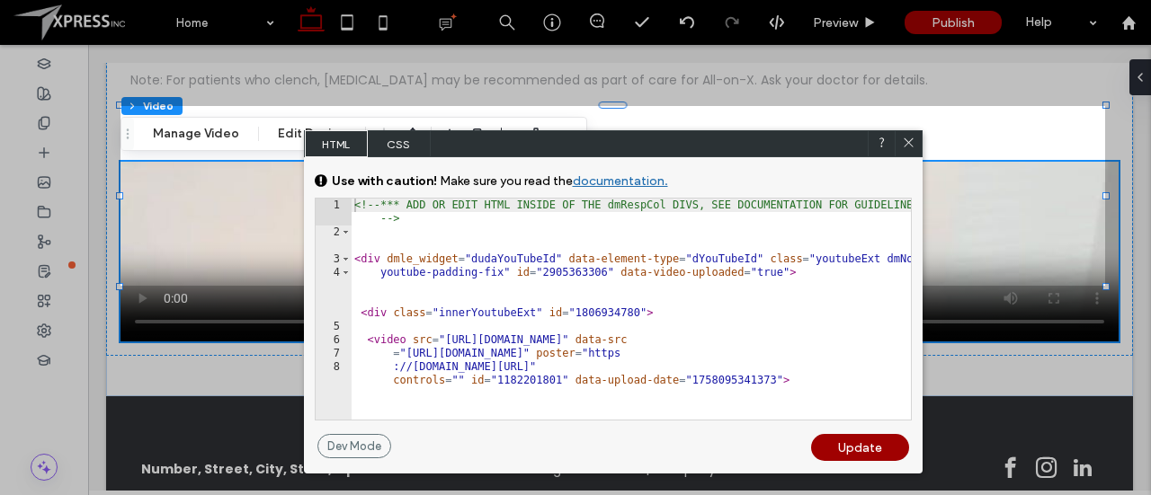
click at [912, 140] on icon at bounding box center [908, 142] width 13 height 13
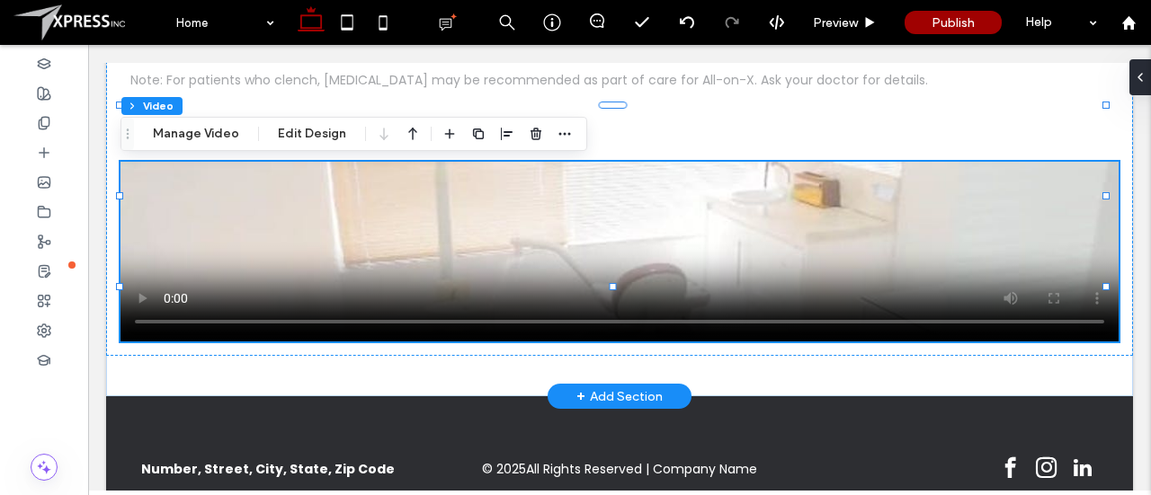
click at [877, 167] on video at bounding box center [619, 252] width 998 height 180
click at [569, 132] on span "button" at bounding box center [565, 134] width 22 height 22
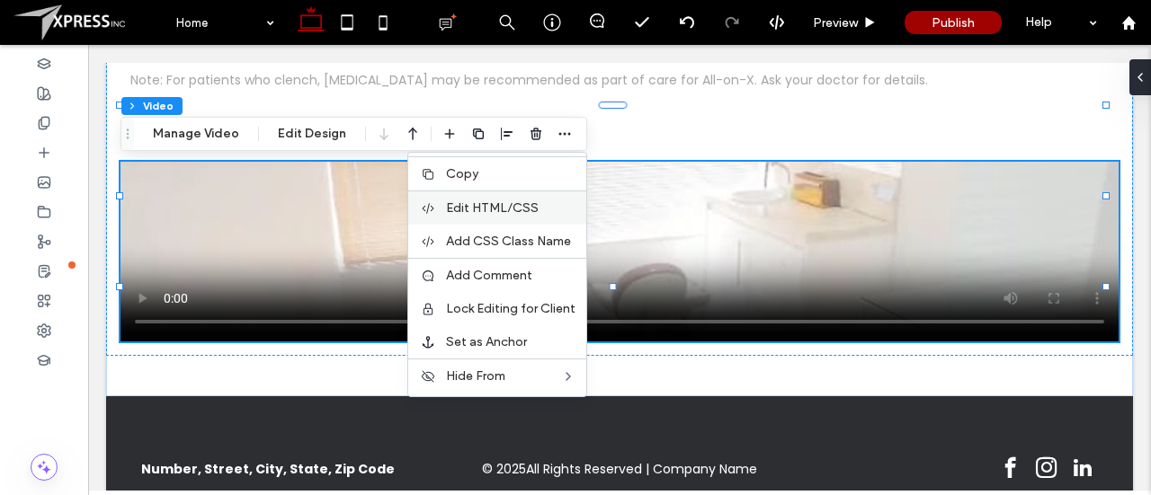
click at [518, 200] on span "Edit HTML/CSS" at bounding box center [492, 207] width 93 height 15
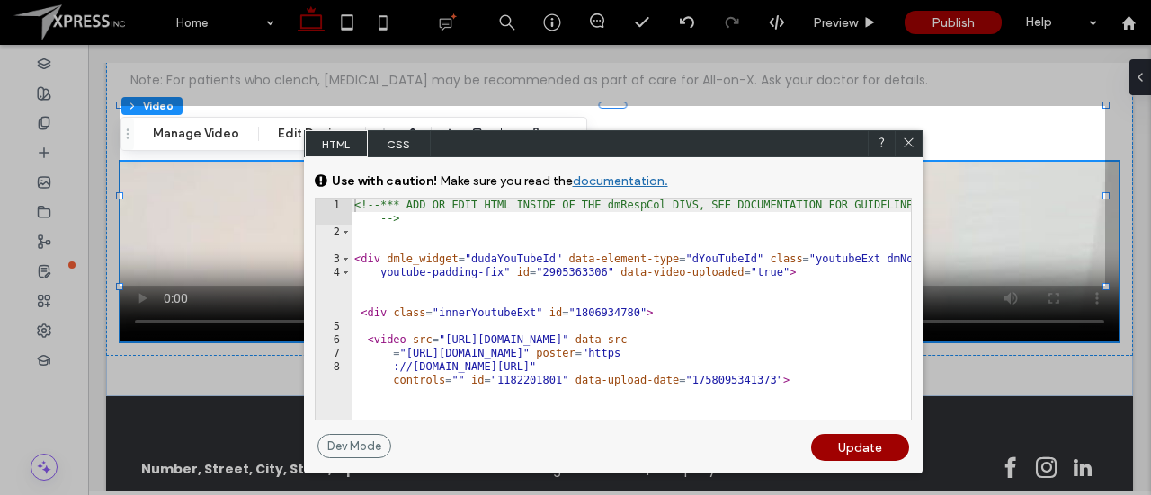
click at [910, 147] on icon at bounding box center [908, 142] width 13 height 13
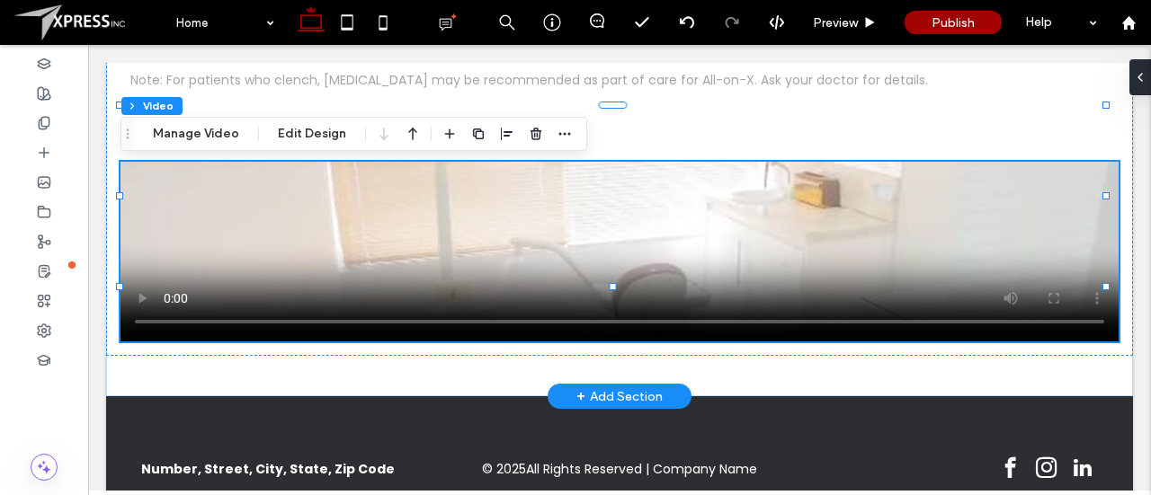
click at [735, 182] on video at bounding box center [619, 252] width 998 height 180
click at [813, 189] on video at bounding box center [619, 252] width 998 height 180
click at [566, 134] on icon "button" at bounding box center [564, 134] width 14 height 14
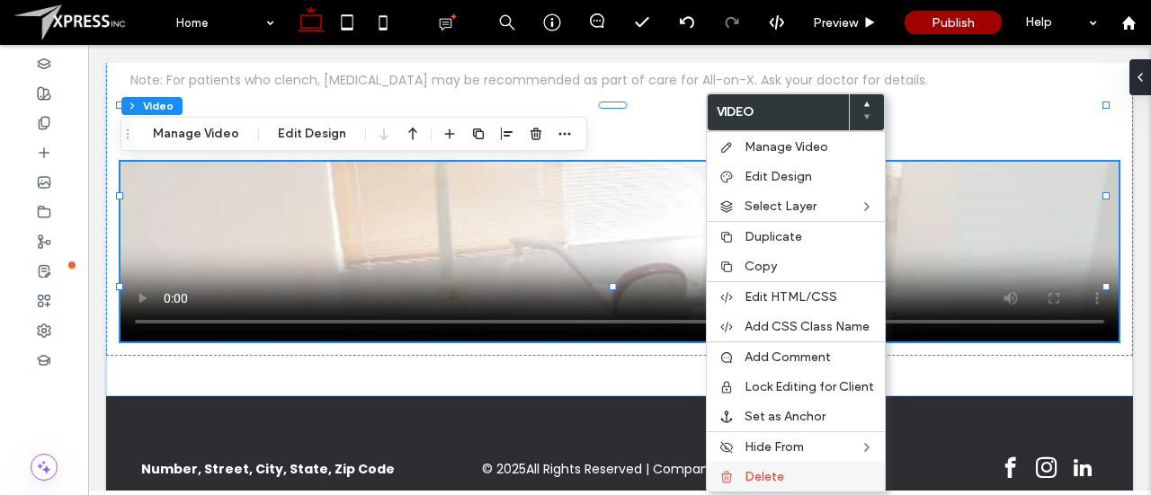
click at [766, 469] on span "Delete" at bounding box center [764, 476] width 40 height 15
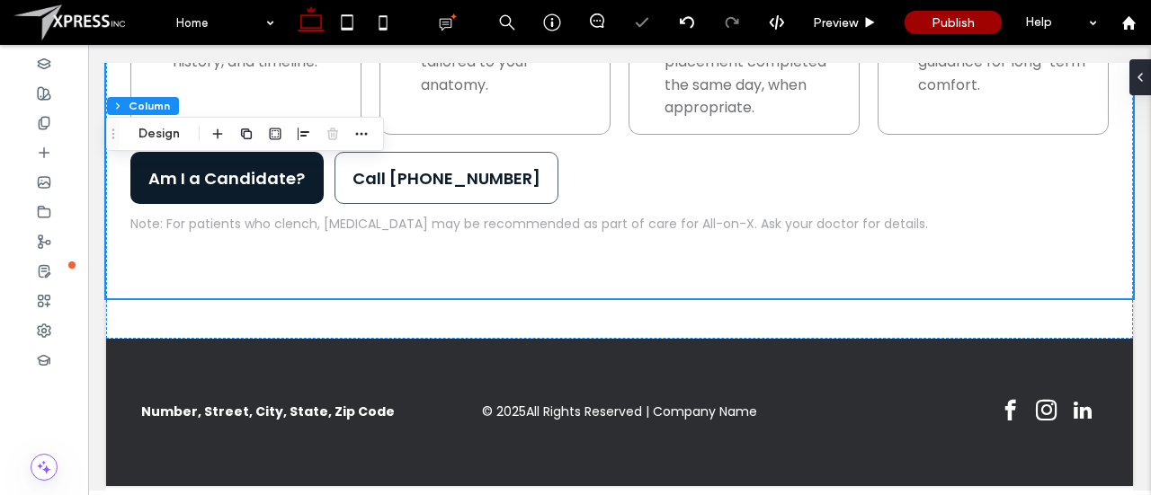
scroll to position [1086, 0]
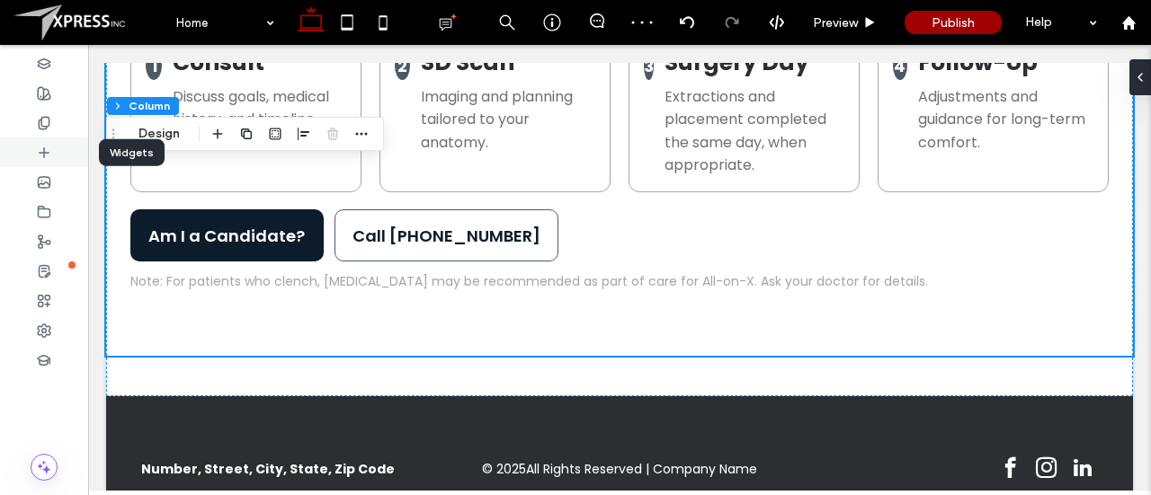
click at [41, 152] on use at bounding box center [44, 151] width 9 height 9
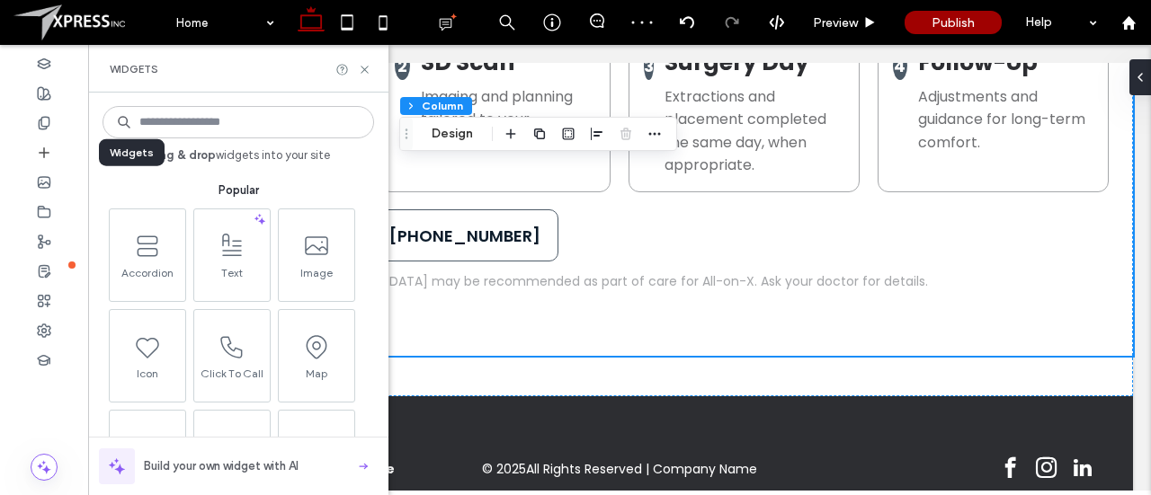
scroll to position [1083, 0]
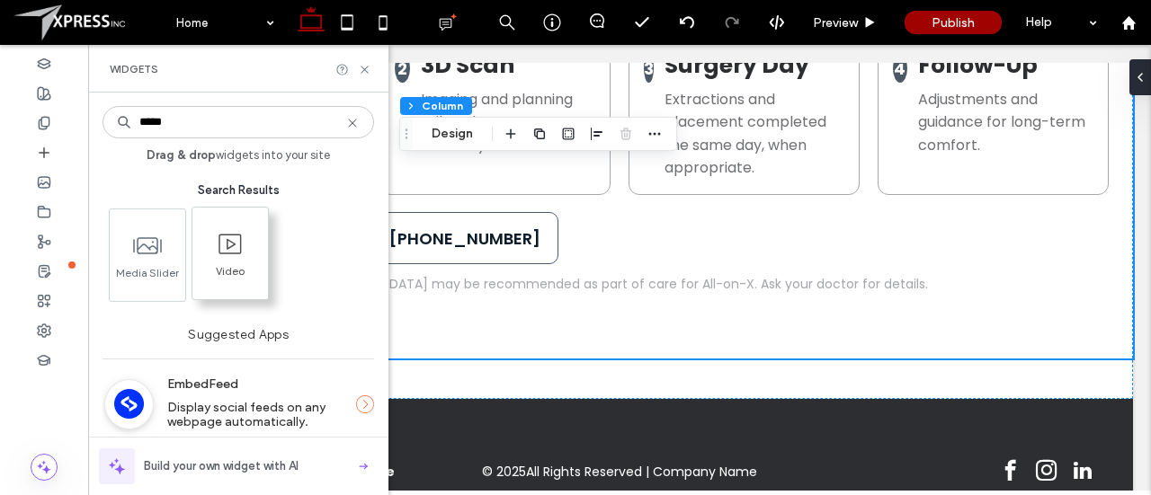
type input "*****"
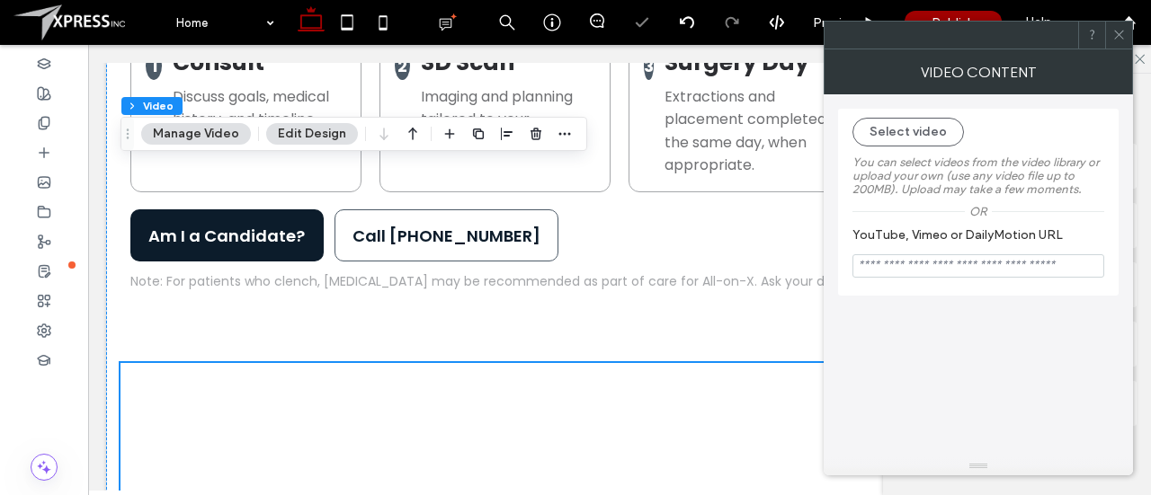
scroll to position [1301, 0]
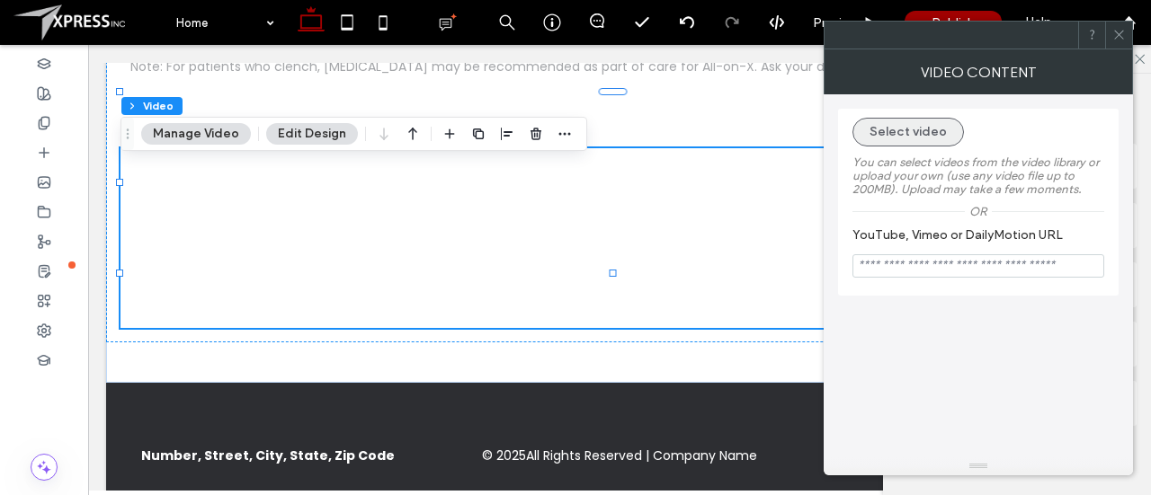
click at [915, 136] on button "Select video" at bounding box center [907, 132] width 111 height 29
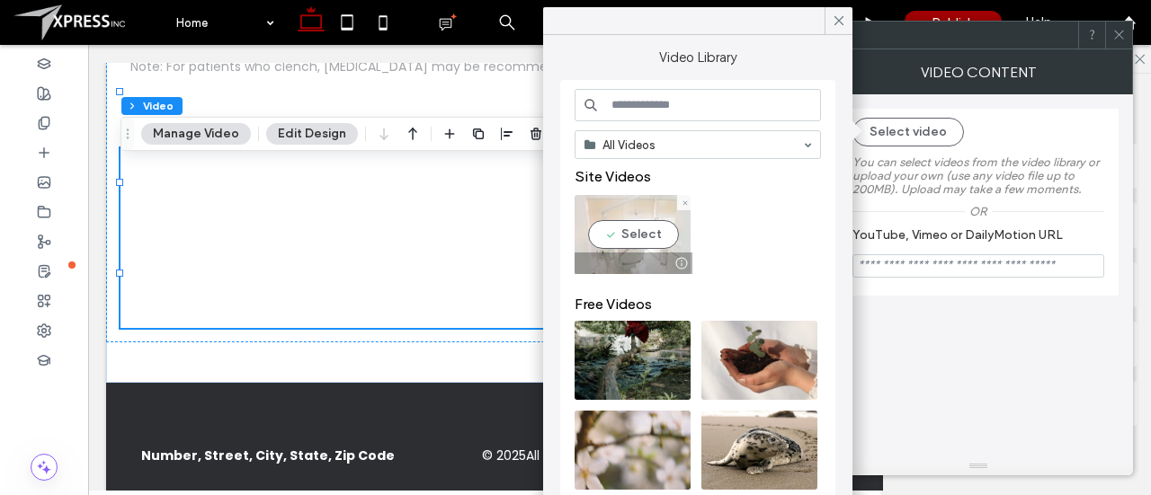
click at [675, 225] on video at bounding box center [632, 234] width 116 height 79
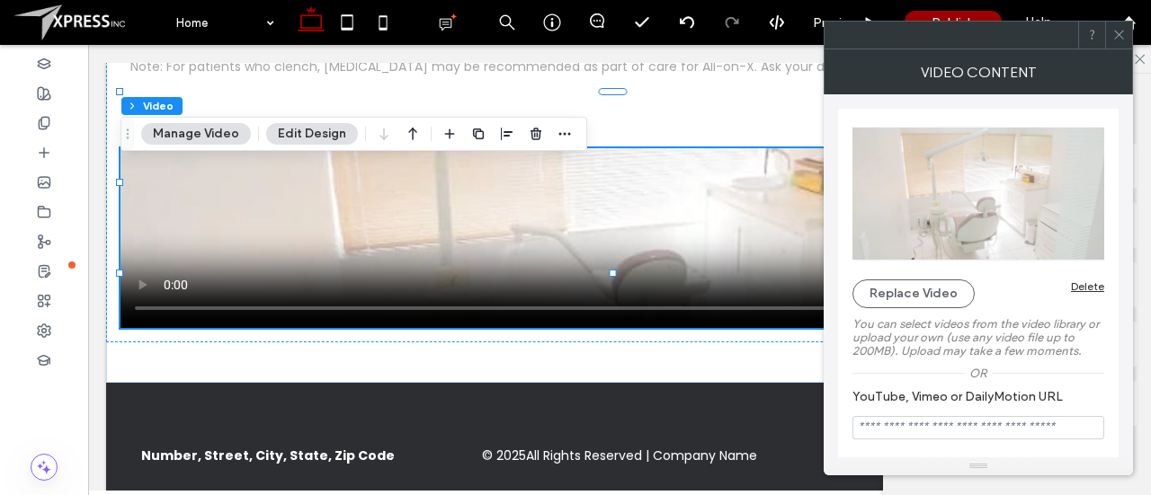
click at [1083, 284] on div "Delete" at bounding box center [1087, 286] width 33 height 13
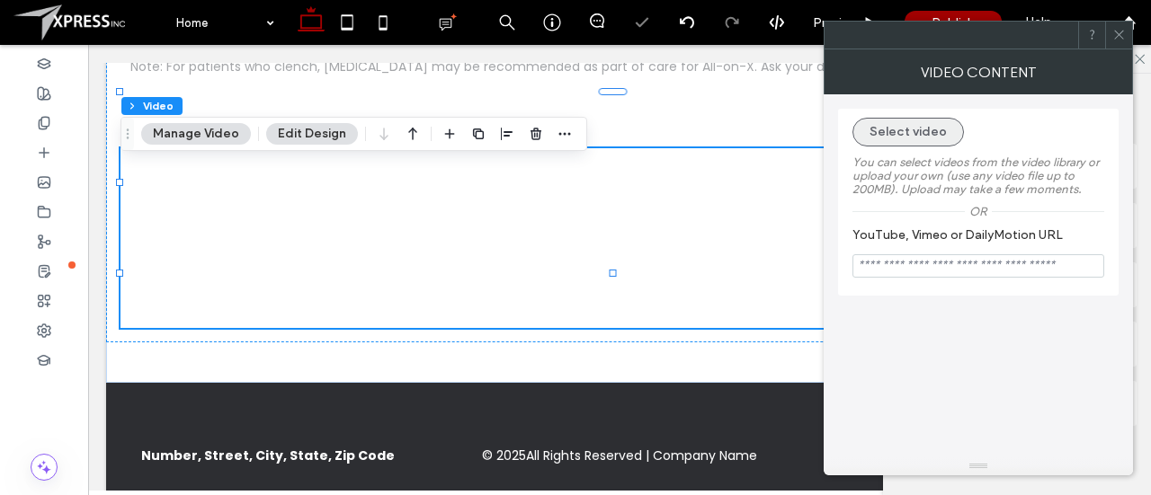
click at [917, 128] on button "Select video" at bounding box center [907, 132] width 111 height 29
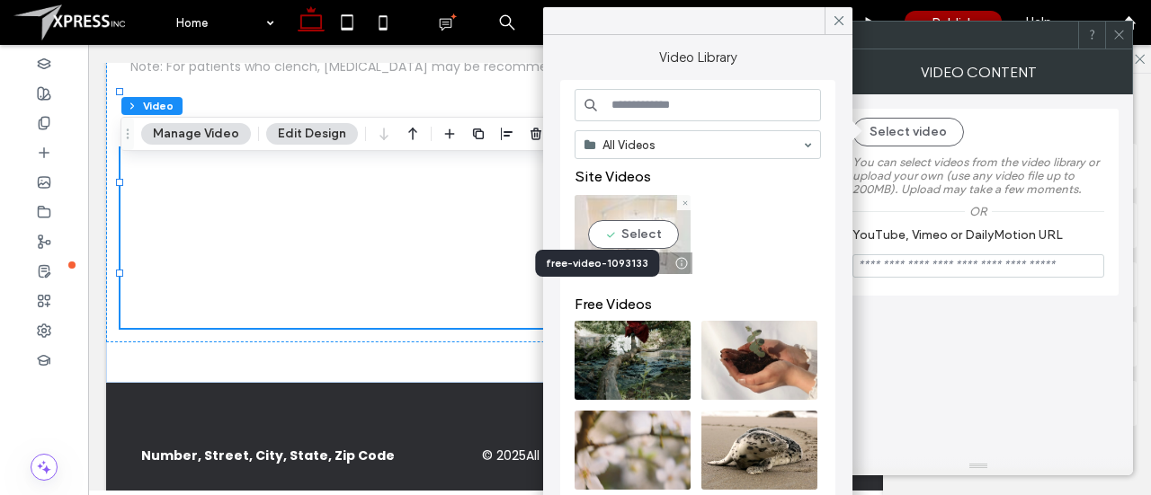
click at [679, 261] on div at bounding box center [681, 263] width 22 height 14
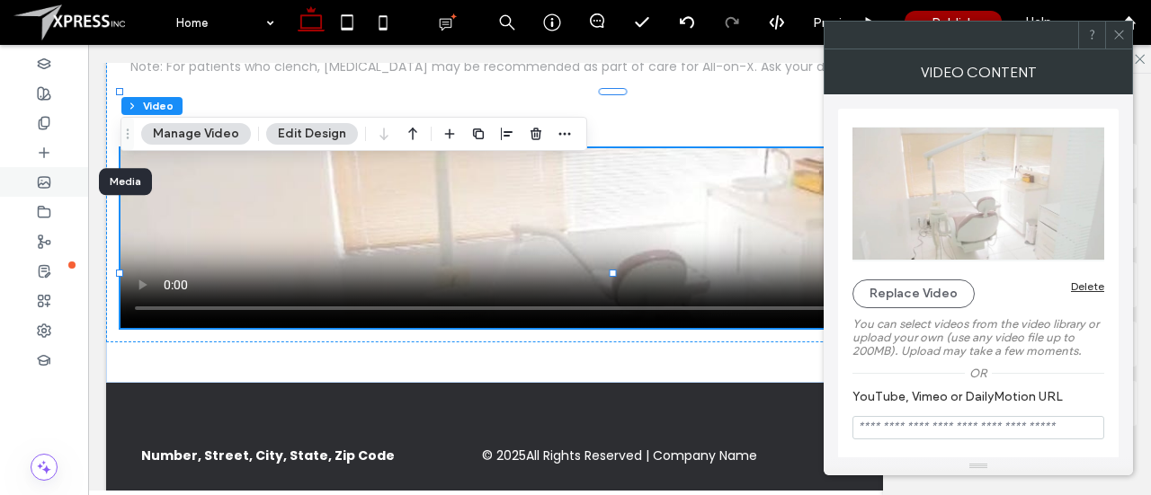
click at [47, 173] on div at bounding box center [44, 182] width 88 height 30
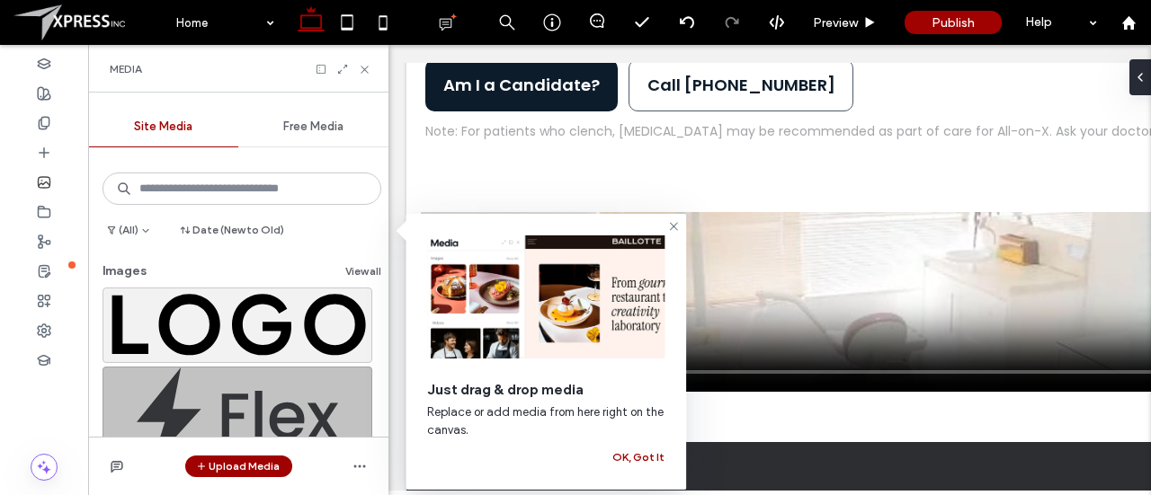
scroll to position [185, 0]
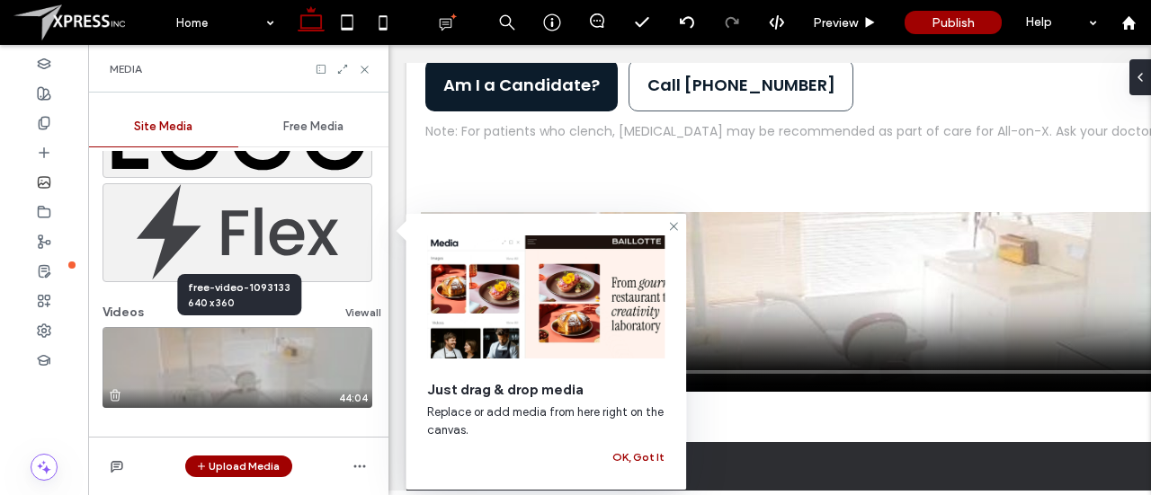
click at [336, 376] on video at bounding box center [237, 367] width 270 height 81
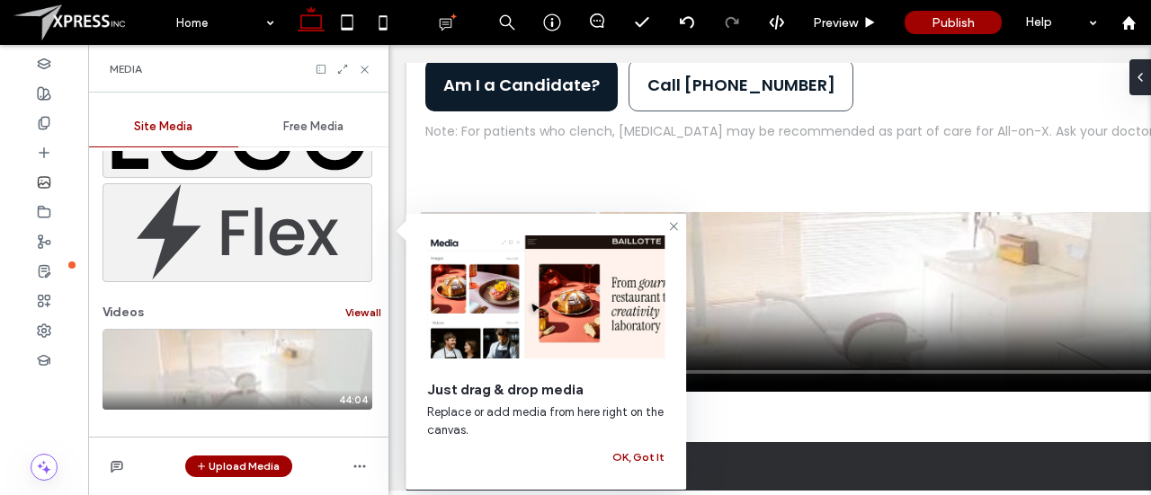
click at [349, 307] on button "View all" at bounding box center [363, 313] width 36 height 22
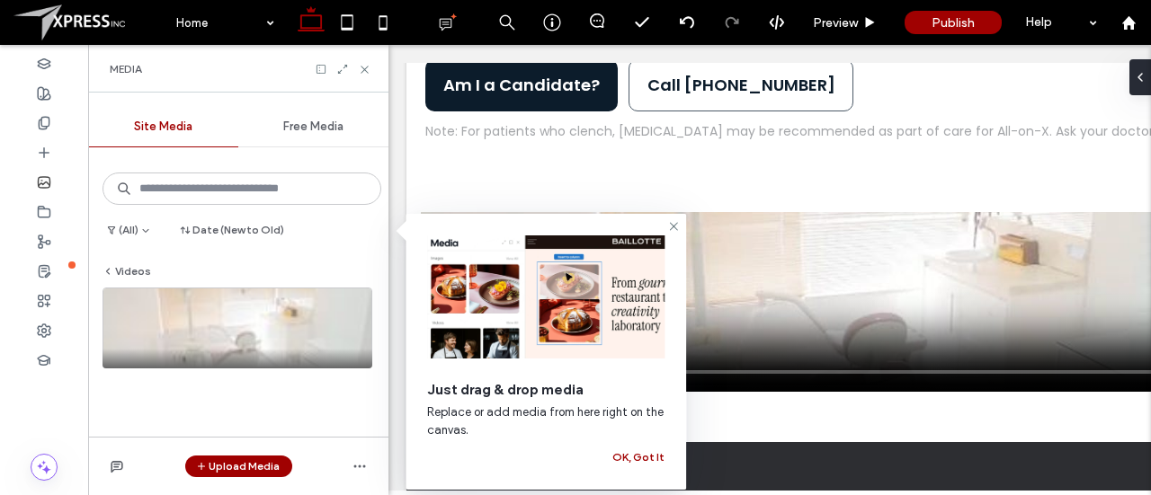
scroll to position [0, 0]
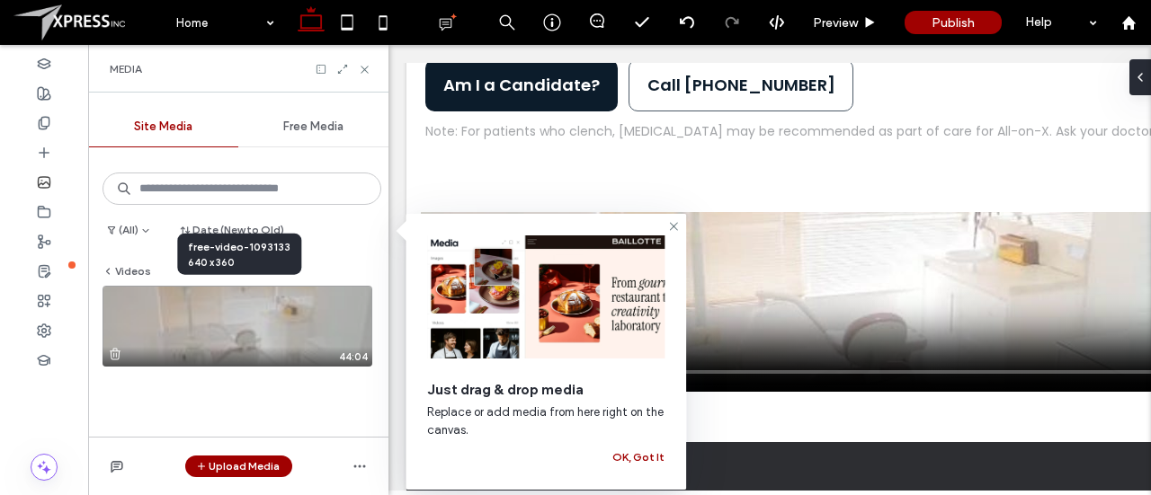
click at [280, 343] on video at bounding box center [237, 326] width 270 height 81
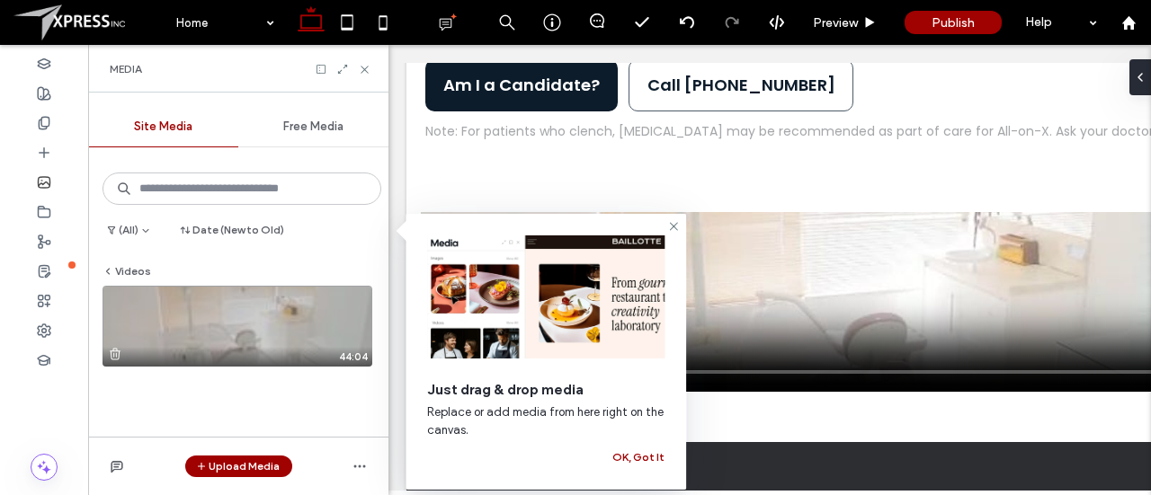
click at [158, 320] on video at bounding box center [237, 326] width 270 height 81
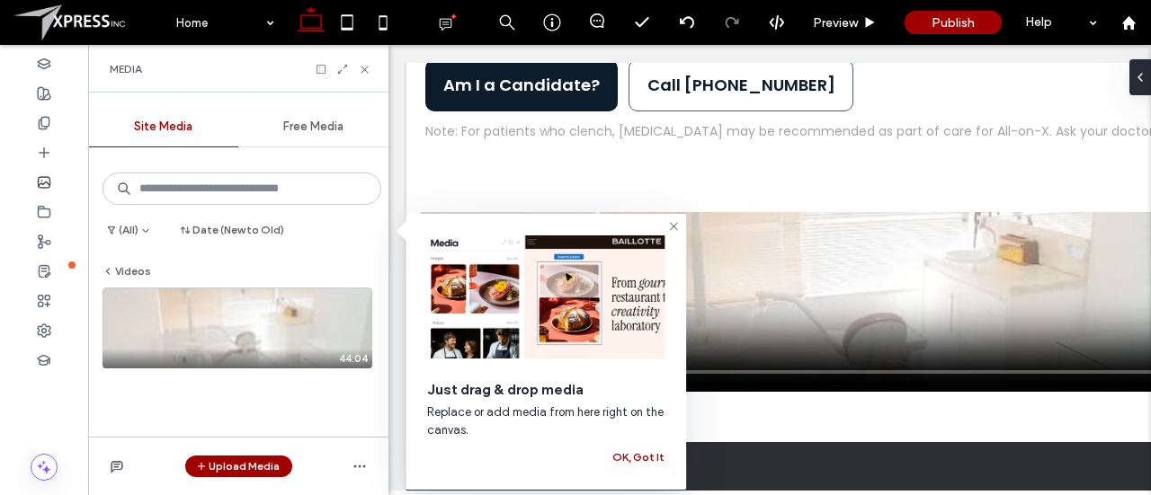
click at [304, 123] on span "Free Media" at bounding box center [313, 127] width 60 height 14
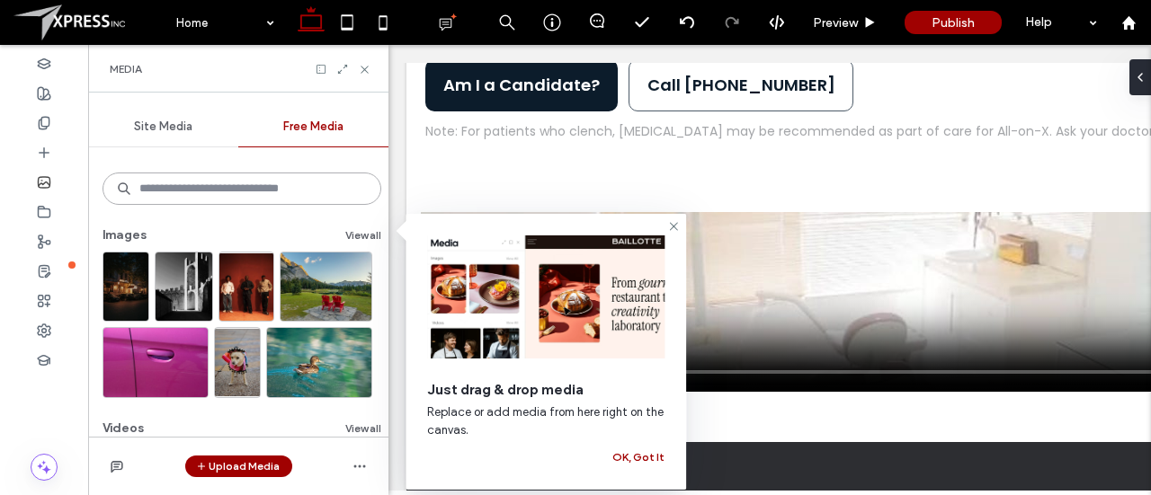
click at [218, 196] on input at bounding box center [241, 189] width 279 height 32
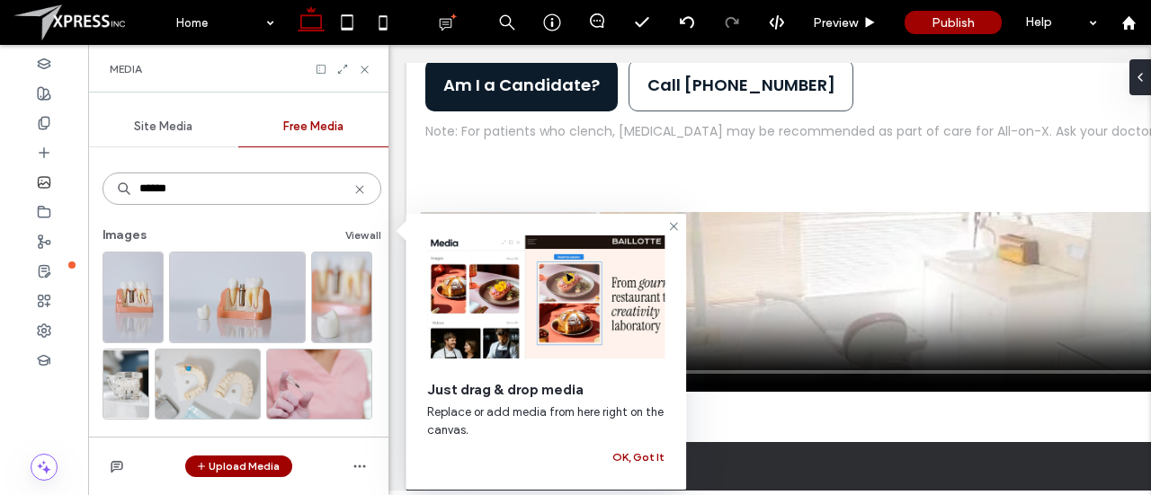
type input "******"
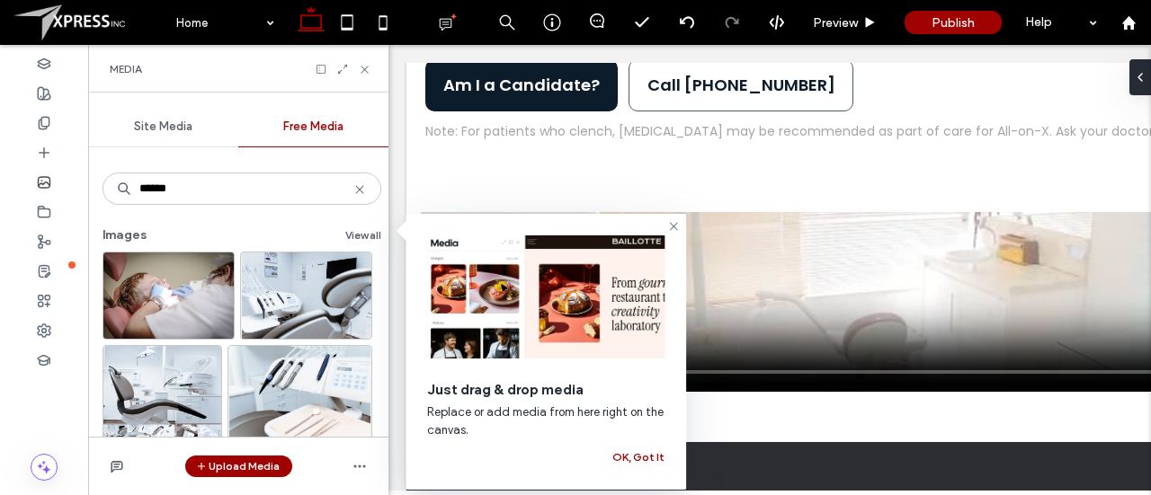
click at [180, 141] on div "Site Media" at bounding box center [163, 127] width 150 height 40
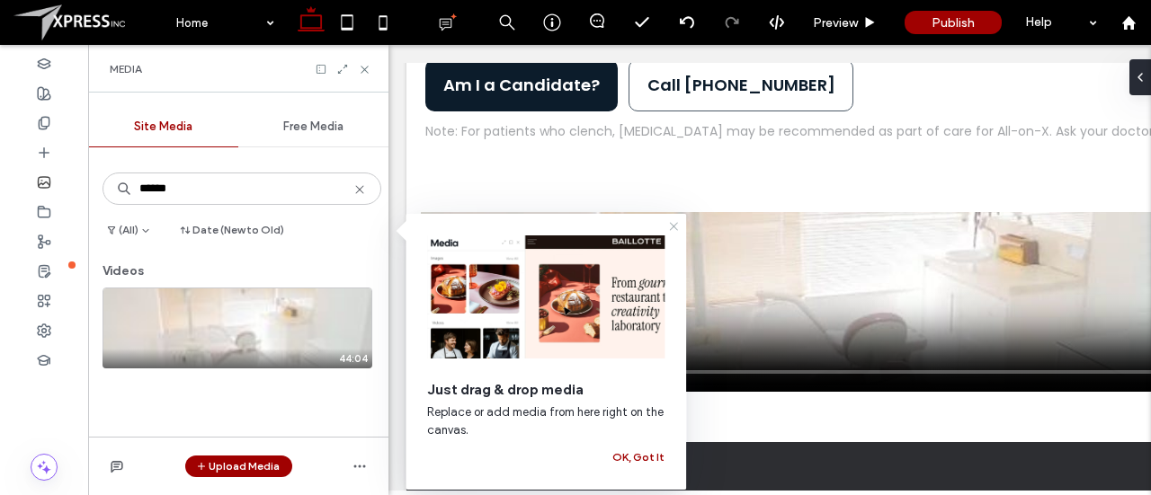
click at [676, 223] on use at bounding box center [674, 226] width 8 height 8
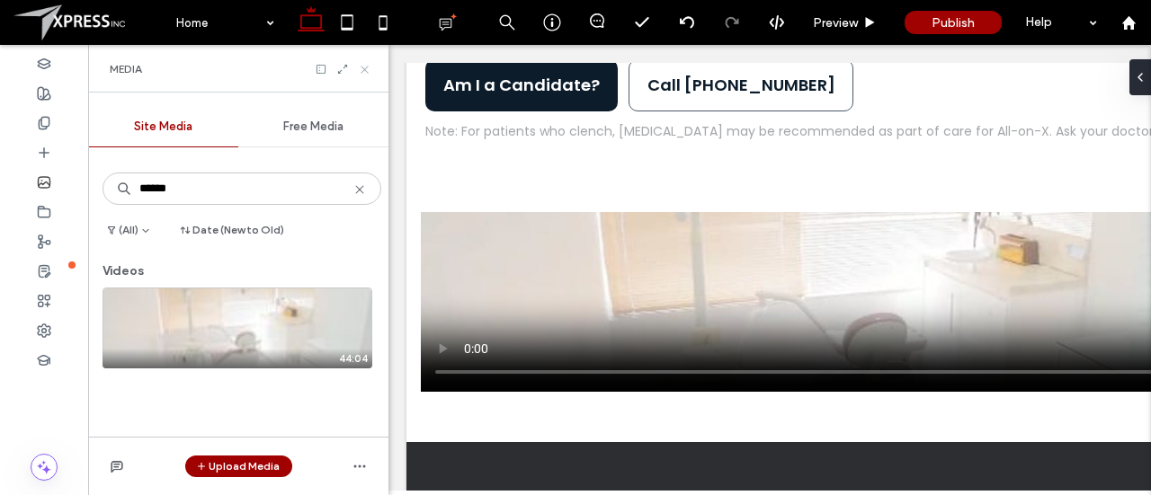
click at [369, 71] on icon at bounding box center [364, 69] width 13 height 13
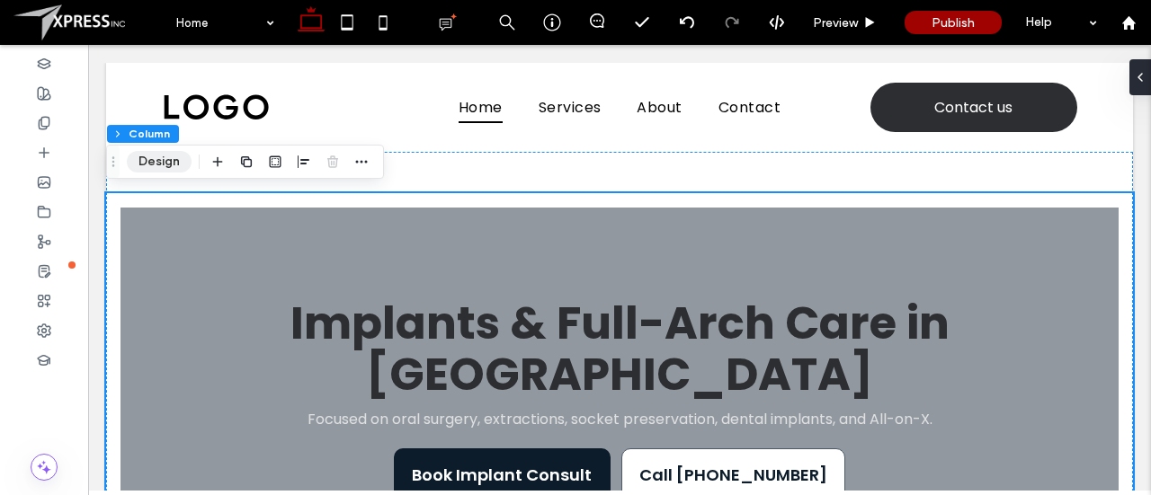
click at [165, 156] on button "Design" at bounding box center [159, 162] width 65 height 22
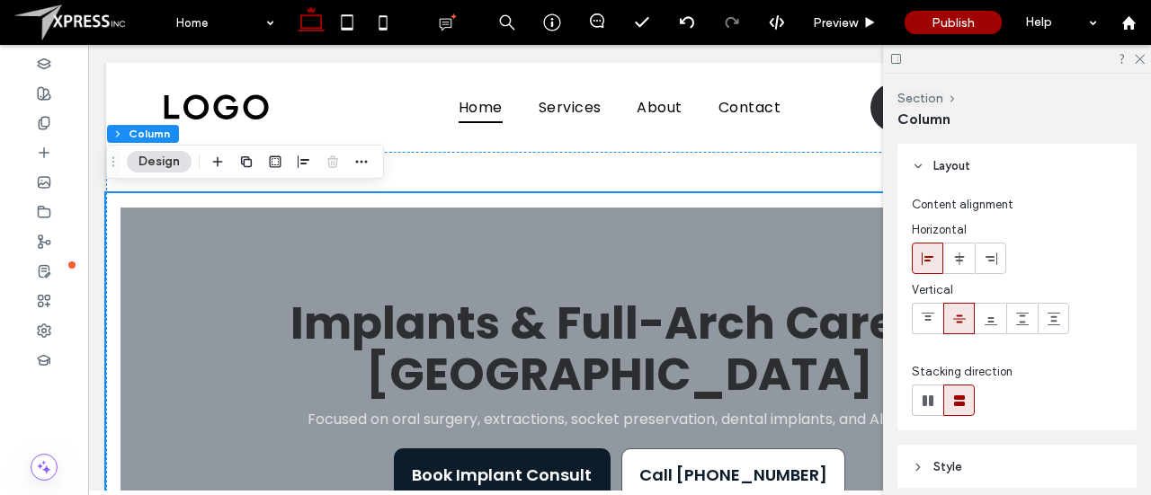
click at [926, 165] on header "Layout" at bounding box center [1016, 166] width 239 height 45
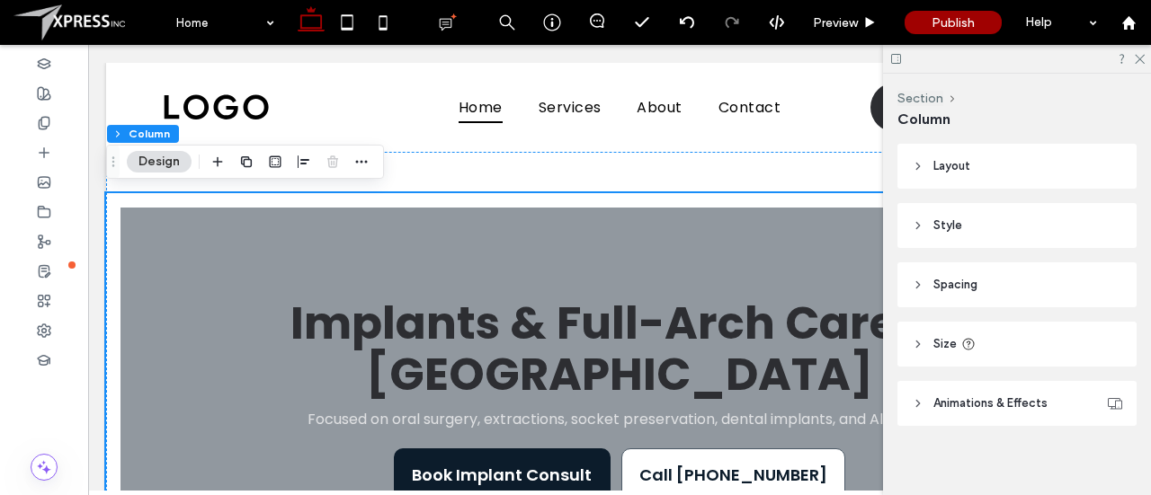
click at [963, 237] on header "Style" at bounding box center [1016, 225] width 239 height 45
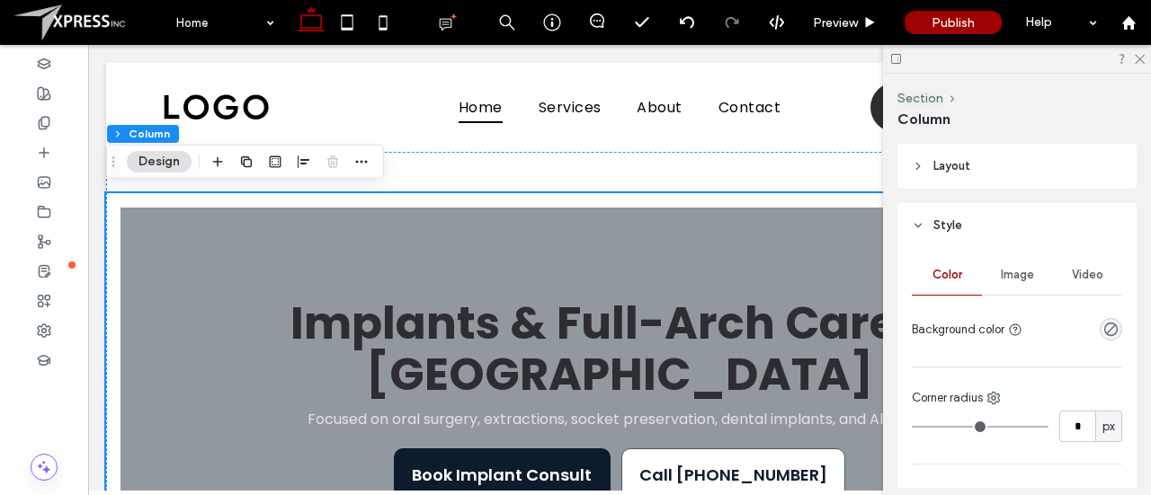
click at [1087, 284] on div "Video" at bounding box center [1087, 275] width 70 height 40
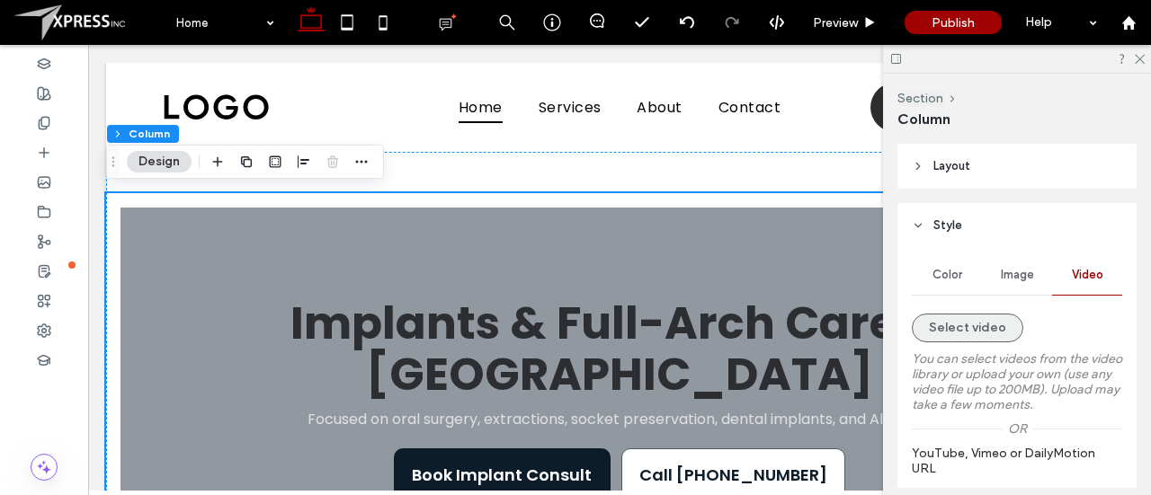
click at [989, 335] on button "Select video" at bounding box center [967, 328] width 111 height 29
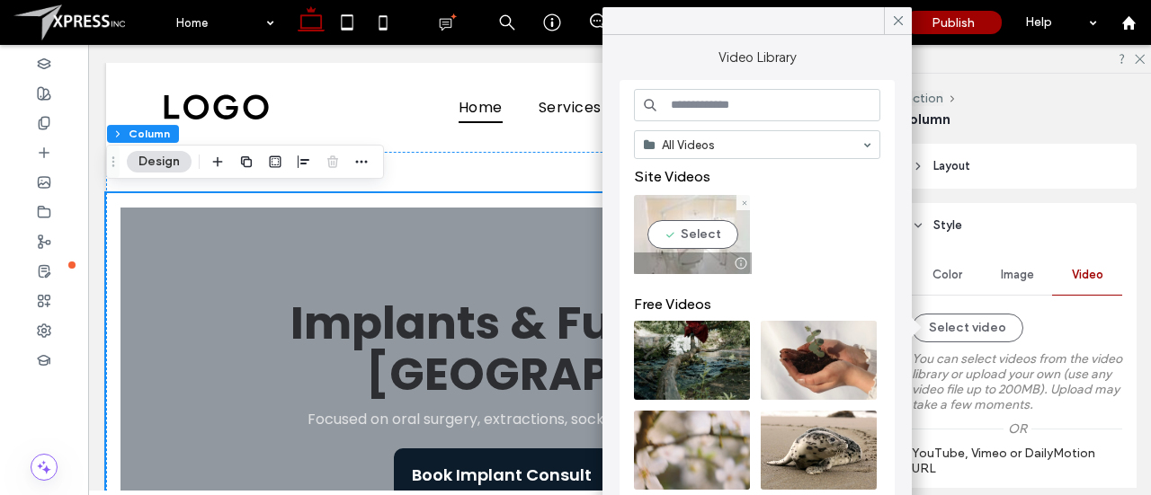
click at [719, 218] on video at bounding box center [692, 234] width 116 height 79
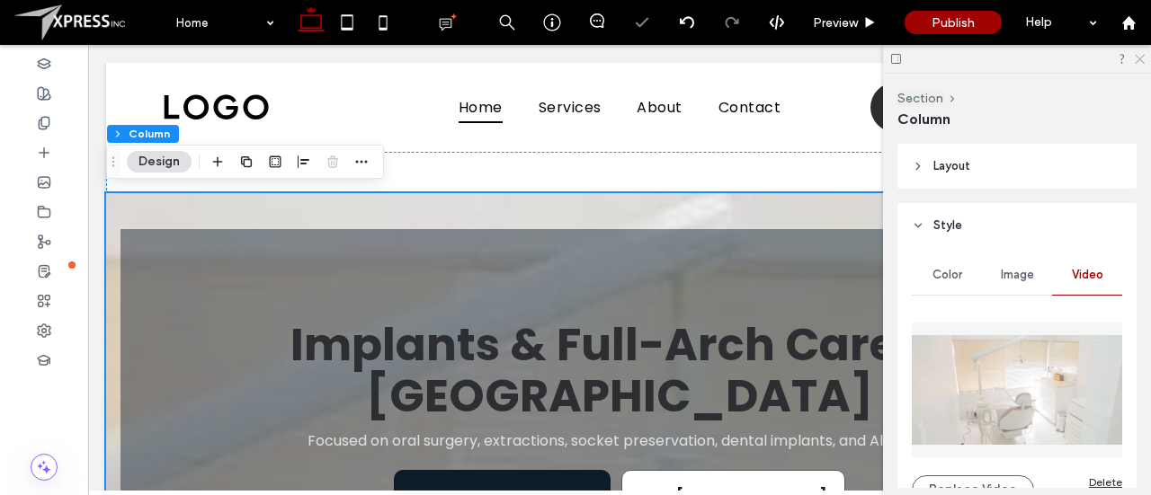
click at [1137, 58] on icon at bounding box center [1139, 58] width 12 height 12
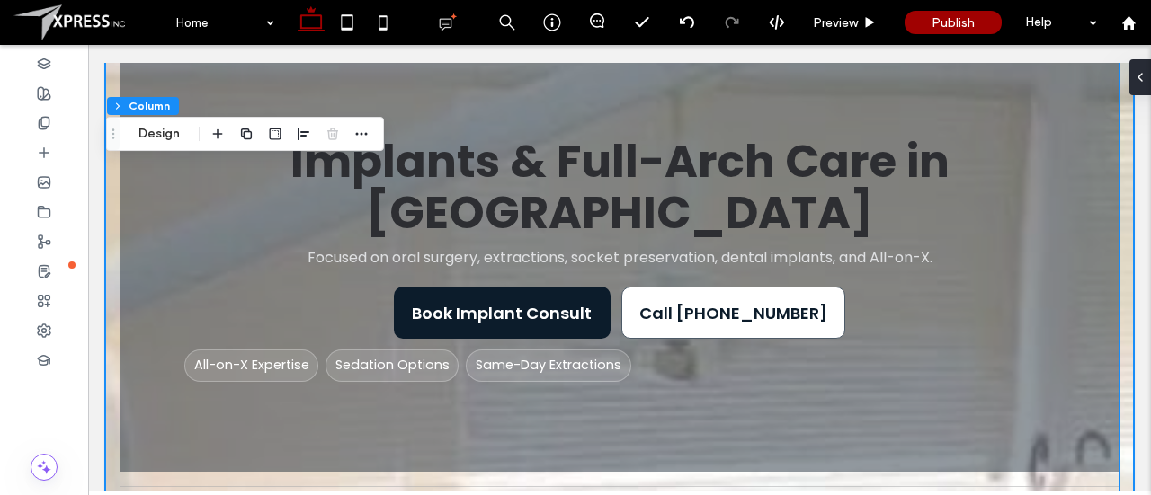
click at [1007, 337] on div "Implants & Full-Arch Care in Plum Focused on oral surgery, extractions, socket …" at bounding box center [619, 259] width 899 height 426
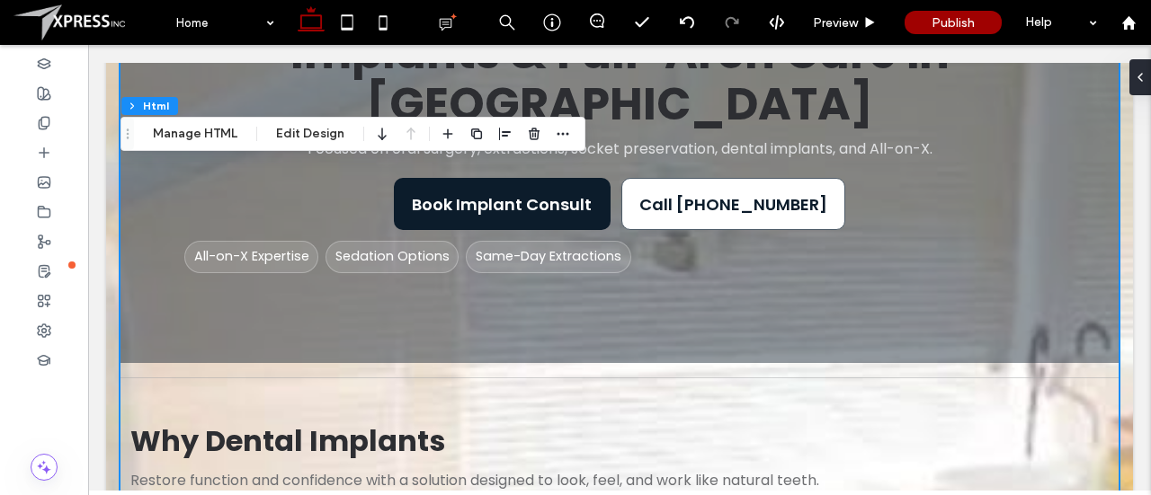
scroll to position [293, 0]
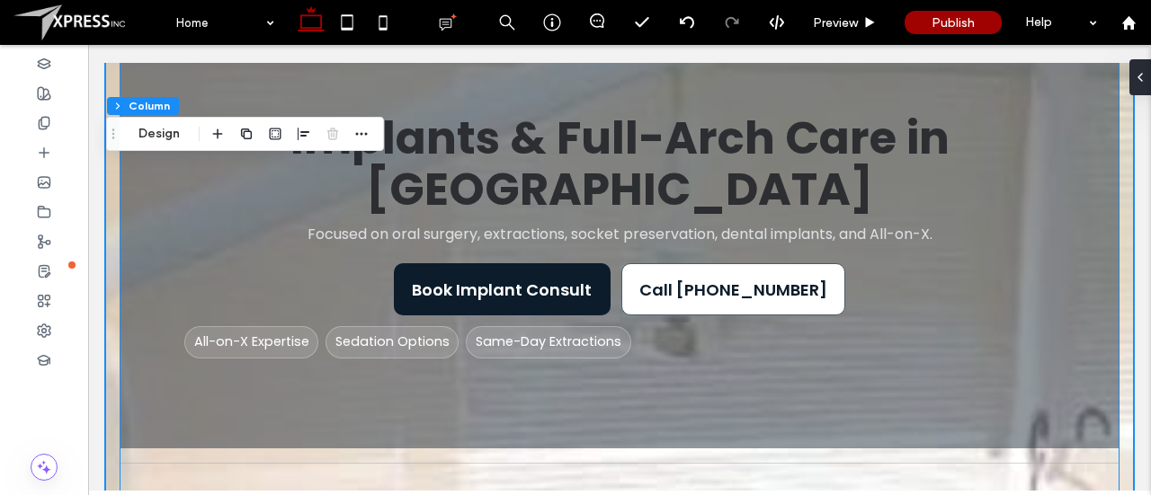
scroll to position [0, 0]
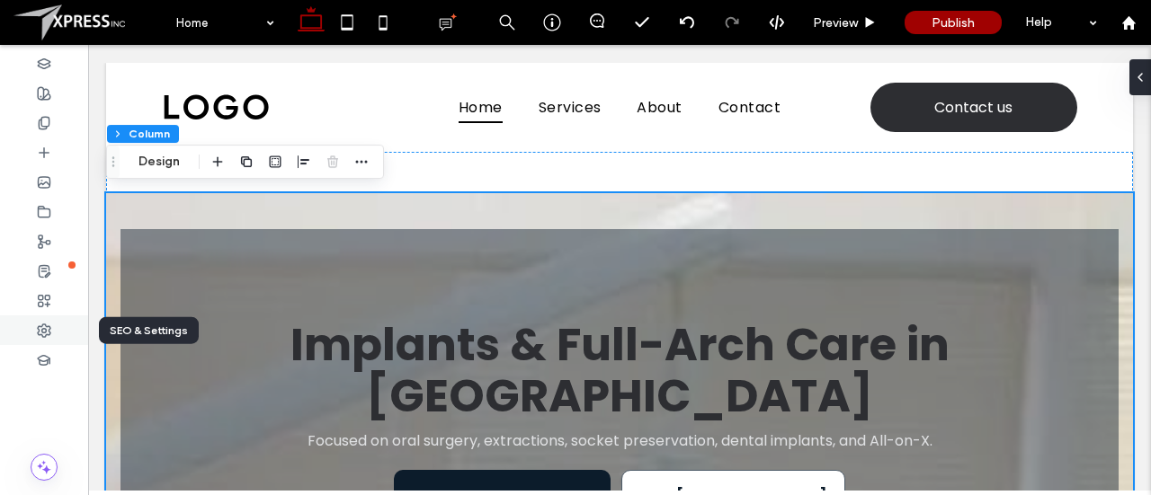
click at [45, 332] on use at bounding box center [44, 331] width 13 height 13
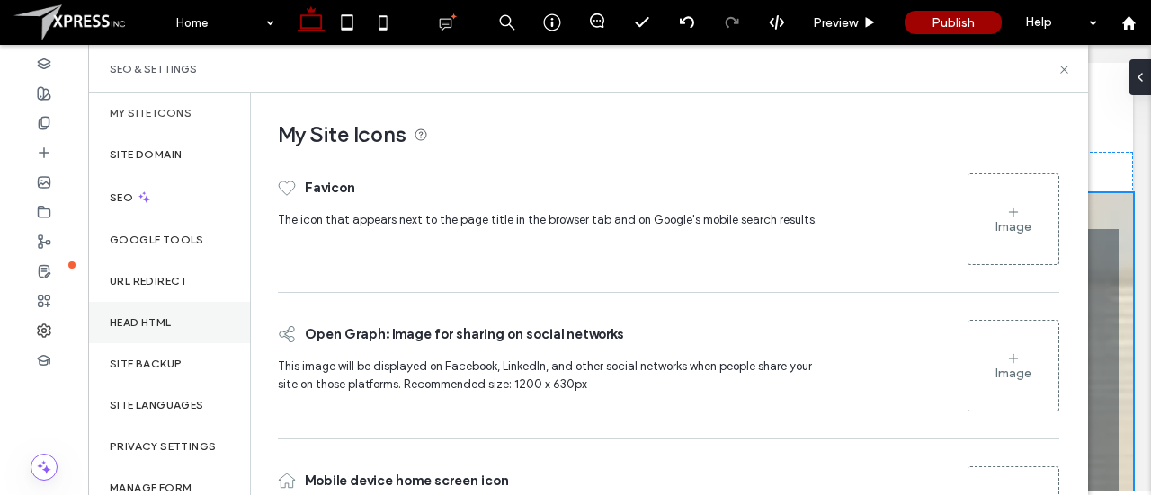
click at [158, 313] on div "Head HTML" at bounding box center [169, 322] width 162 height 41
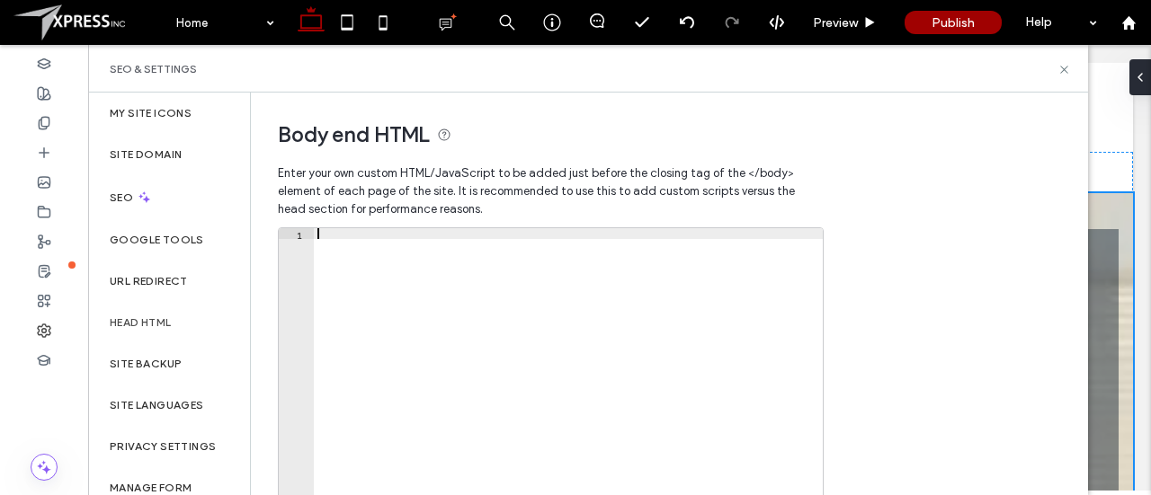
click at [454, 298] on div at bounding box center [569, 418] width 510 height 380
paste textarea "********"
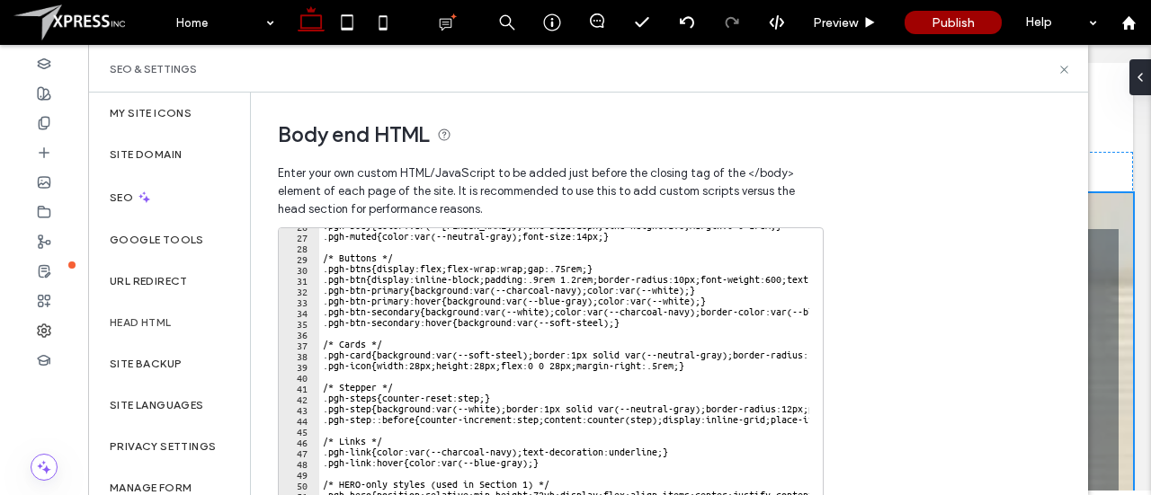
scroll to position [278, 0]
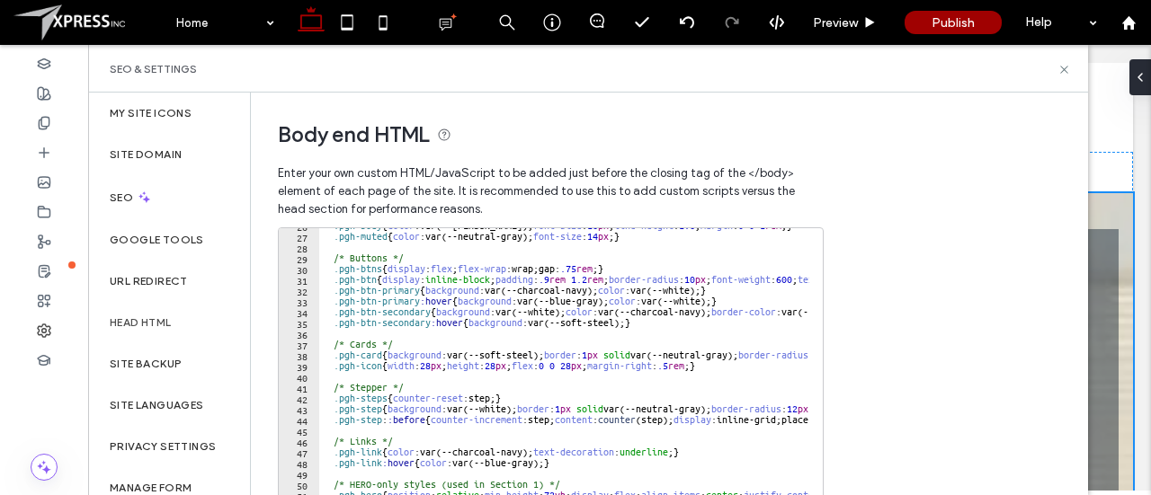
type textarea "********"
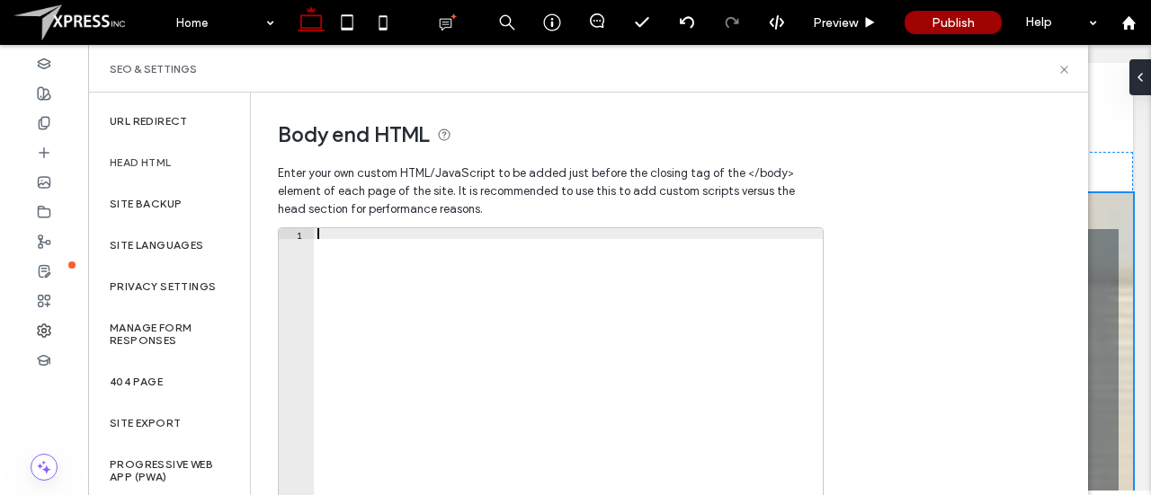
scroll to position [162, 0]
